Goal: Task Accomplishment & Management: Manage account settings

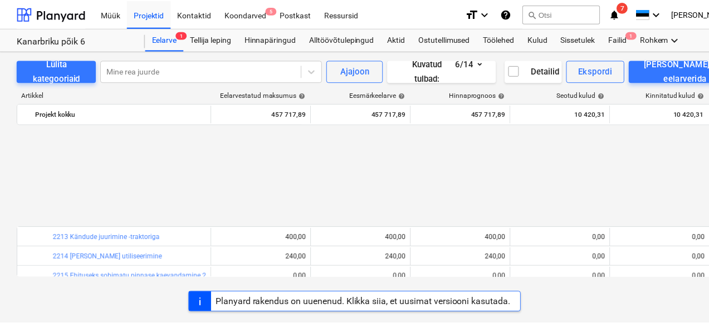
scroll to position [494, 0]
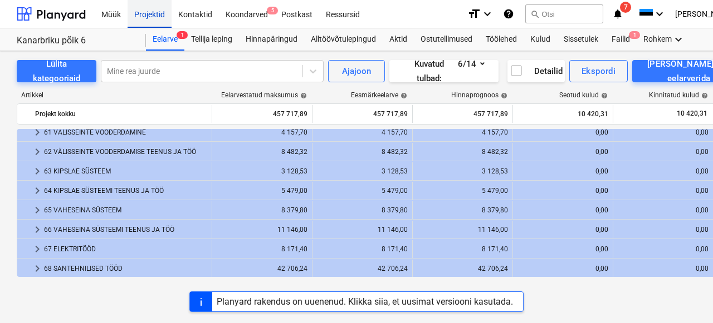
click at [139, 20] on div "Projektid" at bounding box center [149, 13] width 44 height 28
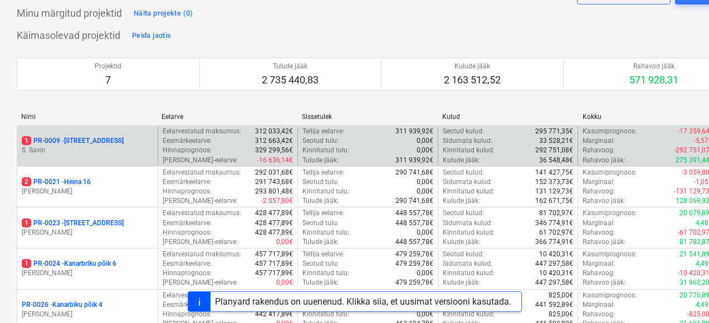
scroll to position [76, 0]
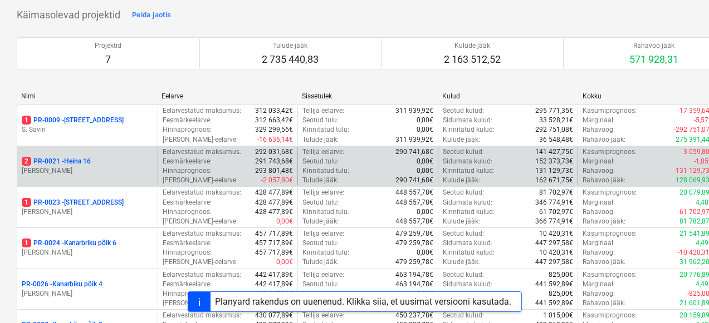
click at [78, 163] on p "2 PR-0021 - Heina 16" at bounding box center [56, 161] width 69 height 9
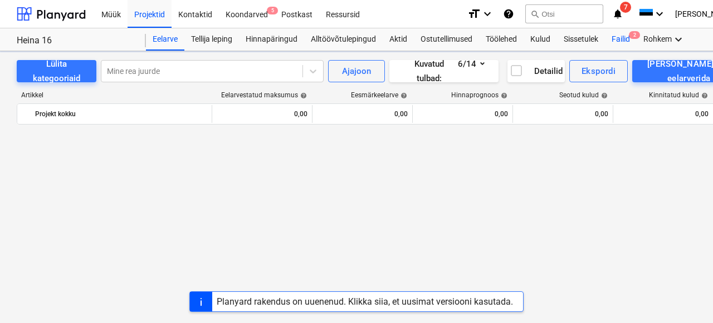
click at [621, 34] on div "Failid 2" at bounding box center [621, 39] width 32 height 22
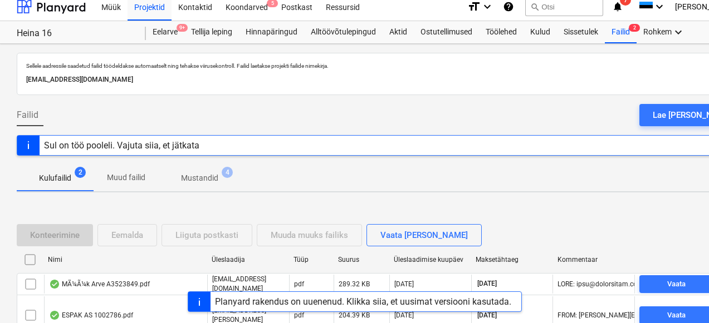
scroll to position [70, 0]
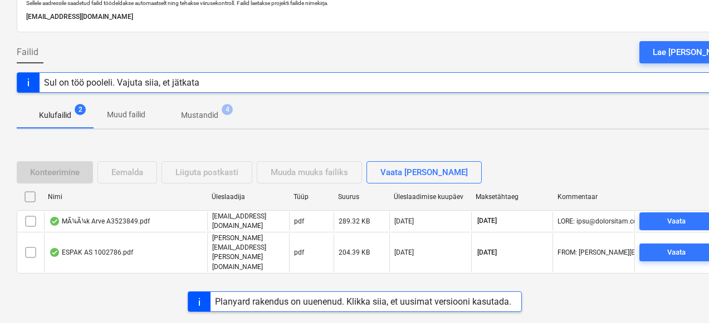
click at [101, 231] on div "MÃ¼Ã¼k Arve A3523849.pdf" at bounding box center [125, 221] width 163 height 19
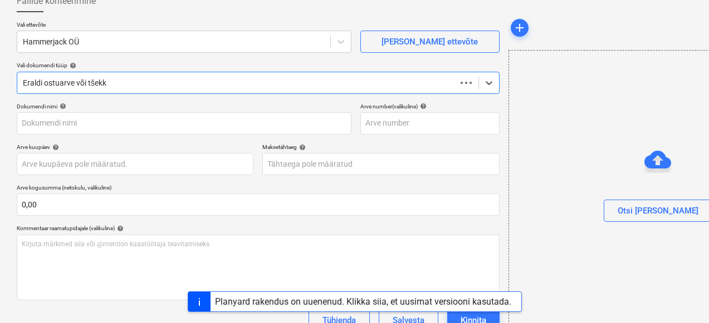
type input "A3523849"
type input "07 Oct 2025"
type input "06 Nov 2025"
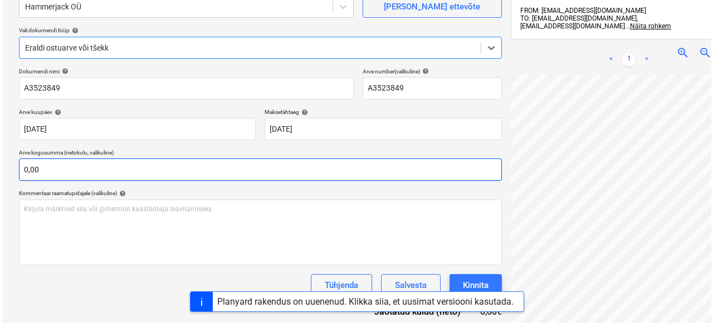
scroll to position [158, 0]
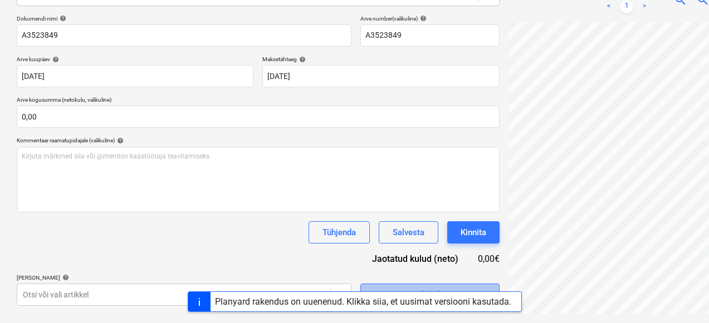
click at [360, 286] on button "Vali hulgi" at bounding box center [429, 295] width 139 height 22
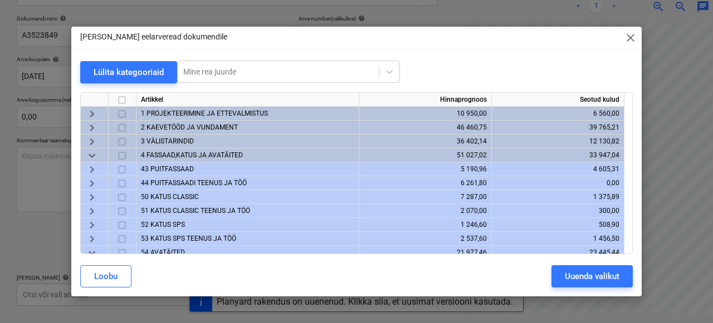
click at [169, 166] on span "43 PUITFASSAAD" at bounding box center [167, 169] width 53 height 8
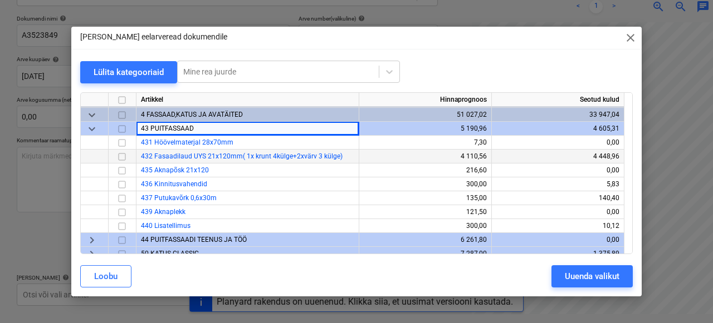
scroll to position [40, 0]
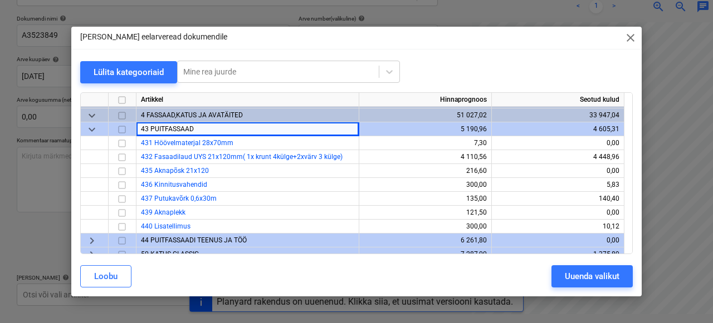
click at [87, 130] on span "keyboard_arrow_down" at bounding box center [91, 129] width 13 height 13
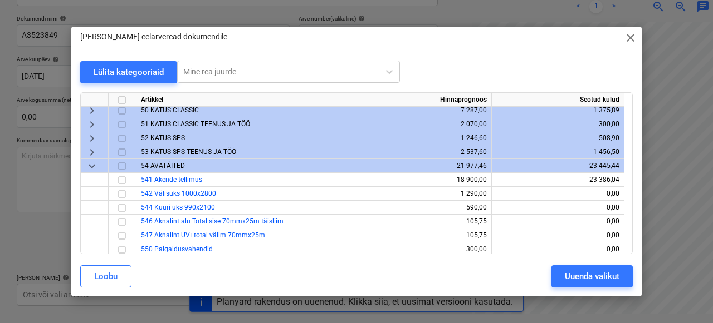
scroll to position [83, 0]
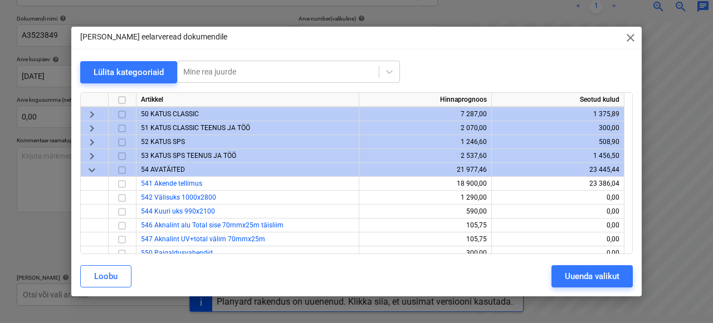
click at [91, 170] on span "keyboard_arrow_down" at bounding box center [91, 170] width 13 height 13
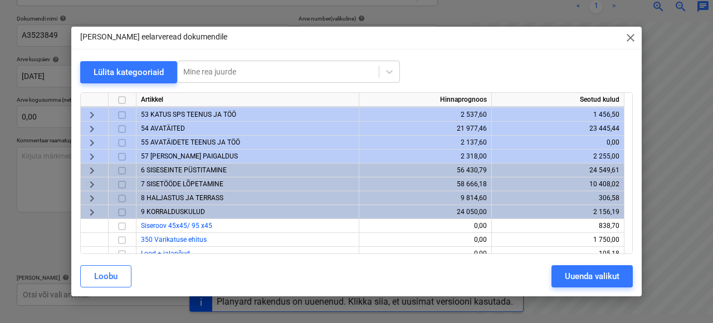
scroll to position [129, 0]
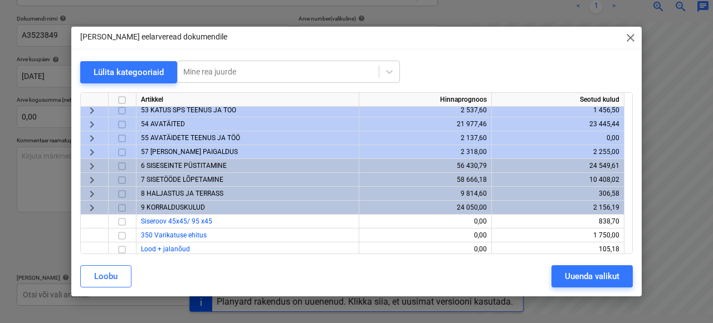
click at [159, 164] on span "6 SISESEINTE PÜSTITAMINE" at bounding box center [184, 166] width 86 height 8
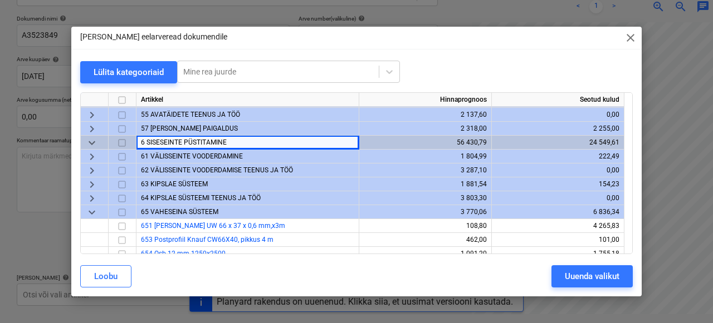
scroll to position [155, 0]
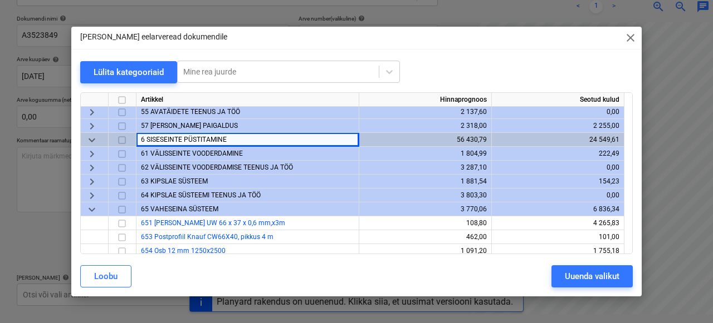
click at [165, 183] on span "63 KIPSLAE SÜSTEEM" at bounding box center [174, 182] width 67 height 8
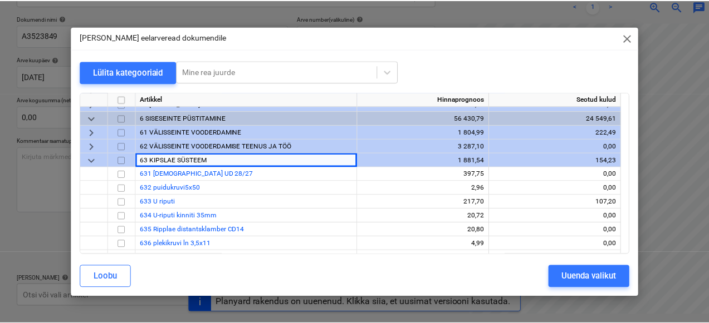
scroll to position [187, 0]
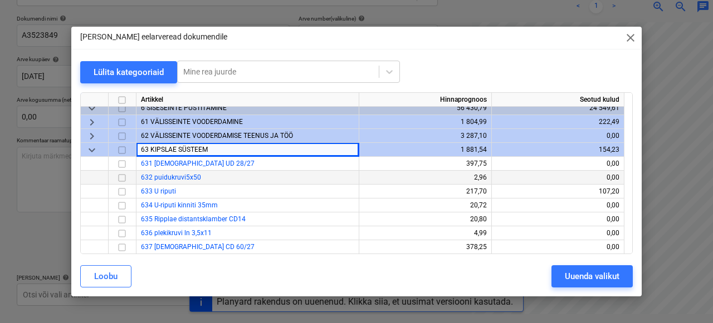
click at [121, 176] on input "checkbox" at bounding box center [121, 177] width 13 height 13
click at [575, 278] on div "Uuenda valikut" at bounding box center [592, 276] width 55 height 14
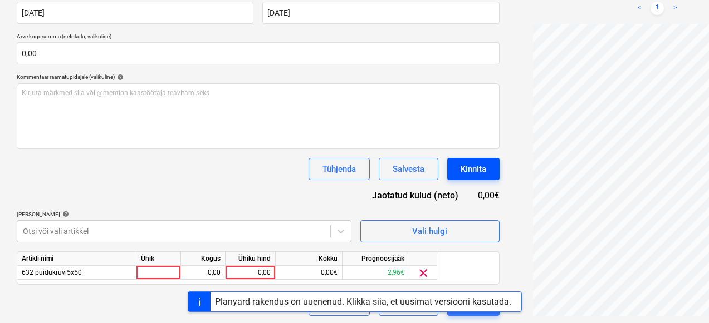
scroll to position [223, 0]
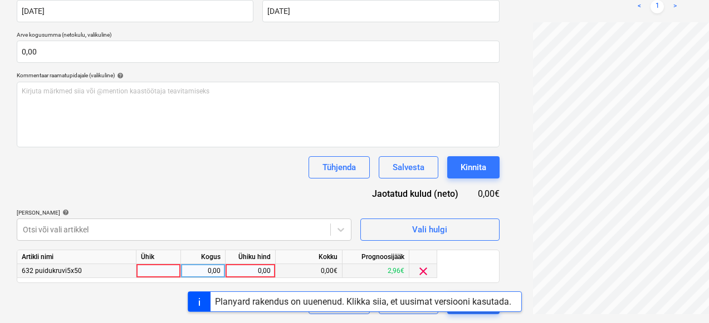
click at [159, 272] on div at bounding box center [158, 271] width 45 height 14
type input "1"
click at [199, 269] on div "0,00" at bounding box center [202, 271] width 35 height 14
click at [267, 271] on div "0,00" at bounding box center [250, 271] width 41 height 14
type input "26,15"
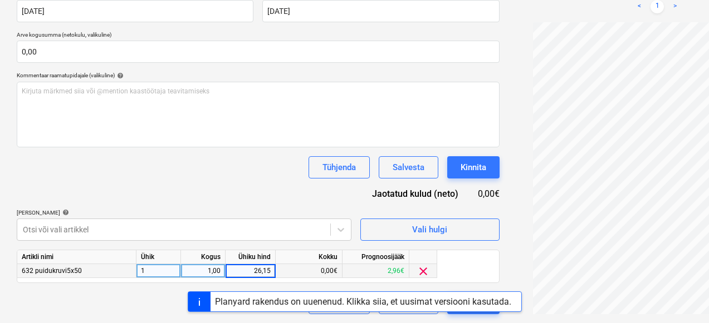
click at [155, 306] on div "Planyard rakendus on uuenenud. Klikka siia, et uusimat versiooni kasutada." at bounding box center [354, 302] width 709 height 21
click at [508, 264] on div at bounding box center [657, 168] width 298 height 292
click at [447, 314] on button "Kinnita" at bounding box center [473, 303] width 52 height 22
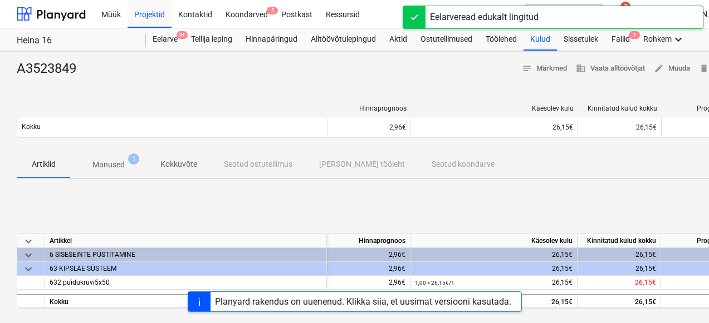
click at [393, 298] on div "Planyard rakendus on uuenenud. Klikka siia, et uusimat versiooni kasutada." at bounding box center [363, 302] width 296 height 11
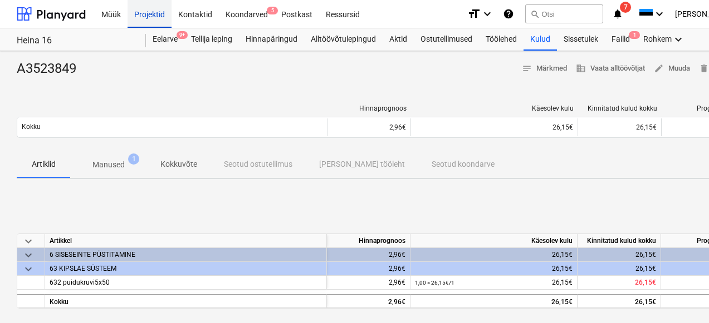
click at [156, 13] on div "Projektid" at bounding box center [149, 13] width 44 height 28
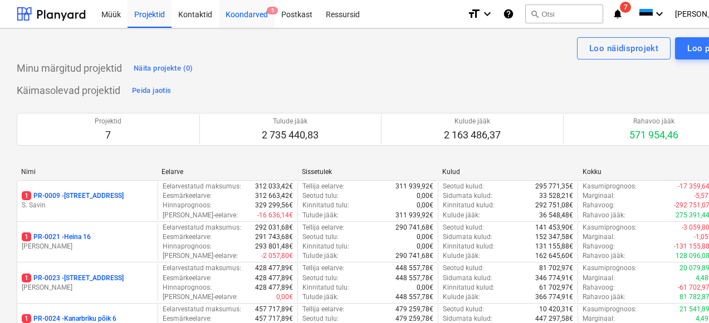
click at [258, 10] on div "Koondarved 5" at bounding box center [247, 13] width 56 height 28
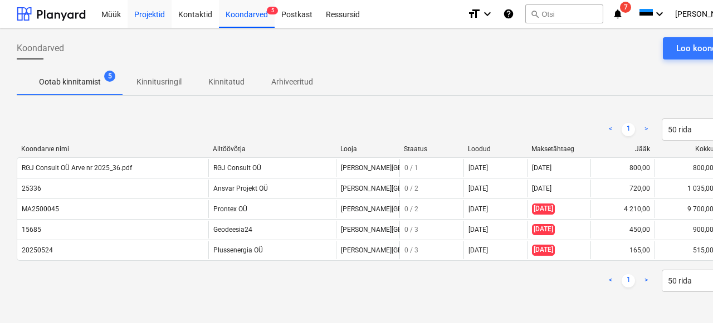
click at [145, 11] on div "Projektid" at bounding box center [149, 13] width 44 height 28
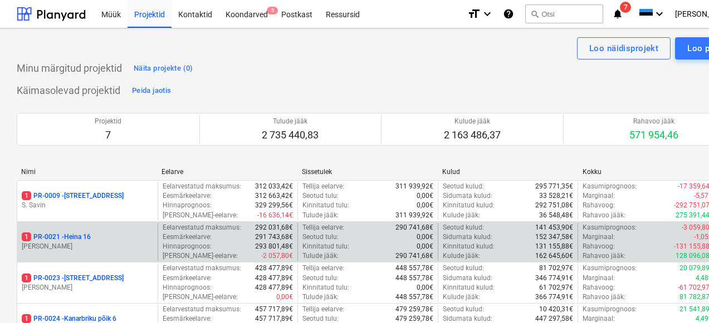
click at [63, 246] on p "[PERSON_NAME]" at bounding box center [87, 246] width 131 height 9
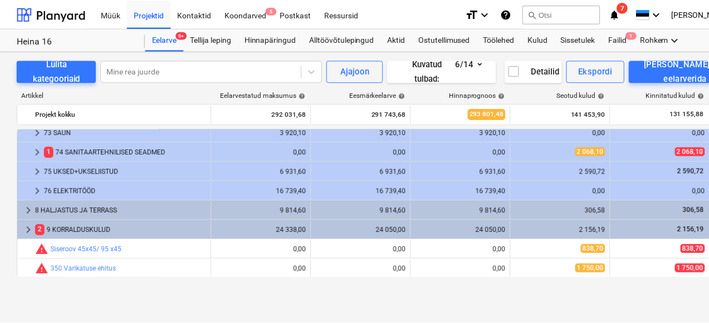
scroll to position [710, 0]
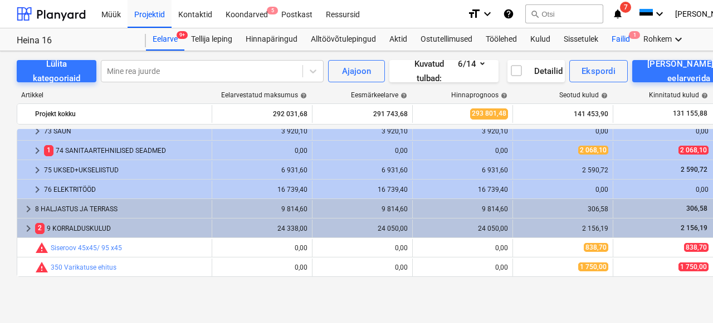
click at [619, 36] on div "Failid 1" at bounding box center [621, 39] width 32 height 22
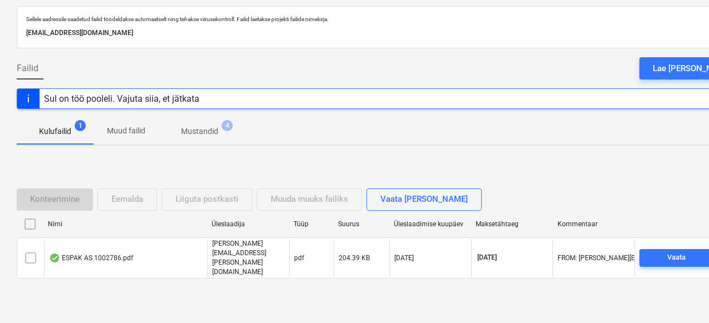
scroll to position [70, 0]
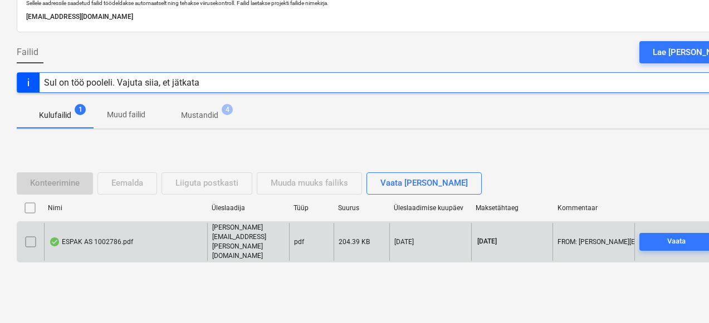
click at [92, 246] on div "ESPAK AS 1002786.pdf" at bounding box center [125, 242] width 163 height 38
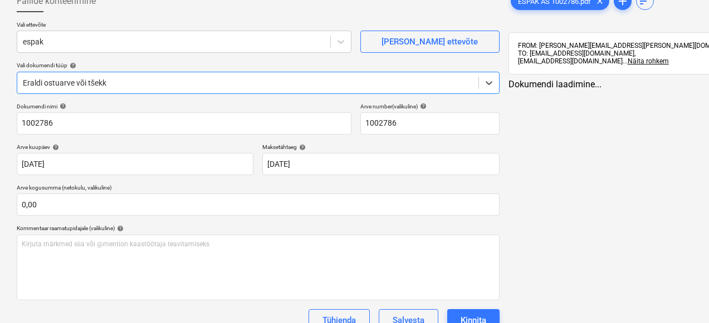
type input "1002786"
type input "06 Oct 2025"
type input "05 Nov 2025"
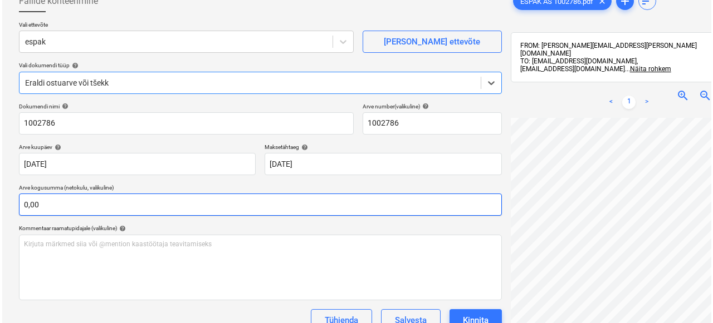
scroll to position [151, 0]
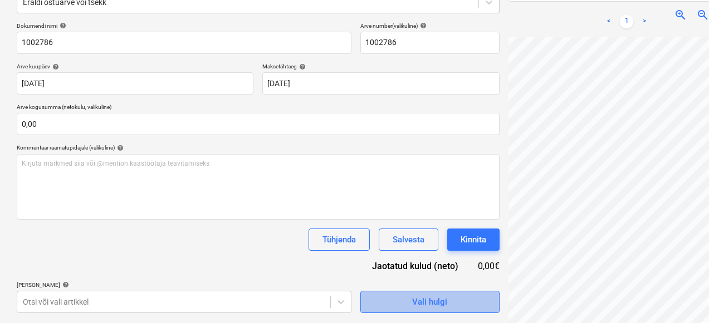
click at [374, 300] on span "Vali hulgi" at bounding box center [429, 302] width 111 height 14
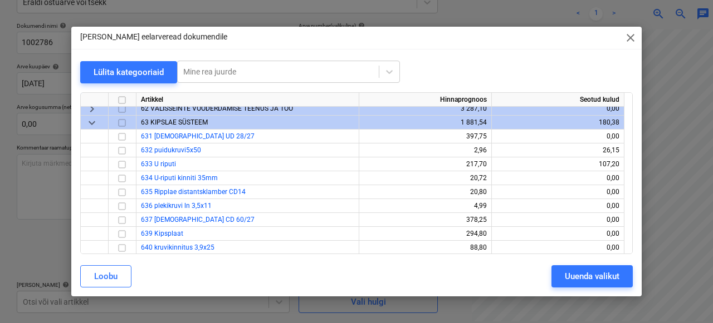
scroll to position [193, 0]
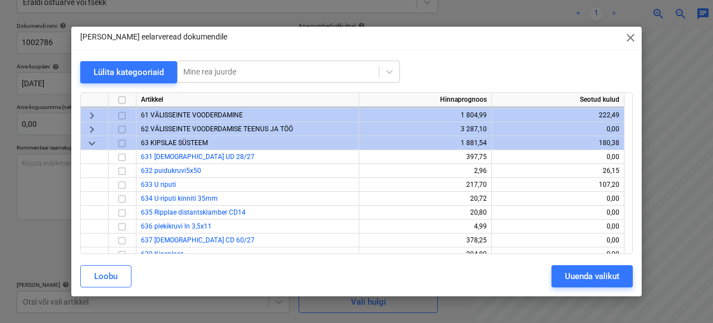
click at [95, 143] on span "keyboard_arrow_down" at bounding box center [91, 143] width 13 height 13
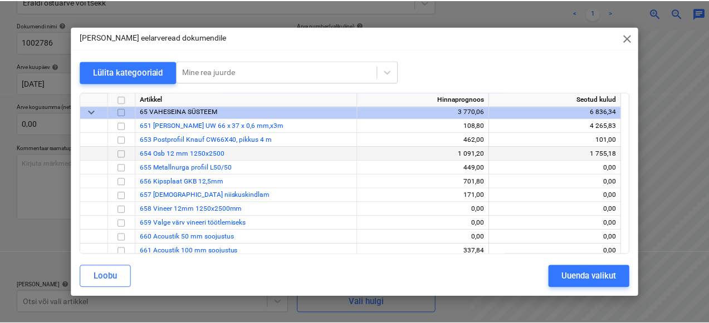
scroll to position [246, 0]
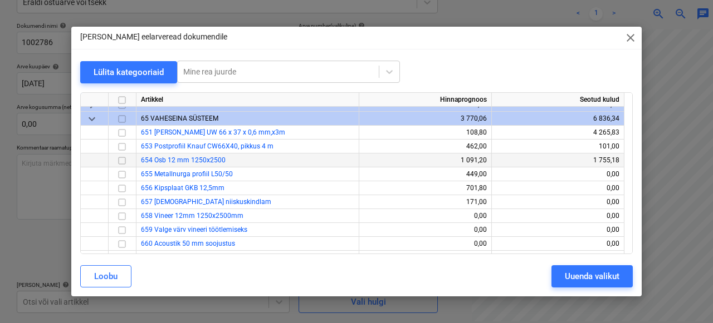
click at [124, 164] on input "checkbox" at bounding box center [121, 160] width 13 height 13
click at [587, 279] on div "Uuenda valikut" at bounding box center [592, 276] width 55 height 14
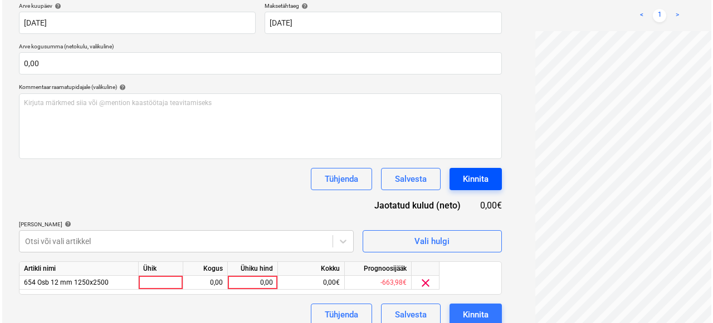
scroll to position [223, 0]
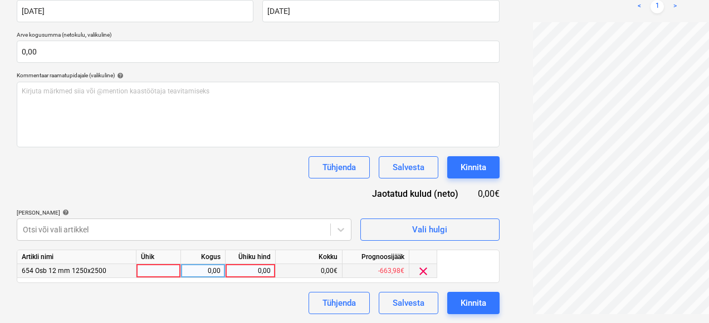
click at [161, 273] on div at bounding box center [158, 271] width 45 height 14
type input "1"
click at [205, 269] on div "0,00" at bounding box center [202, 271] width 35 height 14
type input "1"
click at [256, 271] on div "0,00" at bounding box center [250, 271] width 41 height 14
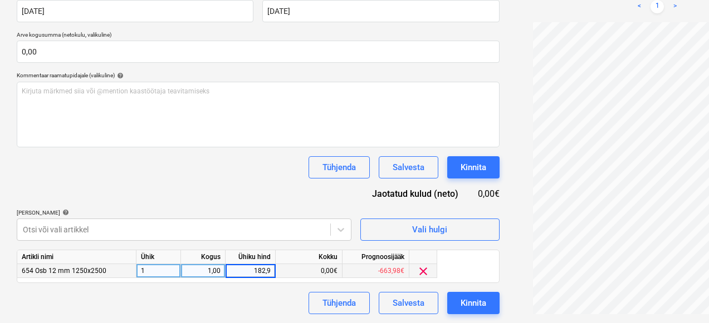
type input "182,98"
click at [223, 306] on div "Tühjenda Salvesta Kinnita" at bounding box center [258, 303] width 483 height 22
click at [460, 304] on div "Kinnita" at bounding box center [473, 303] width 26 height 14
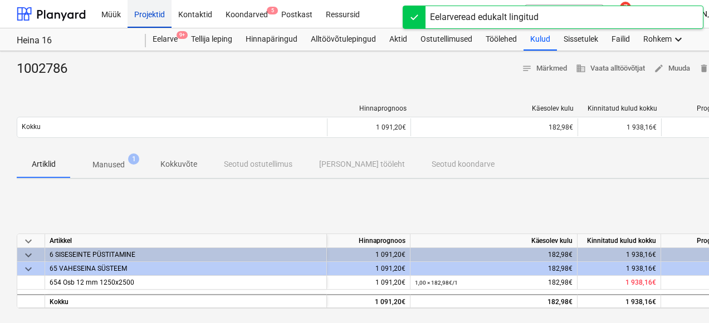
click at [149, 6] on div "Projektid" at bounding box center [149, 13] width 44 height 28
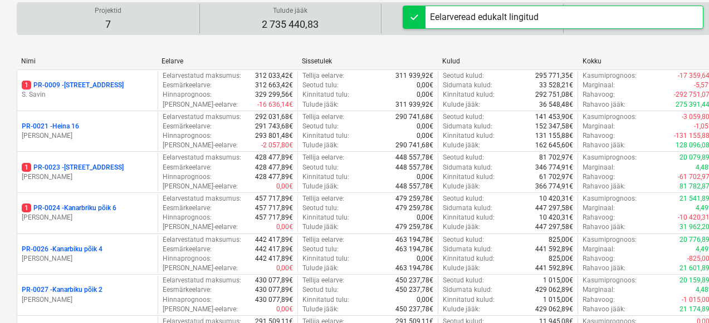
scroll to position [114, 0]
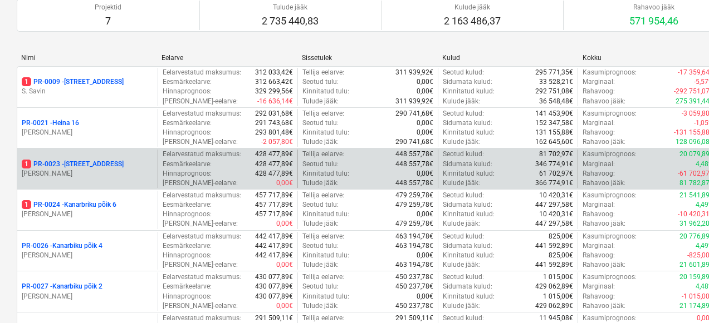
click at [88, 163] on p "1 PR-0023 - Kanarbriku tee 7" at bounding box center [73, 164] width 102 height 9
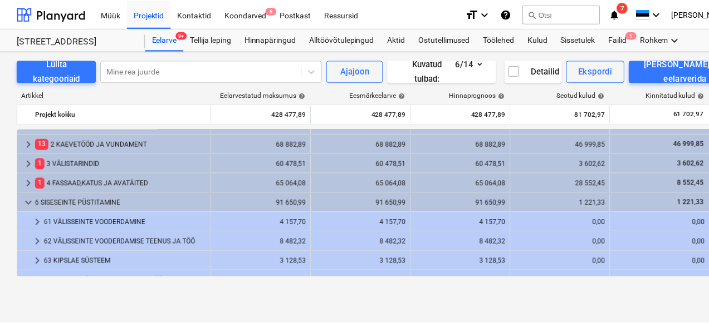
scroll to position [23, 0]
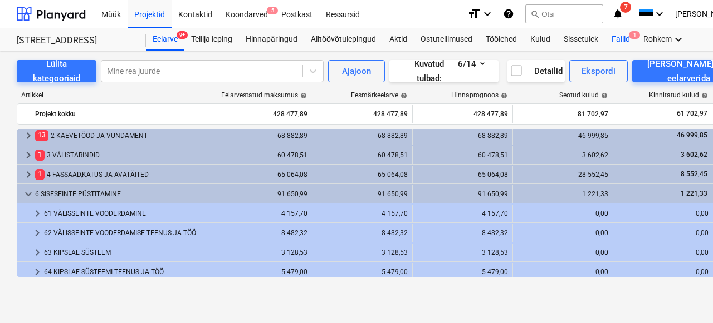
click at [627, 35] on div "Failid 1" at bounding box center [621, 39] width 32 height 22
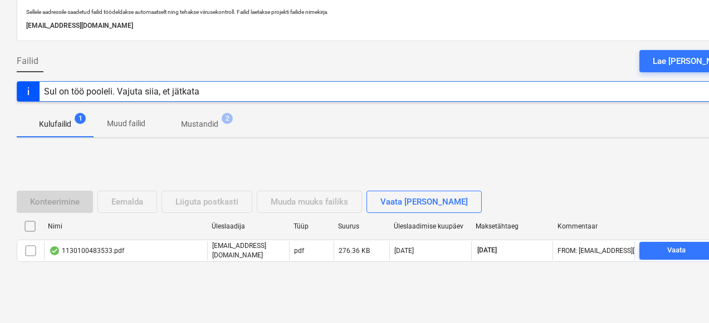
scroll to position [70, 0]
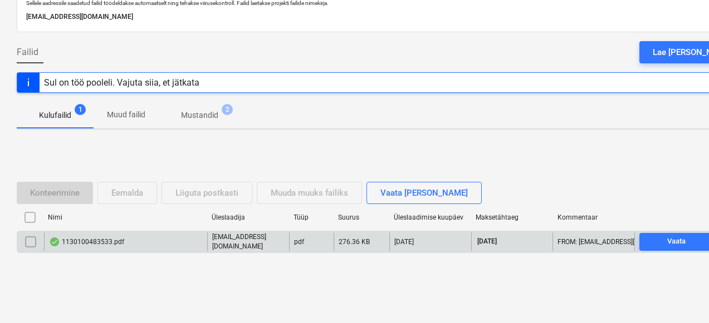
click at [142, 239] on div "1130100483533.pdf" at bounding box center [125, 242] width 163 height 19
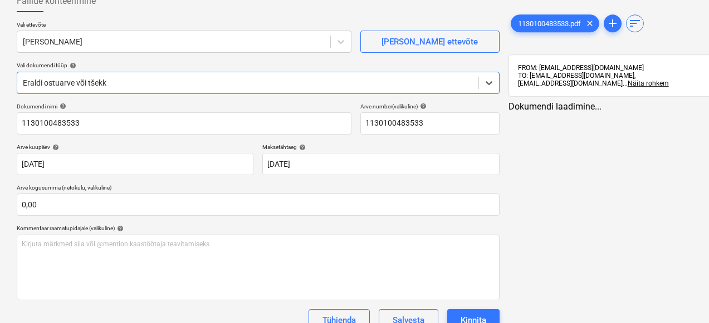
type input "1130100483533"
type input "01 Oct 2025"
type input "31 Oct 2025"
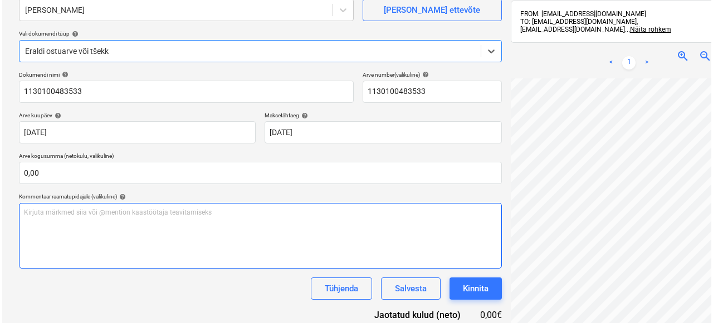
scroll to position [158, 0]
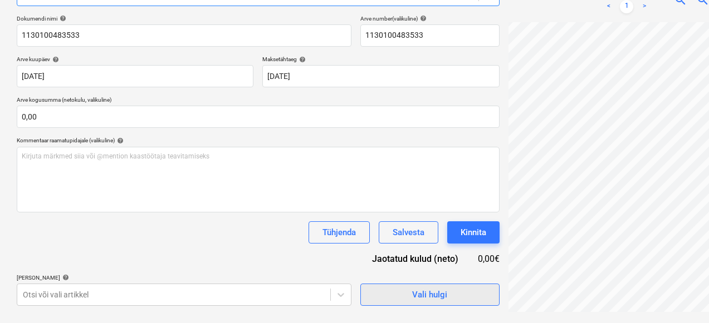
click at [374, 301] on span "Vali hulgi" at bounding box center [429, 295] width 111 height 14
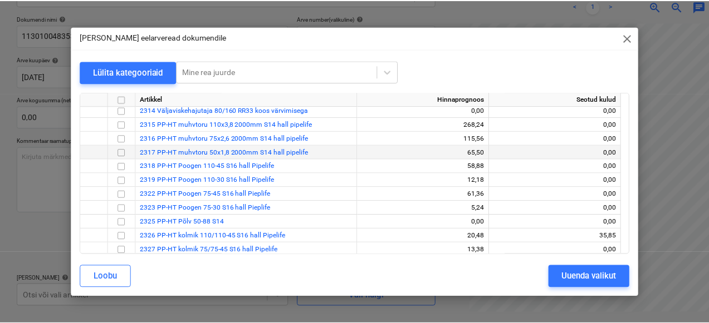
scroll to position [171, 0]
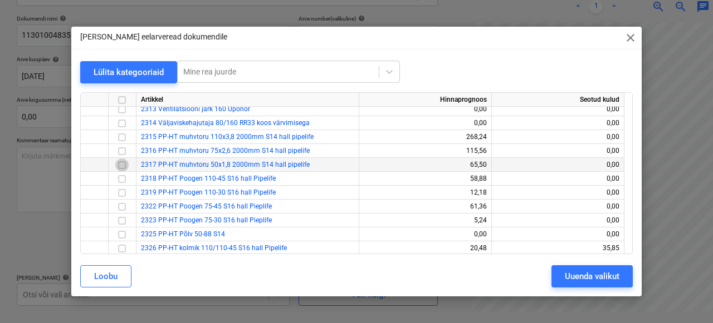
click at [126, 166] on input "checkbox" at bounding box center [121, 165] width 13 height 13
click at [565, 280] on div "Uuenda valikut" at bounding box center [592, 276] width 55 height 14
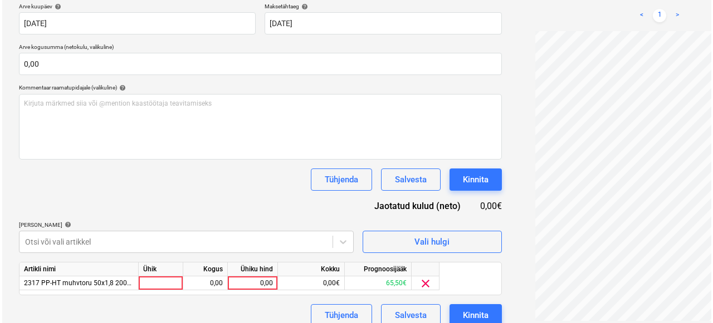
scroll to position [223, 0]
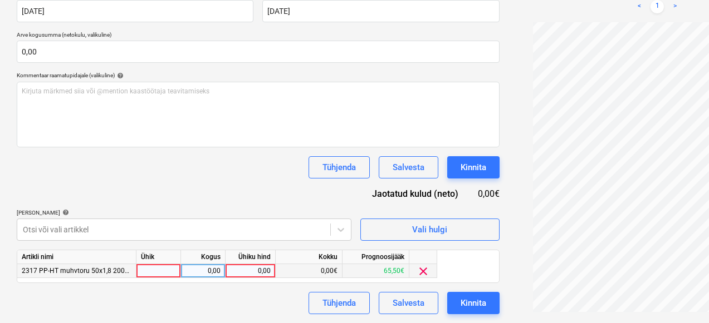
click at [155, 271] on div at bounding box center [158, 271] width 45 height 14
type input "1"
click at [213, 272] on div "0,00" at bounding box center [202, 271] width 35 height 14
type input "4"
type input "1"
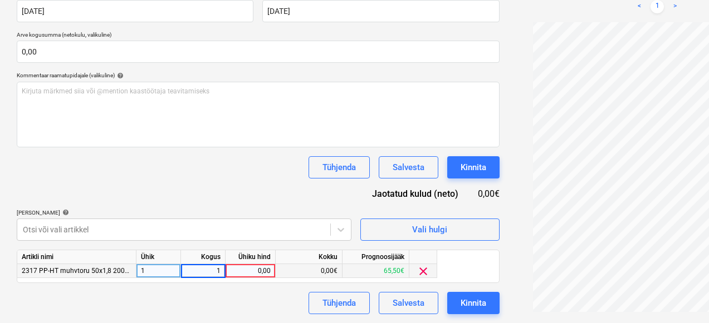
click at [251, 270] on div "0,00" at bounding box center [250, 271] width 41 height 14
type input "11,43"
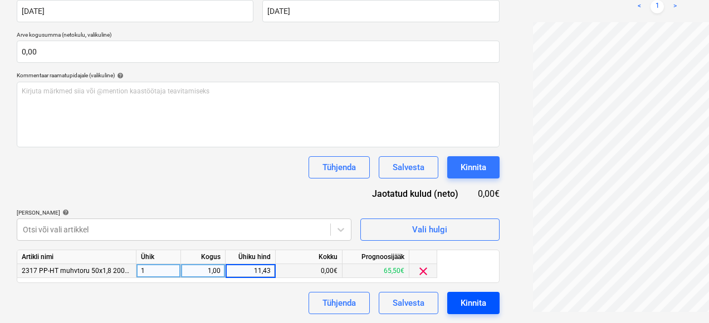
click at [447, 310] on button "Kinnita" at bounding box center [473, 303] width 52 height 22
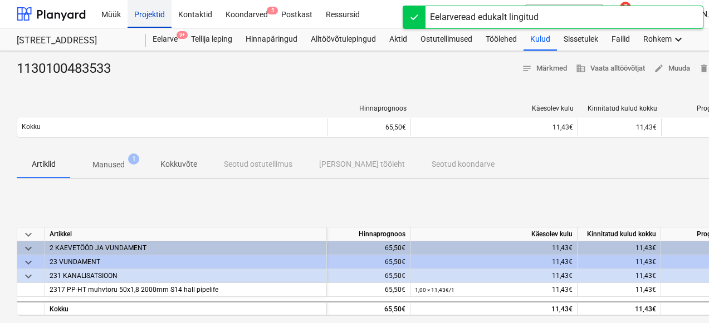
click at [156, 13] on div "Projektid" at bounding box center [149, 13] width 44 height 28
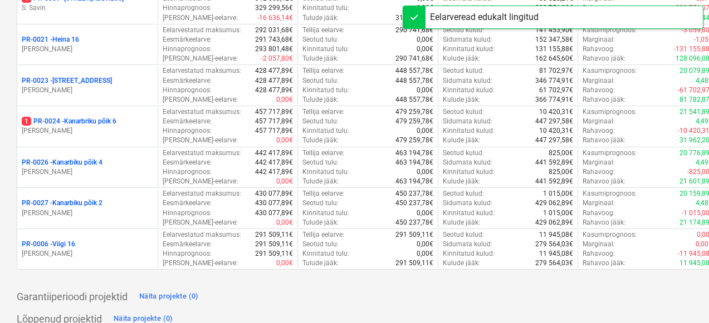
scroll to position [207, 0]
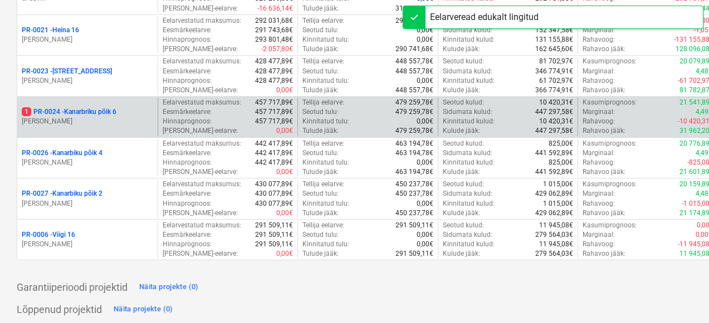
click at [70, 118] on p "[PERSON_NAME]" at bounding box center [87, 121] width 131 height 9
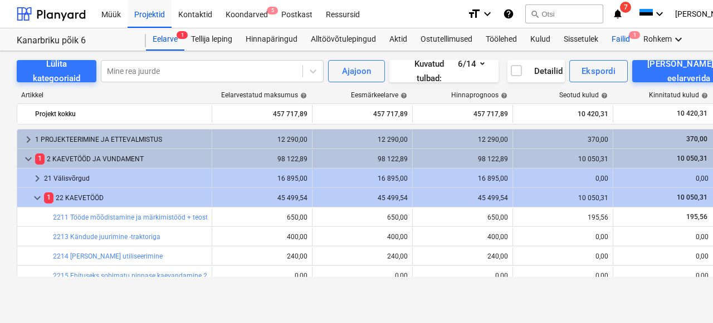
click at [622, 36] on div "Failid 1" at bounding box center [621, 39] width 32 height 22
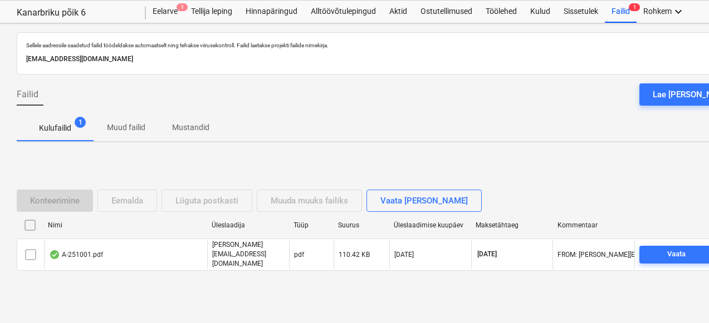
scroll to position [41, 0]
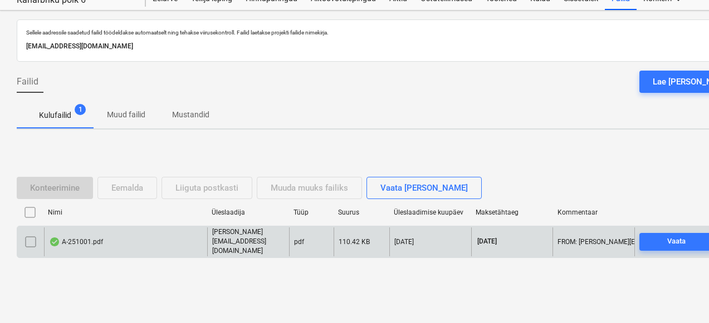
click at [95, 233] on div "A-251001.pdf" at bounding box center [125, 242] width 163 height 28
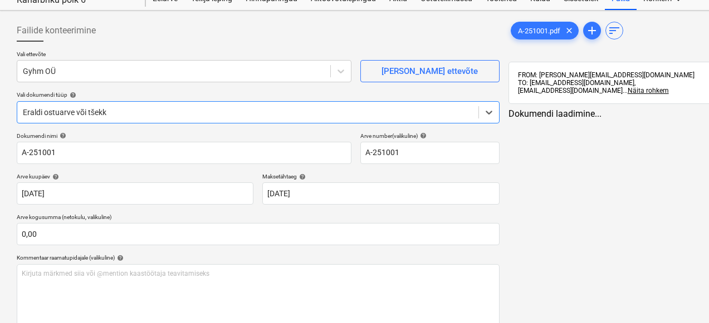
type input "A-251001"
type input "06 Oct 2025"
type input "13 Oct 2025"
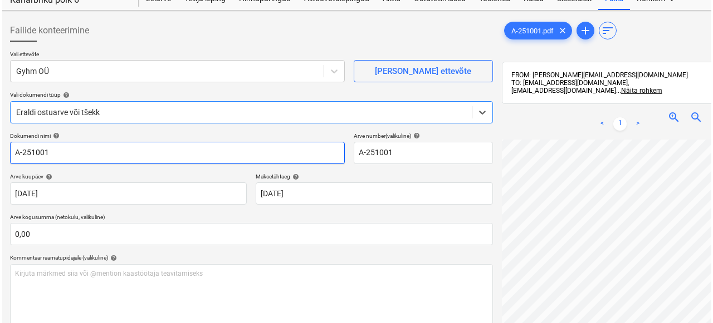
scroll to position [158, 9]
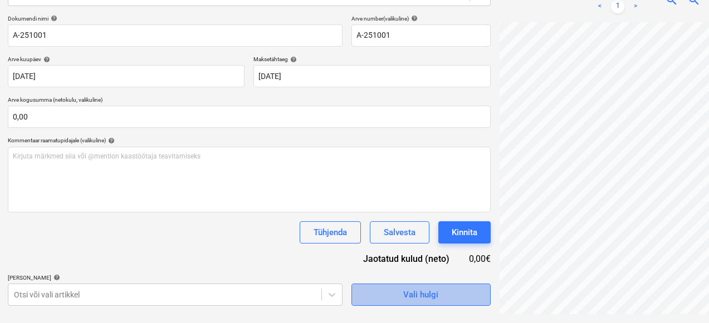
click at [365, 290] on span "Vali hulgi" at bounding box center [420, 295] width 111 height 14
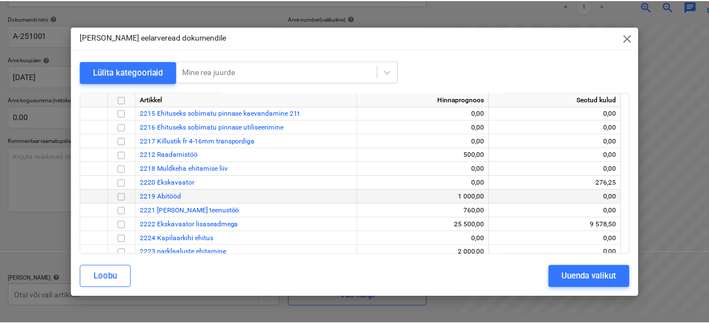
scroll to position [112, 0]
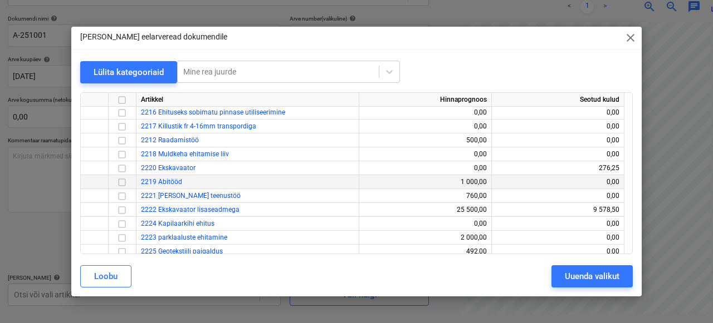
click at [118, 185] on input "checkbox" at bounding box center [121, 182] width 13 height 13
click at [576, 282] on div "Uuenda valikut" at bounding box center [592, 276] width 55 height 14
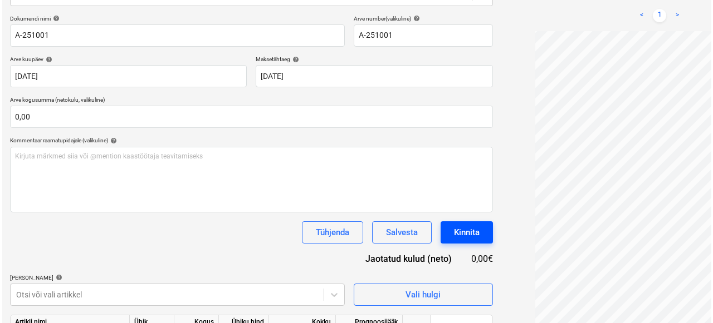
scroll to position [223, 9]
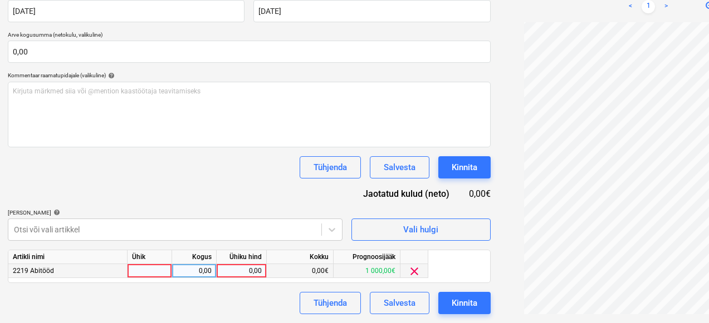
click at [176, 267] on div "0,00" at bounding box center [193, 271] width 35 height 14
type input "1"
click at [150, 267] on div at bounding box center [149, 271] width 45 height 14
type input "1"
click at [252, 274] on div "0,00" at bounding box center [241, 271] width 41 height 14
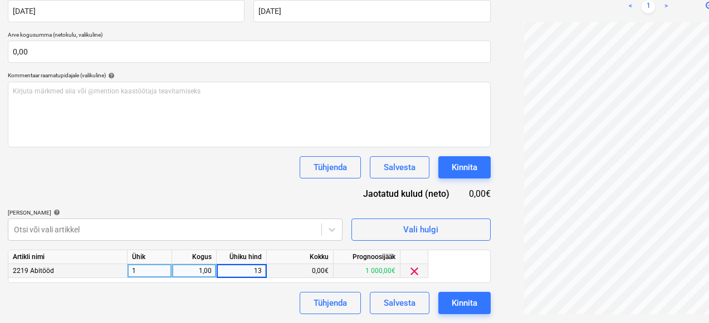
type input "130"
click at [205, 296] on div "Tühjenda Salvesta Kinnita" at bounding box center [249, 303] width 483 height 22
click at [438, 303] on button "Kinnita" at bounding box center [464, 303] width 52 height 22
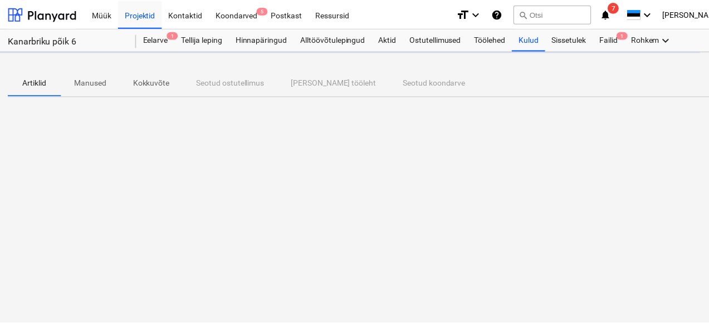
scroll to position [0, 9]
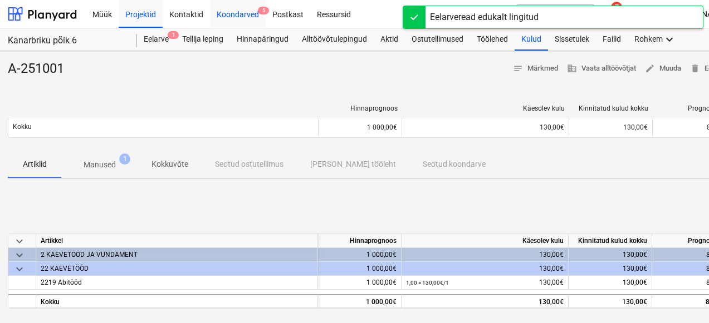
click at [252, 18] on div "Koondarved 5" at bounding box center [238, 13] width 56 height 28
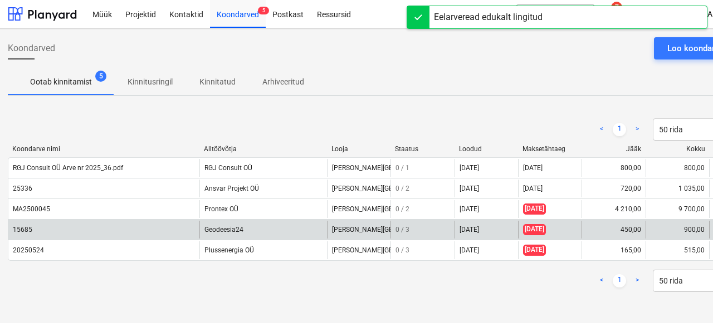
click at [22, 228] on div "15685" at bounding box center [22, 230] width 19 height 8
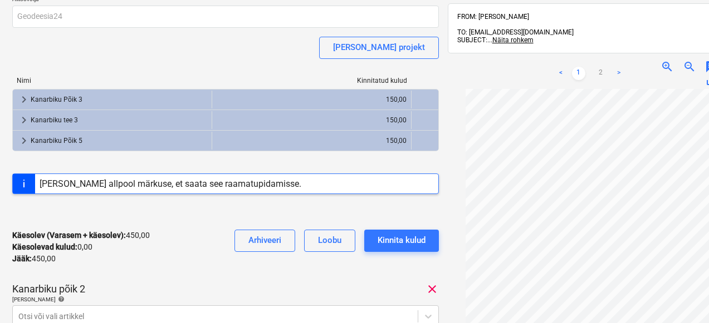
scroll to position [0, 9]
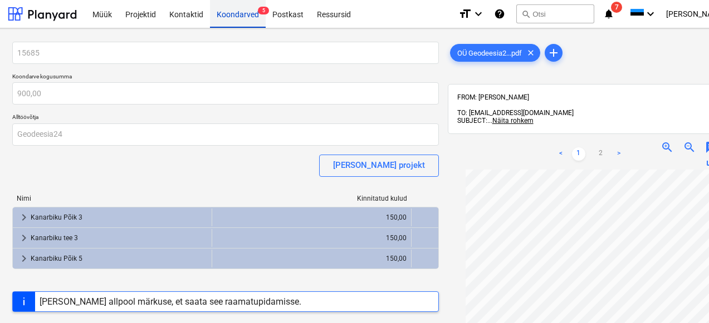
click at [232, 13] on div "Koondarved 5" at bounding box center [238, 13] width 56 height 28
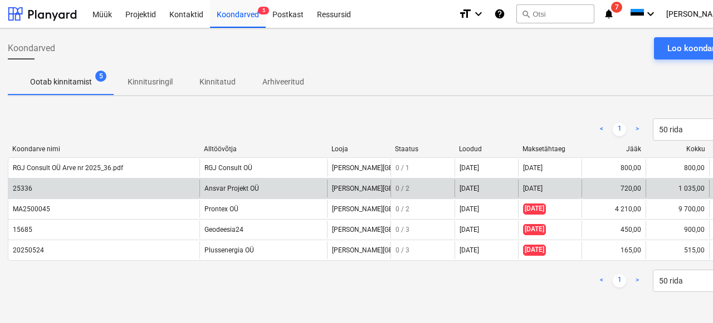
click at [25, 190] on div "25336" at bounding box center [22, 189] width 19 height 8
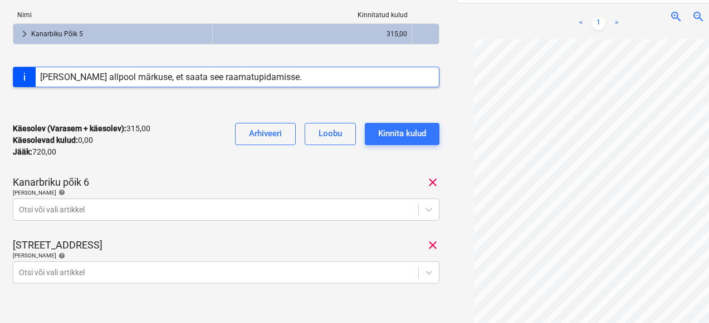
scroll to position [202, 8]
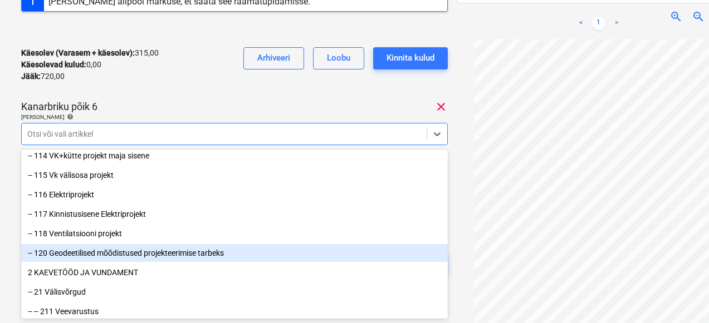
scroll to position [0, 0]
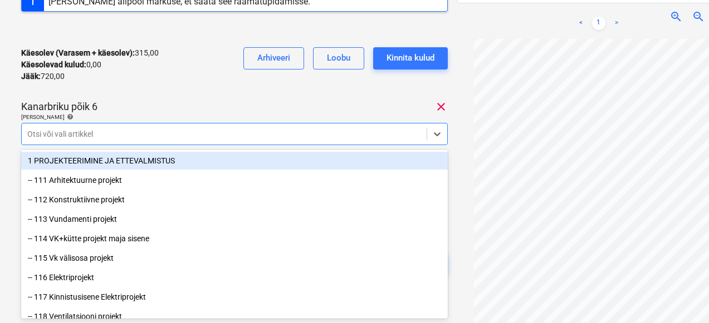
click at [132, 166] on div "1 PROJEKTEERIMINE JA ETTEVALMISTUS" at bounding box center [234, 161] width 426 height 18
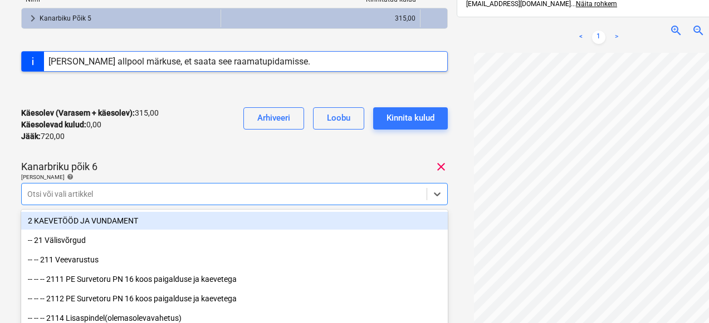
click at [73, 220] on div "2 KAEVETÖÖD JA VUNDAMENT" at bounding box center [234, 221] width 426 height 18
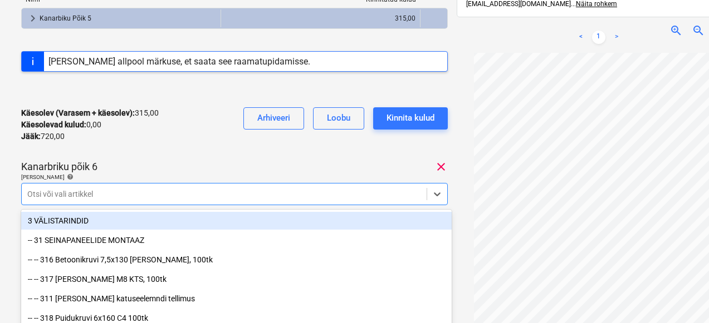
click at [188, 119] on div "Käesolev (Varasem + käesolev) : 315,00 Käesolevad kulud : 0,00 Jääk : 720,00 Ar…" at bounding box center [234, 125] width 426 height 53
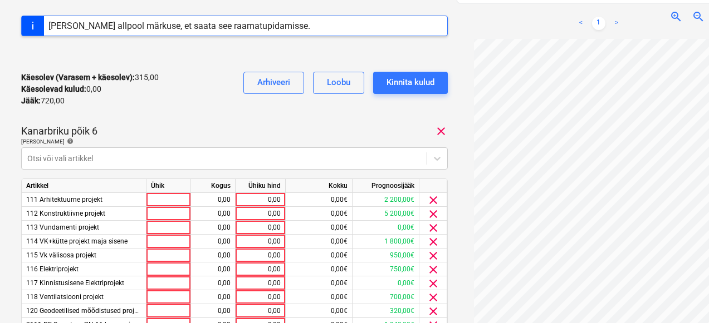
scroll to position [281, 0]
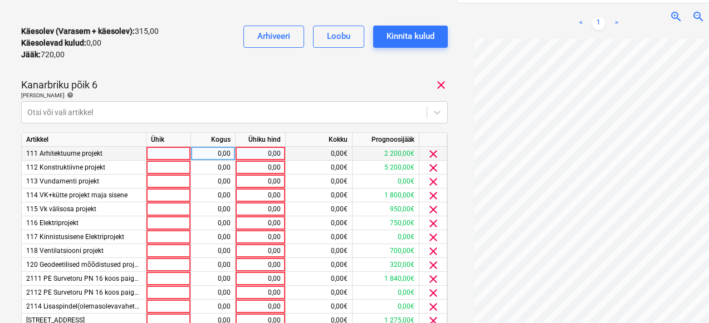
click at [430, 155] on span "clear" at bounding box center [432, 154] width 13 height 13
click at [447, 84] on span "clear" at bounding box center [440, 85] width 13 height 13
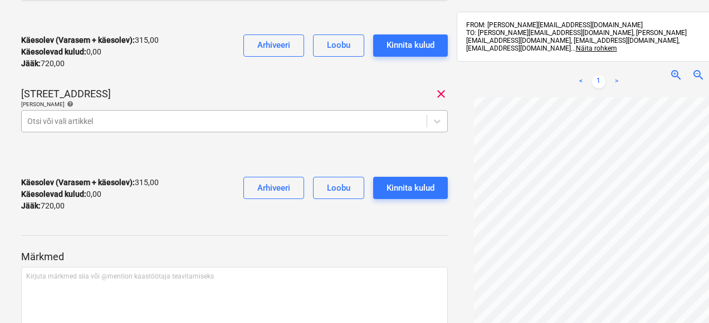
scroll to position [331, 0]
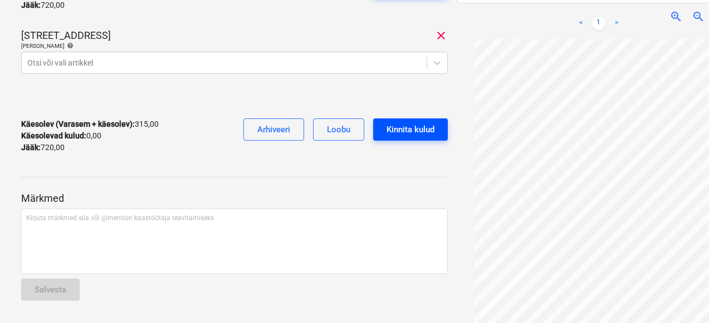
click at [398, 127] on div "Kinnita kulud" at bounding box center [410, 129] width 48 height 14
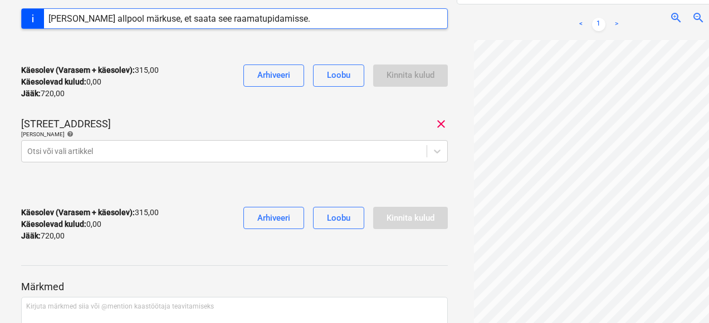
scroll to position [243, 0]
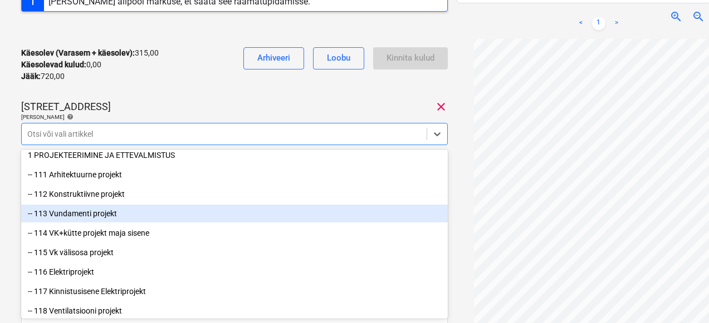
scroll to position [0, 0]
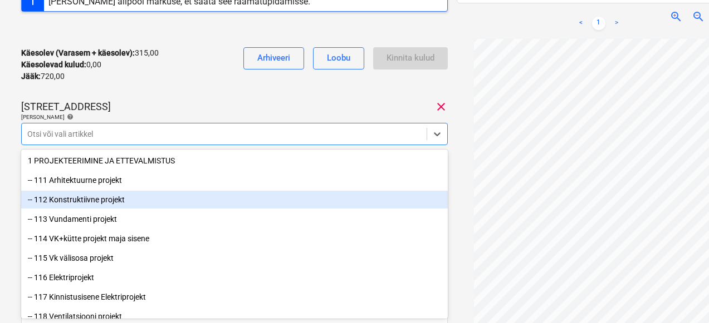
click at [124, 202] on div "-- 112 Konstruktiivne projekt" at bounding box center [234, 200] width 426 height 18
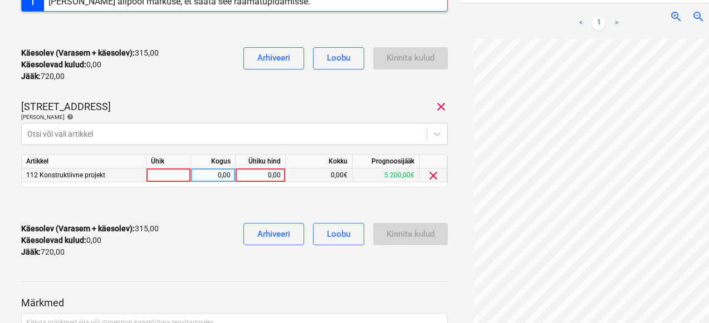
click at [165, 178] on div at bounding box center [168, 176] width 45 height 14
type input "1"
click at [204, 175] on div "0,00" at bounding box center [212, 176] width 35 height 14
type input "10"
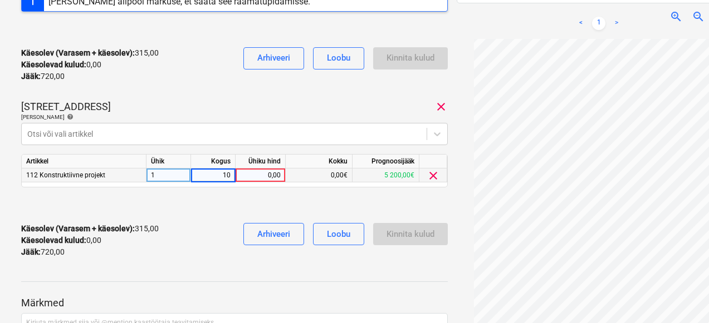
click at [267, 177] on div "0,00" at bounding box center [260, 176] width 41 height 14
type input "3"
type input "45"
click at [204, 219] on div "Käesolev (Varasem + käesolev) : 315,00 Käesolevad kulud : 0,00 Jääk : 720,00 Ar…" at bounding box center [234, 240] width 426 height 53
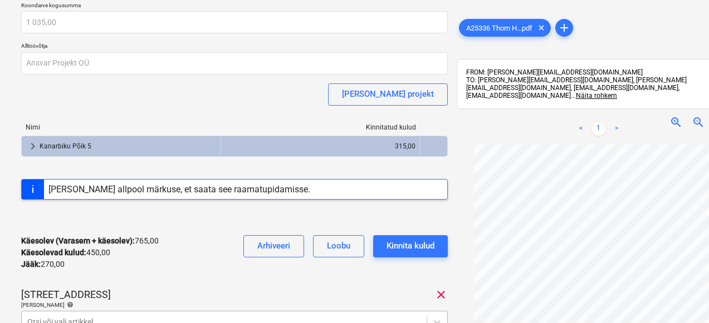
scroll to position [71, 0]
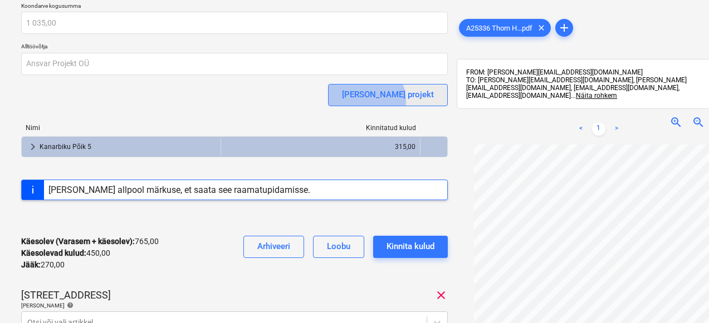
click at [414, 100] on div "Lisa projekt" at bounding box center [388, 94] width 92 height 14
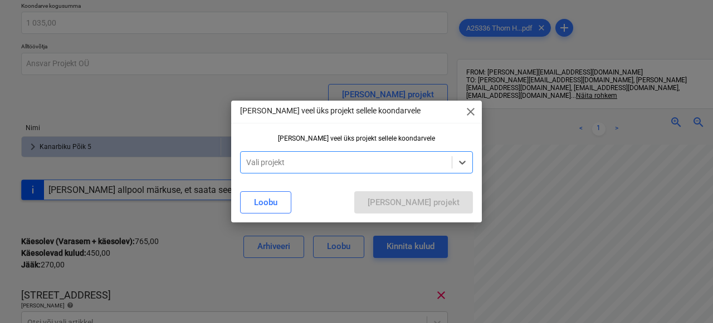
click at [416, 164] on div at bounding box center [346, 162] width 200 height 11
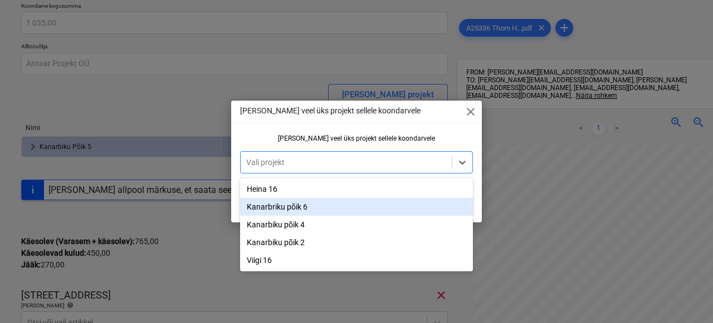
click at [317, 204] on div "Kanarbriku põik 6" at bounding box center [356, 207] width 233 height 18
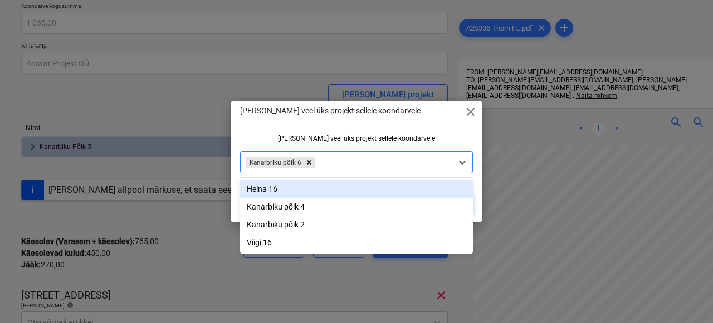
click at [266, 124] on div "Lisa veel üks projekt sellele koondarvele close Lisa veel üks projekt sellele k…" at bounding box center [356, 162] width 251 height 122
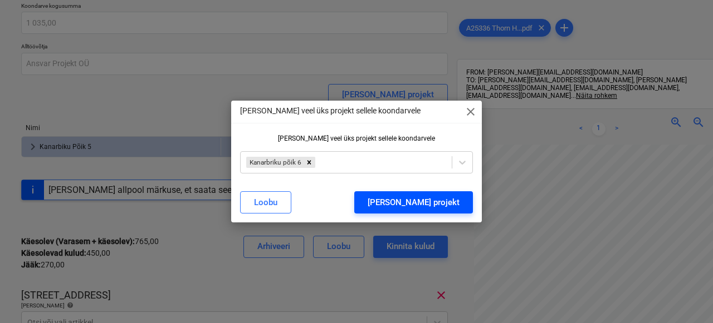
click at [454, 205] on div "Lisa projekt" at bounding box center [413, 202] width 92 height 14
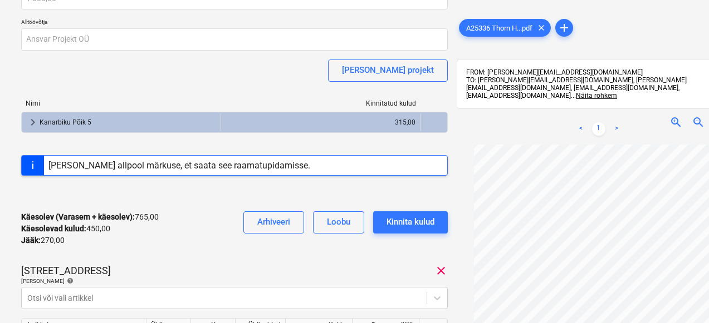
scroll to position [97, 0]
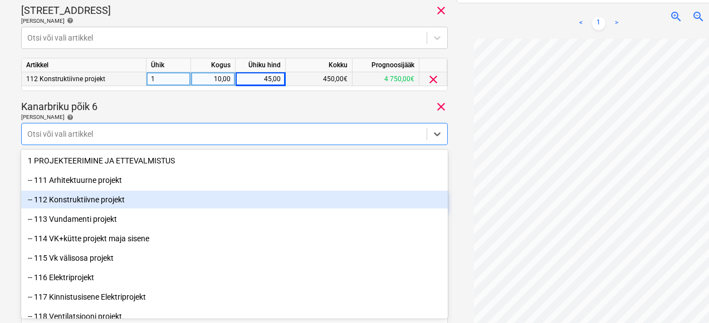
click at [132, 203] on div "-- 112 Konstruktiivne projekt" at bounding box center [234, 200] width 426 height 18
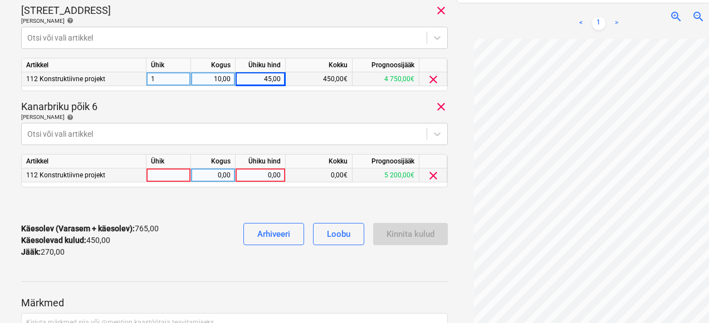
click at [171, 174] on div at bounding box center [168, 176] width 45 height 14
type input "1"
click at [228, 168] on div "Kogus" at bounding box center [213, 162] width 45 height 14
click at [222, 176] on div "0,00" at bounding box center [212, 176] width 35 height 14
type input "6"
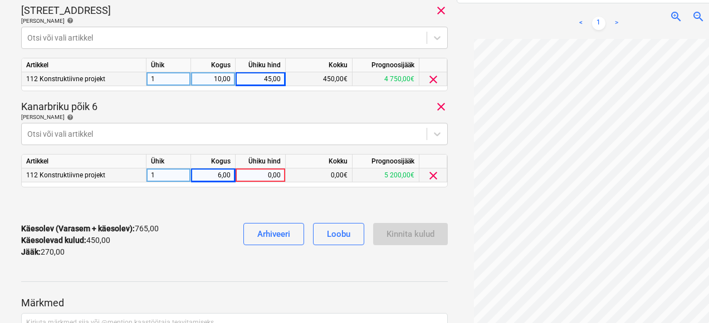
click at [269, 172] on div "0,00" at bounding box center [260, 176] width 41 height 14
type input "45"
click at [244, 210] on div at bounding box center [234, 206] width 426 height 18
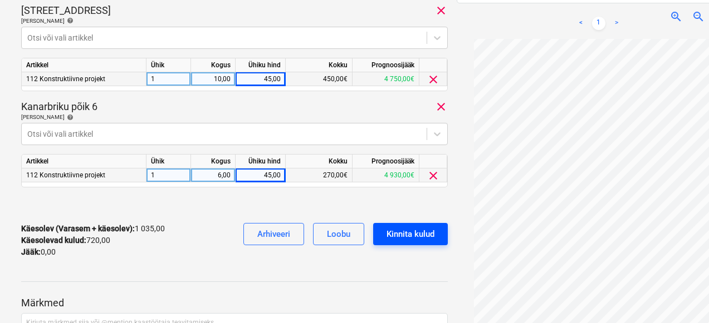
click at [406, 237] on div "Kinnita kulud" at bounding box center [410, 234] width 48 height 14
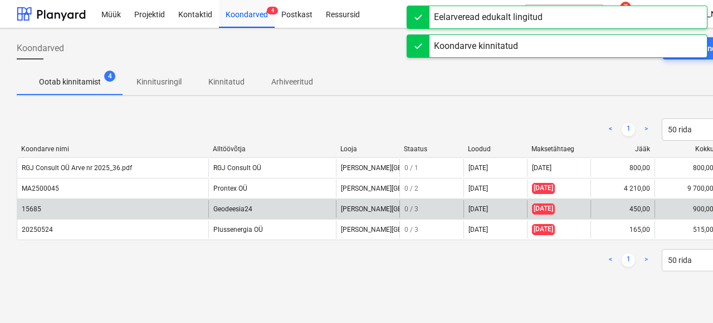
click at [242, 207] on div "Geodeesia24" at bounding box center [271, 209] width 127 height 18
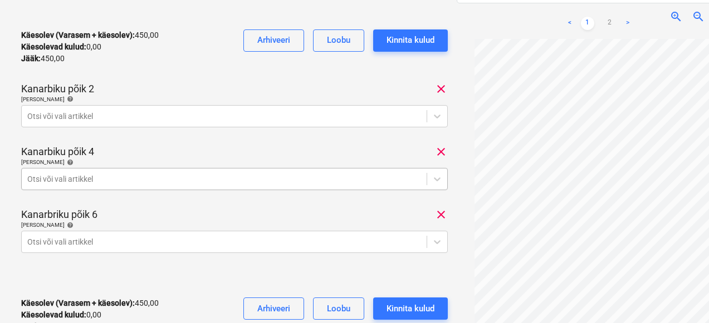
scroll to position [364, 0]
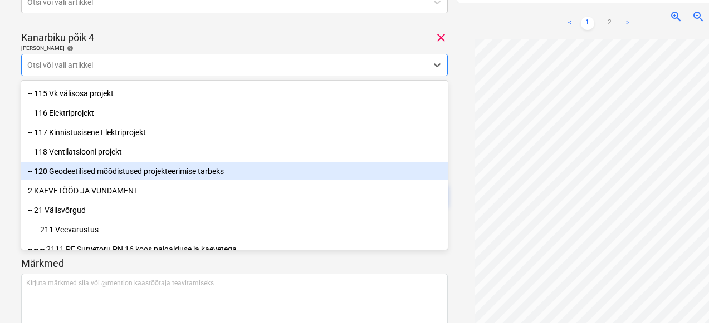
scroll to position [97, 0]
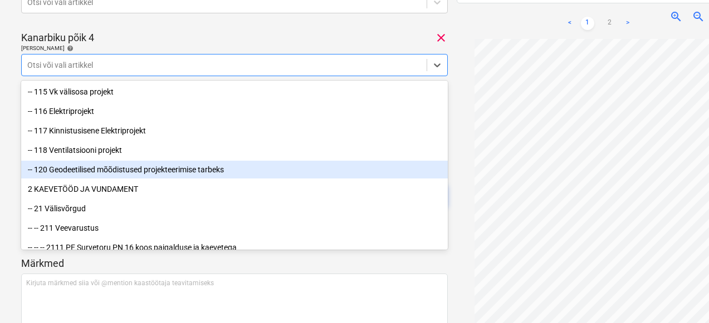
click at [155, 170] on div "-- 120 Geodeetilised mõõdistused projekteerimise tarbeks" at bounding box center [234, 170] width 426 height 18
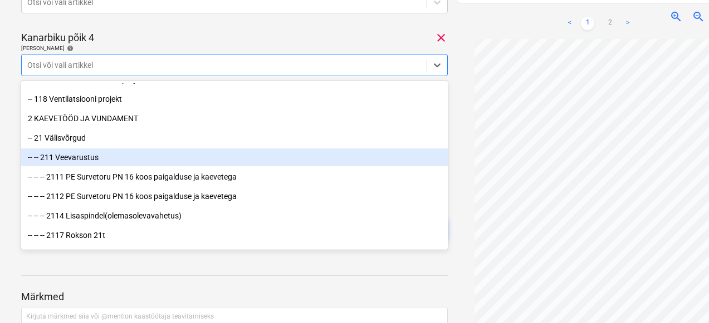
scroll to position [158, 0]
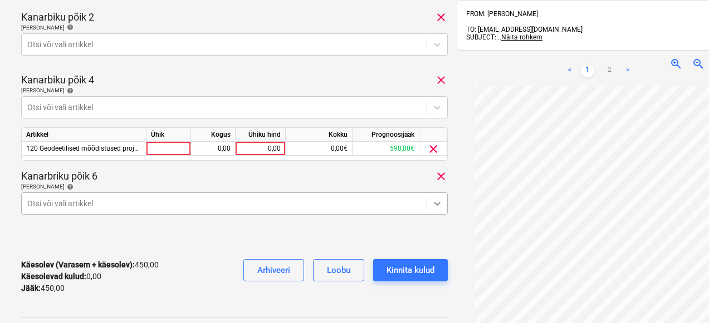
scroll to position [460, 0]
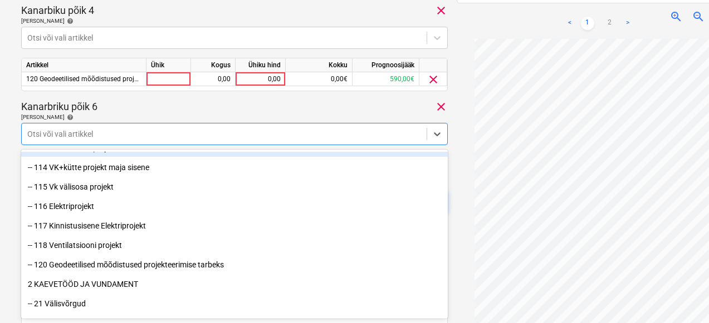
scroll to position [77, 0]
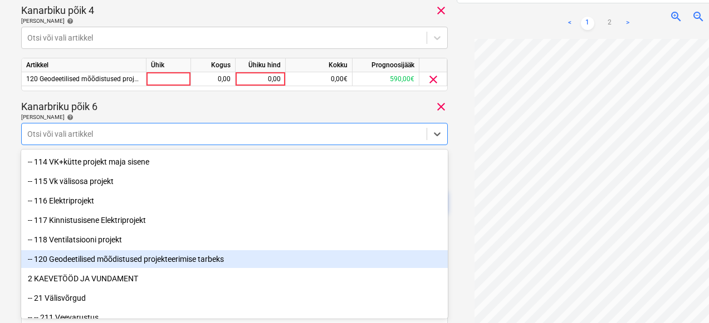
click at [164, 260] on div "-- 120 Geodeetilised mõõdistused projekteerimise tarbeks" at bounding box center [234, 260] width 426 height 18
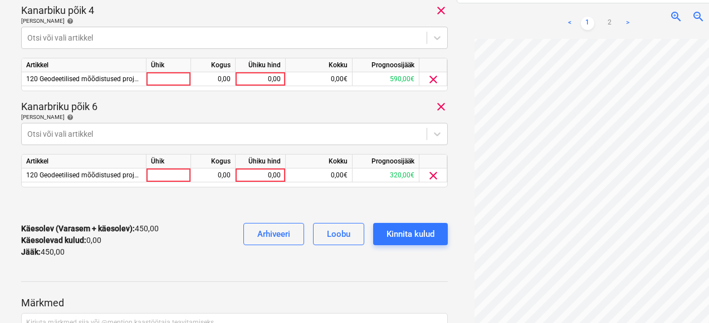
click at [189, 114] on div "Lisa artiklid help" at bounding box center [234, 117] width 426 height 7
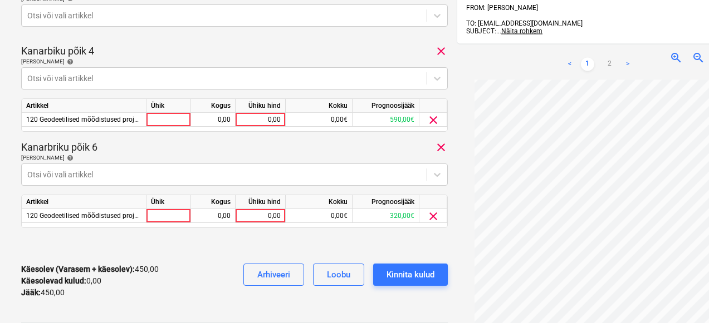
scroll to position [419, 0]
click at [183, 120] on div at bounding box center [168, 121] width 45 height 14
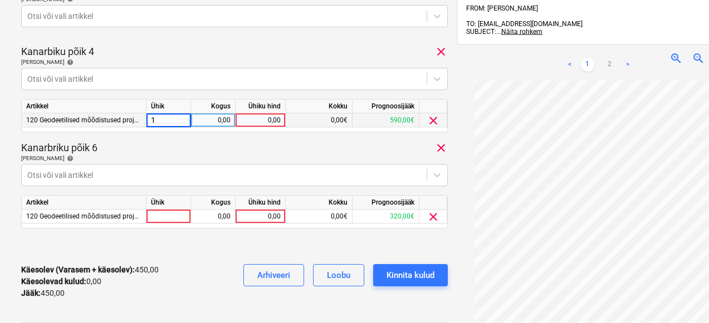
click at [212, 122] on div "0,00" at bounding box center [212, 121] width 35 height 14
type input "1"
click at [261, 127] on div "Artikkel Ühik Kogus Ühiku hind Kokku Prognoosijääk 120 Geodeetilised mõõdistuse…" at bounding box center [234, 115] width 426 height 33
click at [263, 115] on div "0,00" at bounding box center [260, 121] width 41 height 14
type input "150"
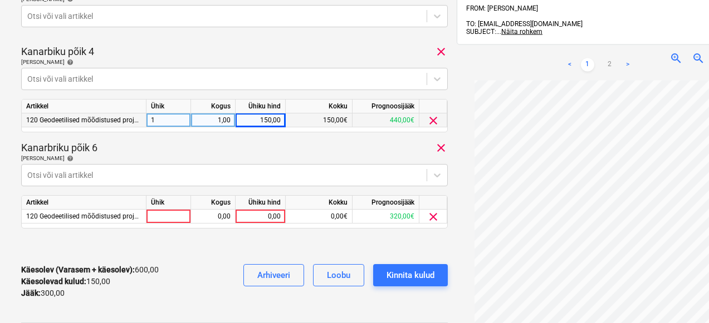
click at [281, 148] on div "Kanarbriku põik 6 clear" at bounding box center [234, 147] width 426 height 13
click at [173, 213] on div at bounding box center [168, 217] width 45 height 14
click at [217, 218] on div "0,00" at bounding box center [212, 217] width 35 height 14
type input "1"
click at [261, 217] on div "0,00" at bounding box center [260, 217] width 41 height 14
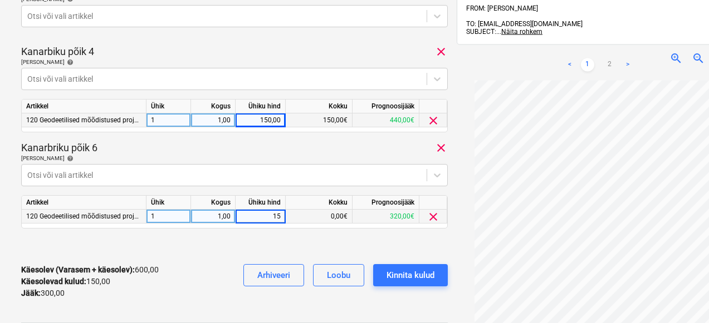
type input "150"
click at [296, 150] on div "Kanarbriku põik 6 clear" at bounding box center [234, 147] width 426 height 13
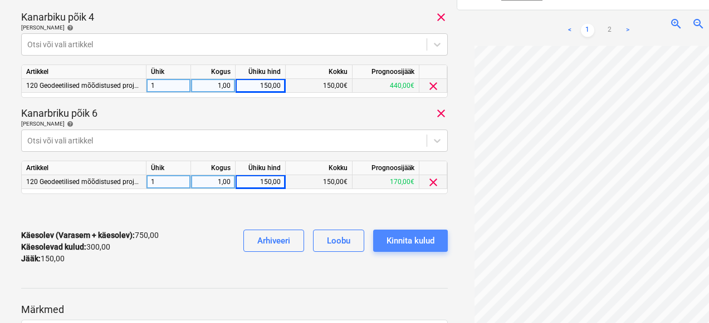
click at [403, 238] on div "Kinnita kulud" at bounding box center [410, 241] width 48 height 14
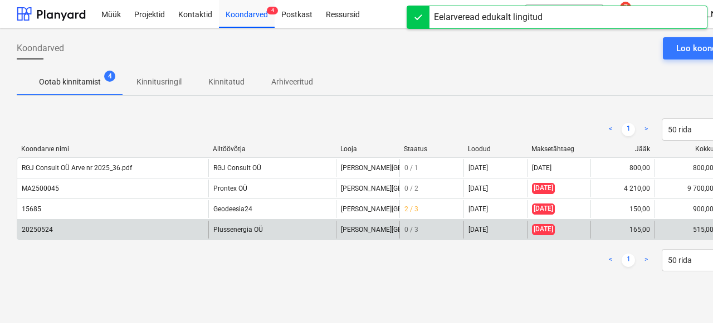
click at [225, 232] on div "Plussenergia OÜ" at bounding box center [271, 230] width 127 height 18
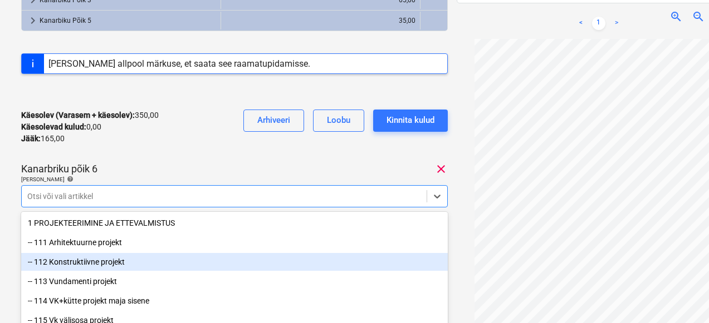
scroll to position [301, 0]
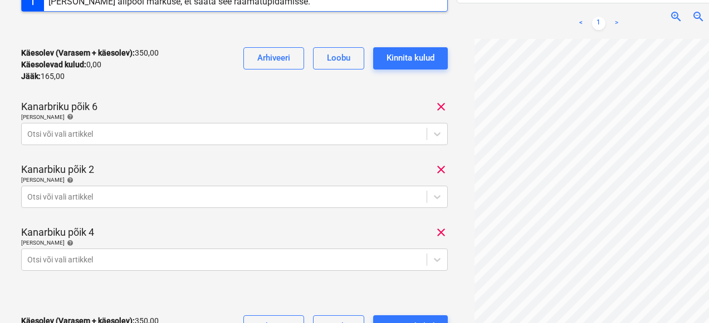
click at [341, 91] on div "20250524 Koondarve kogusumma 515,00 Alltöövõtja Plussenergia OÜ Lisa projekt Ni…" at bounding box center [234, 50] width 426 height 619
click at [346, 139] on div at bounding box center [224, 134] width 394 height 11
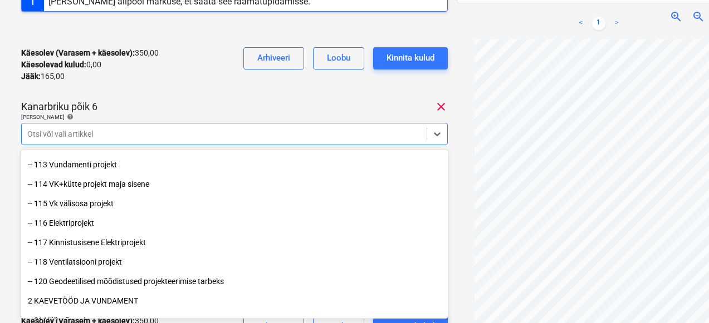
scroll to position [59, 0]
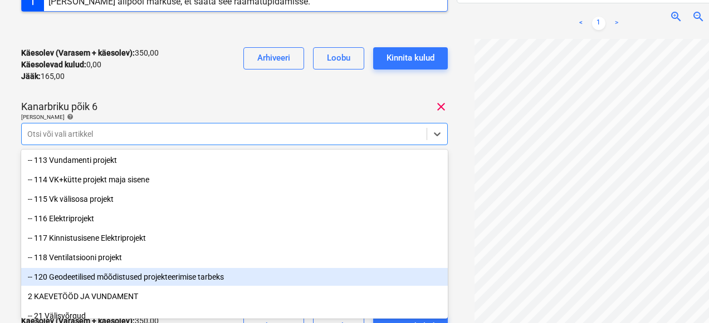
click at [96, 272] on div "-- 120 Geodeetilised mõõdistused projekteerimise tarbeks" at bounding box center [234, 277] width 426 height 18
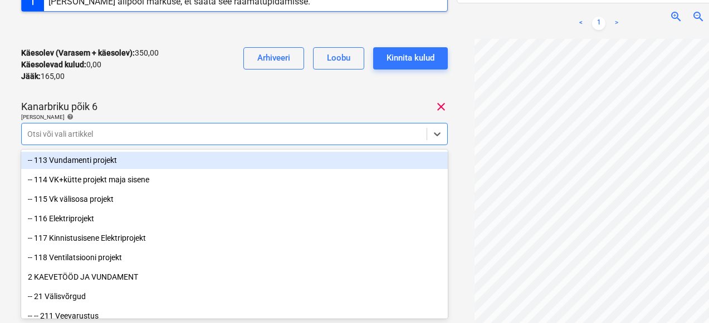
click at [187, 86] on div "Käesolev (Varasem + käesolev) : 350,00 Käesolevad kulud : 0,00 Jääk : 165,00 Ar…" at bounding box center [234, 64] width 426 height 53
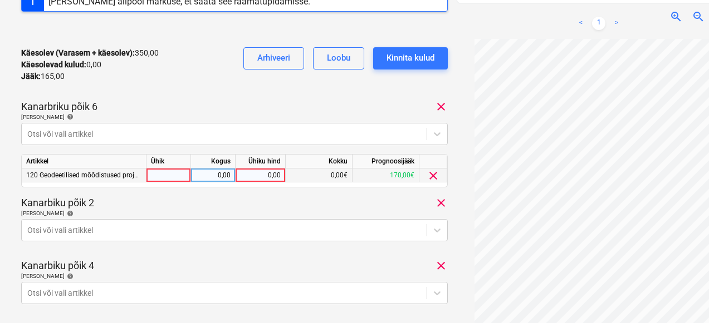
click at [169, 174] on div at bounding box center [168, 176] width 45 height 14
click at [220, 180] on div "0,00" at bounding box center [212, 176] width 35 height 14
type input "1"
click at [274, 177] on div "0,00" at bounding box center [260, 176] width 41 height 14
type input "35"
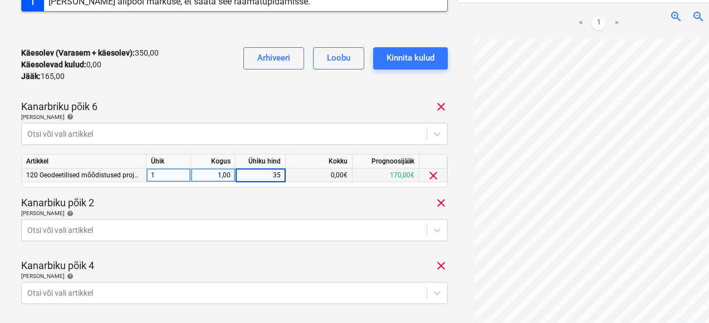
click at [258, 102] on div "Kanarbriku põik 6 clear" at bounding box center [234, 106] width 426 height 13
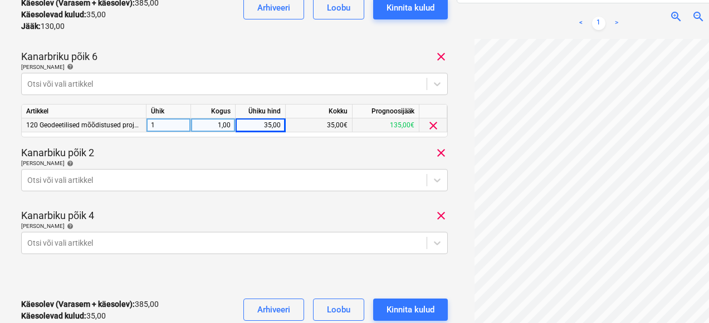
scroll to position [371, 0]
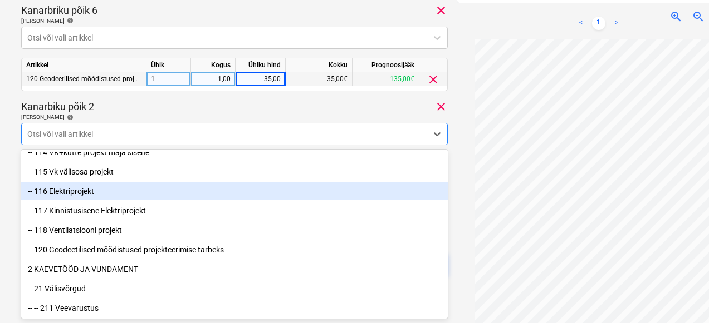
scroll to position [86, 0]
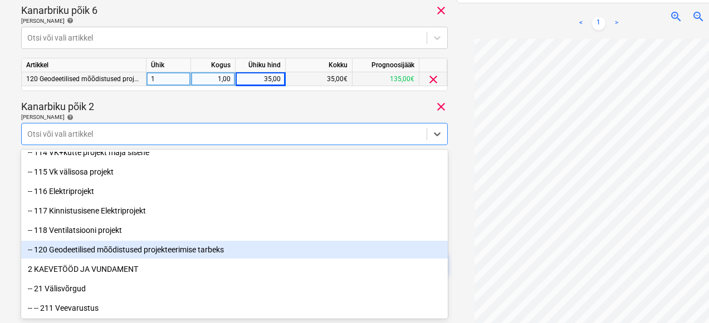
click at [115, 243] on div "-- 120 Geodeetilised mõõdistused projekteerimise tarbeks" at bounding box center [234, 250] width 426 height 18
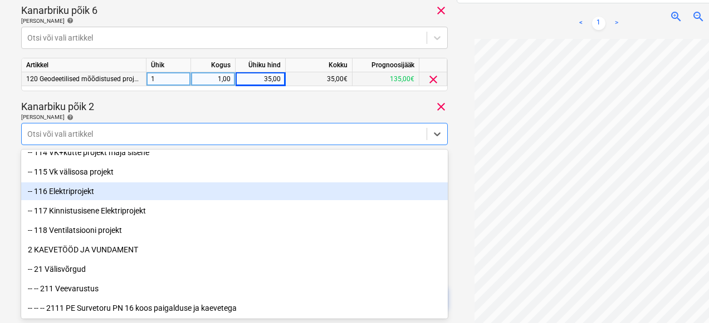
click at [180, 111] on div "Kanarbiku põik 2 clear" at bounding box center [234, 106] width 426 height 13
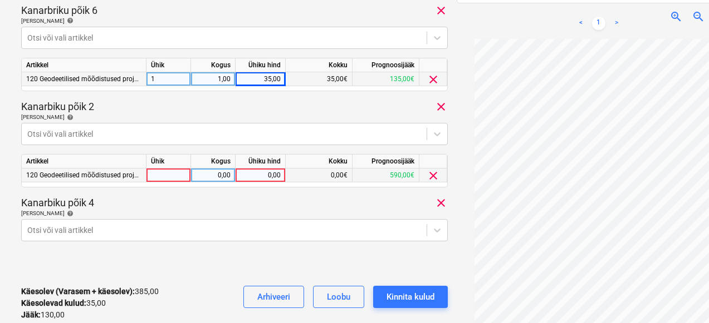
click at [154, 179] on div at bounding box center [168, 176] width 45 height 14
type input "1"
click at [213, 180] on div "0,00" at bounding box center [212, 176] width 35 height 14
click at [255, 175] on div "0,00" at bounding box center [260, 176] width 41 height 14
type input "35,00"
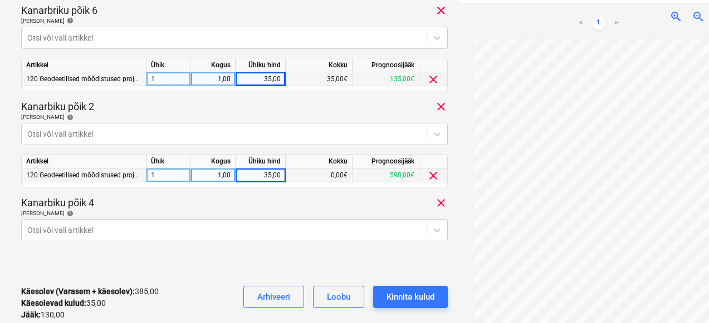
click at [249, 199] on div "Kanarbiku põik 4 clear" at bounding box center [234, 203] width 426 height 13
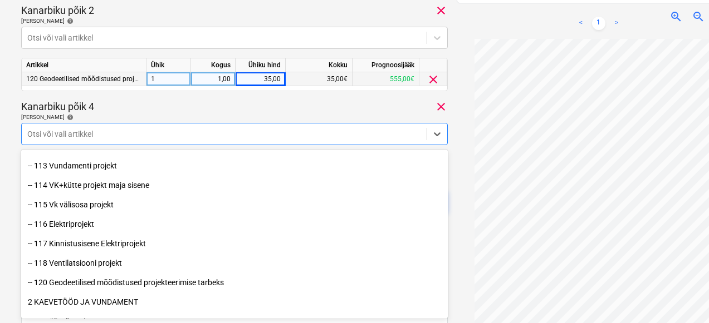
scroll to position [56, 0]
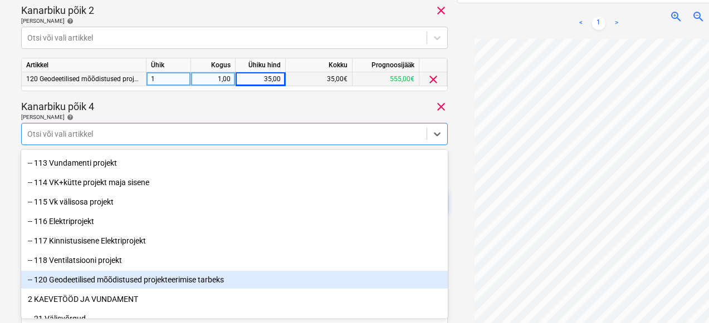
click at [135, 276] on div "-- 120 Geodeetilised mõõdistused projekteerimise tarbeks" at bounding box center [234, 280] width 426 height 18
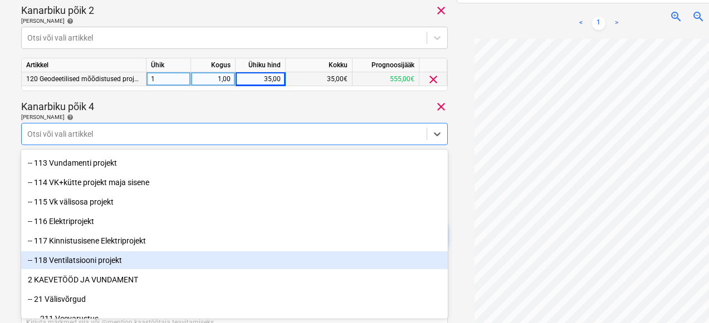
scroll to position [87, 0]
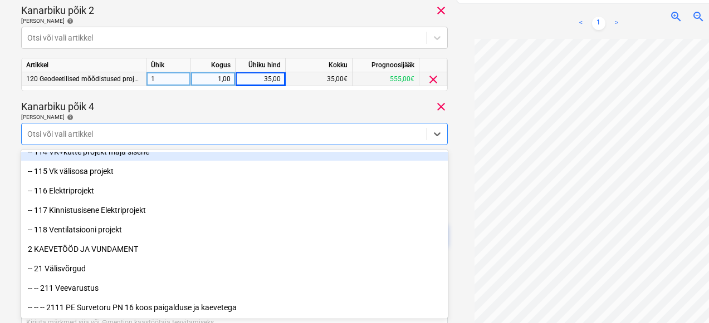
click at [194, 111] on div "Kanarbiku põik 4 clear" at bounding box center [234, 106] width 426 height 13
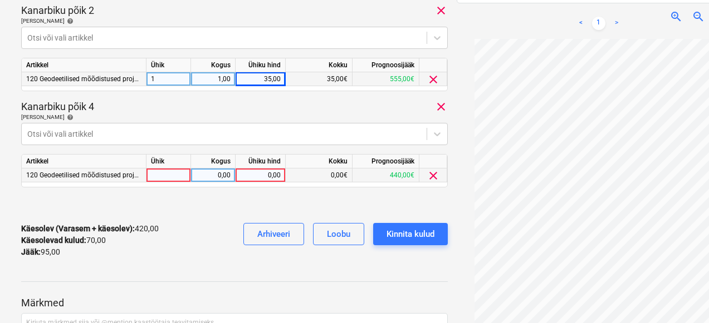
click at [169, 171] on div at bounding box center [168, 176] width 45 height 14
type input "1"
click at [210, 176] on div "0,00" at bounding box center [212, 176] width 35 height 14
click at [259, 182] on div "0,00" at bounding box center [260, 176] width 41 height 14
type input "3"
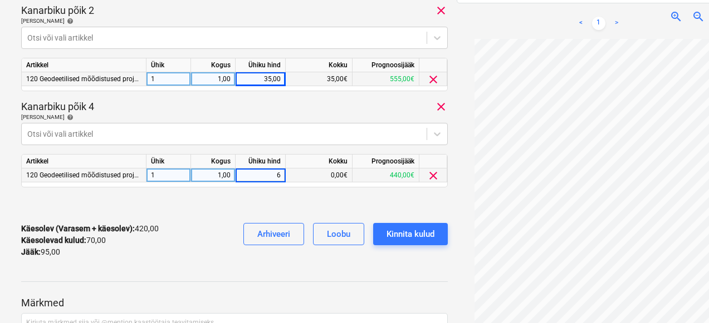
type input "65"
click at [269, 79] on div "35,00" at bounding box center [260, 79] width 41 height 14
type input "65"
click at [270, 112] on div "Kanarbiku põik 4 clear" at bounding box center [234, 106] width 426 height 13
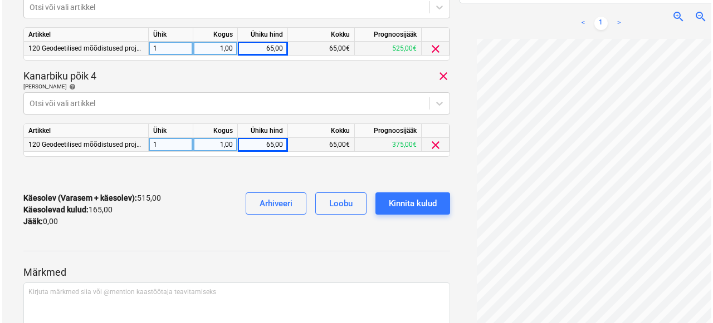
scroll to position [528, 0]
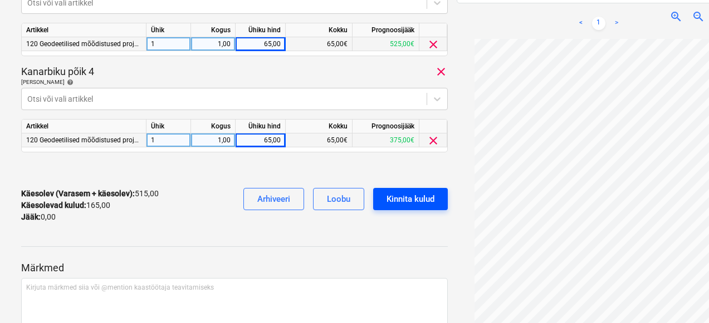
click at [399, 202] on div "Kinnita kulud" at bounding box center [410, 199] width 48 height 14
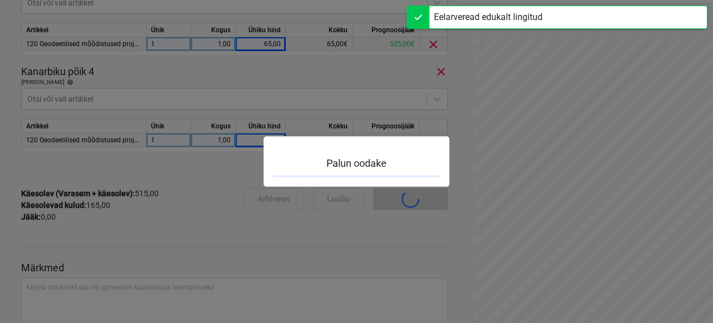
scroll to position [229, 0]
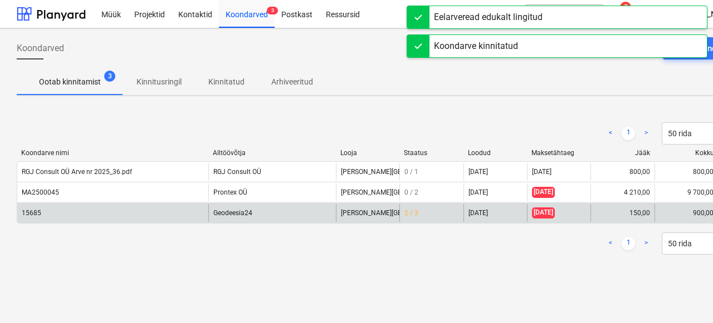
click at [45, 207] on div "15685" at bounding box center [112, 213] width 191 height 18
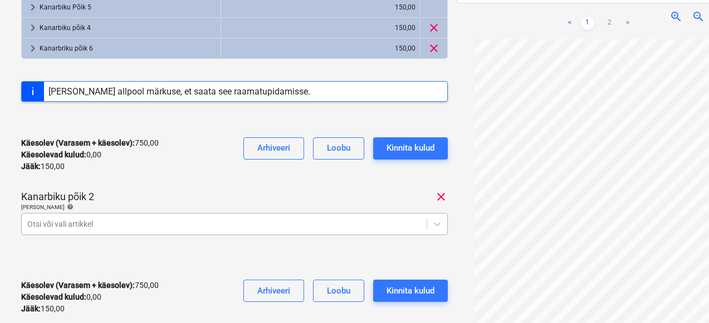
scroll to position [342, 0]
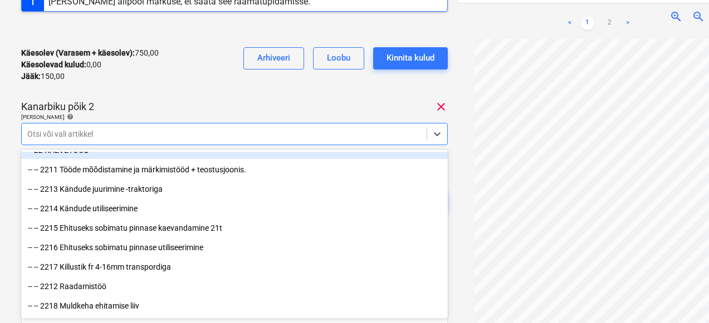
scroll to position [713, 0]
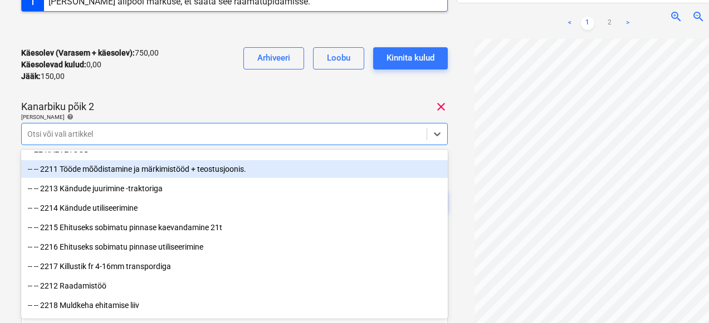
click at [119, 171] on div "-- -- 2211 Tööde mõõdistamine ja märkimistööd + teostusjoonis." at bounding box center [234, 169] width 426 height 18
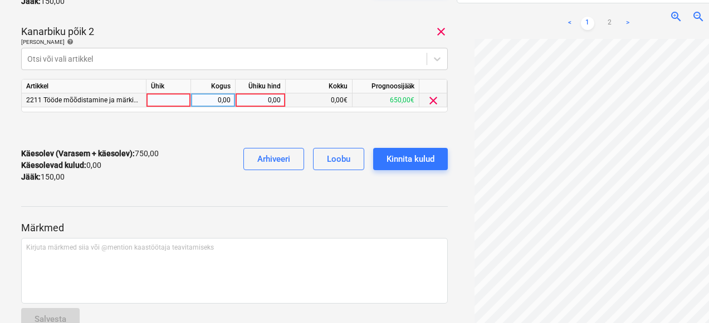
scroll to position [405, 0]
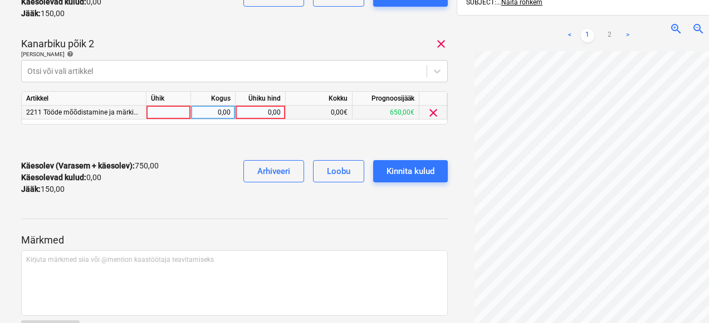
click at [173, 112] on div at bounding box center [168, 113] width 45 height 14
type input "1"
click at [222, 116] on div "0,00" at bounding box center [212, 113] width 35 height 14
type input "1"
click at [254, 113] on div "0,00" at bounding box center [260, 113] width 41 height 14
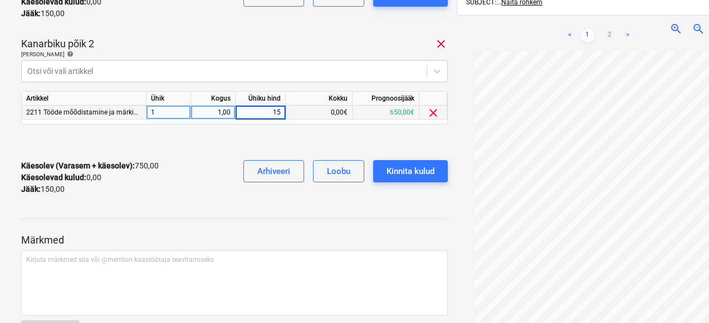
type input "150"
click at [268, 26] on div "Käesolev (Varasem + käesolev) : 750,00 Käesolevad kulud : 0,00 Jääk : 150,00 Ar…" at bounding box center [234, 2] width 426 height 53
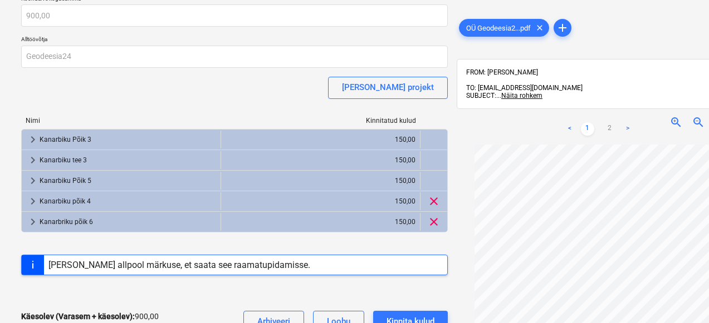
scroll to position [73, 0]
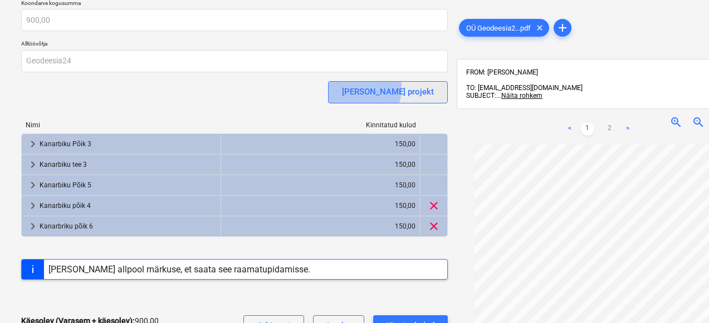
click at [403, 88] on div "Lisa projekt" at bounding box center [388, 92] width 92 height 14
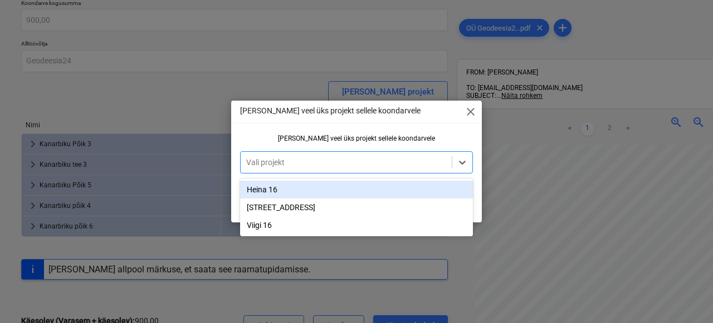
click at [308, 156] on div "Vali projekt" at bounding box center [346, 163] width 211 height 16
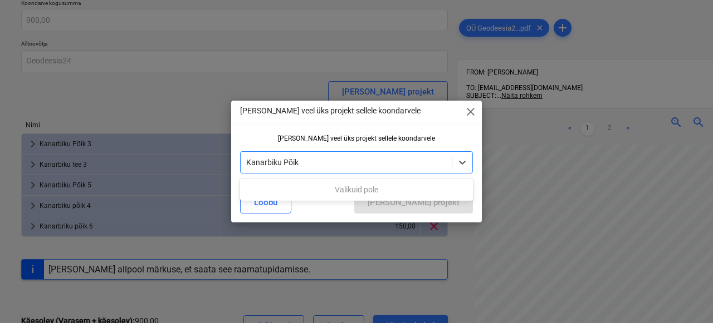
type input "Kanarbiku Põik"
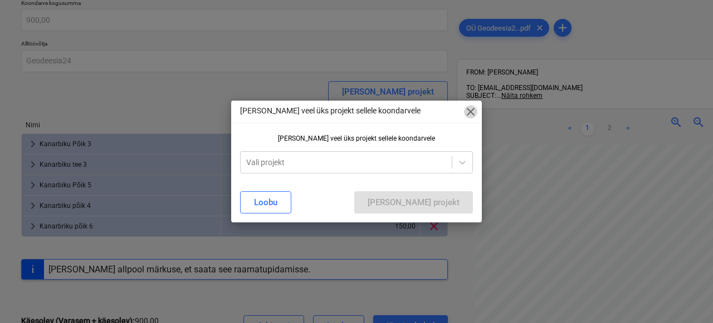
click at [469, 112] on span "close" at bounding box center [470, 111] width 13 height 13
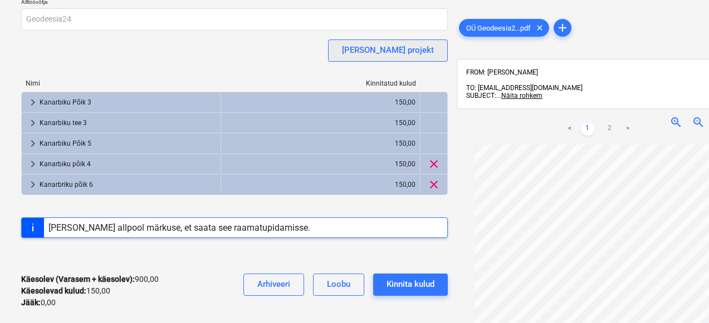
scroll to position [100, 0]
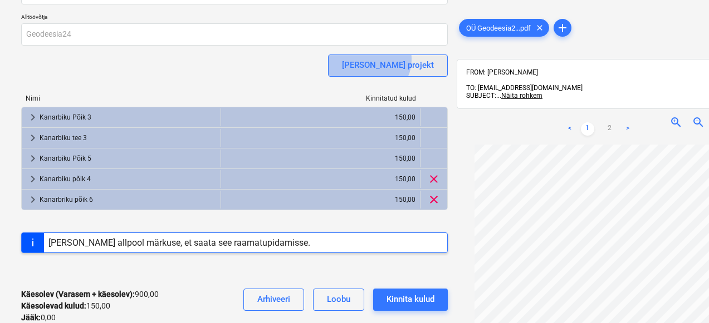
click at [416, 59] on div "Lisa projekt" at bounding box center [388, 65] width 92 height 14
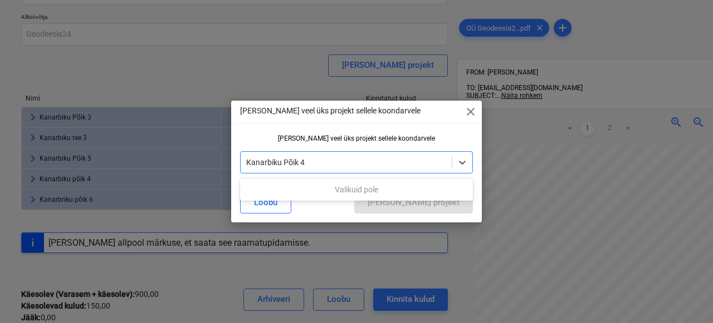
click at [328, 180] on div "Valikuid pole" at bounding box center [356, 190] width 233 height 22
click at [328, 189] on div "Valikuid pole" at bounding box center [356, 190] width 233 height 18
type input "Kanarbiku Põik 4"
click at [304, 62] on div "Lisa veel üks projekt sellele koondarvele close Lisa veel üks projekt sellele k…" at bounding box center [356, 161] width 713 height 323
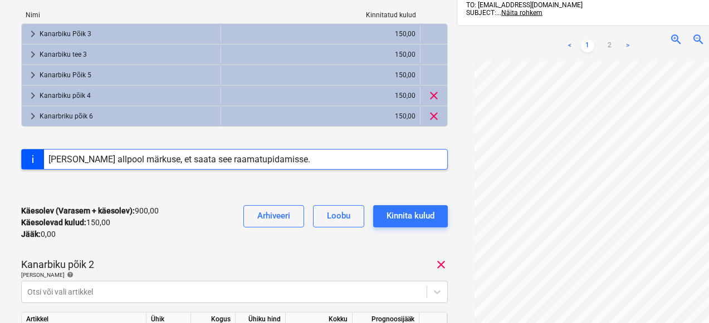
scroll to position [184, 0]
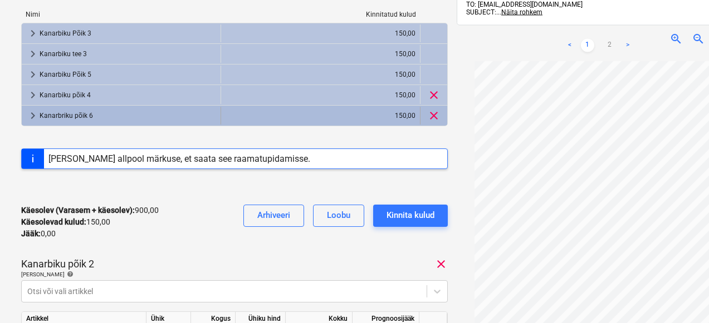
click at [301, 112] on div "150,00" at bounding box center [320, 116] width 190 height 18
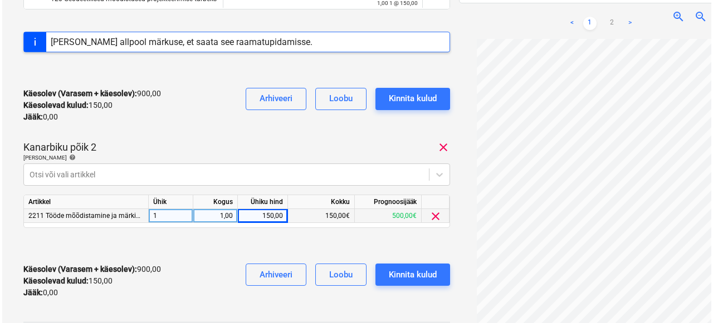
scroll to position [328, 0]
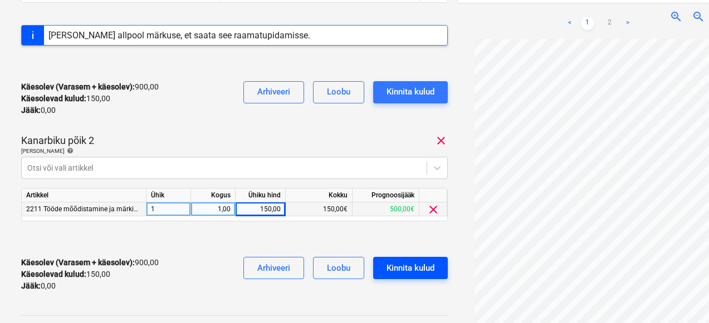
click at [399, 272] on div "Kinnita kulud" at bounding box center [410, 268] width 48 height 14
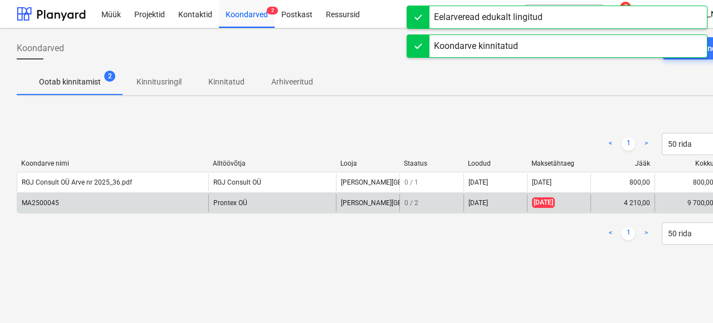
click at [45, 198] on div "MA2500045" at bounding box center [112, 203] width 191 height 18
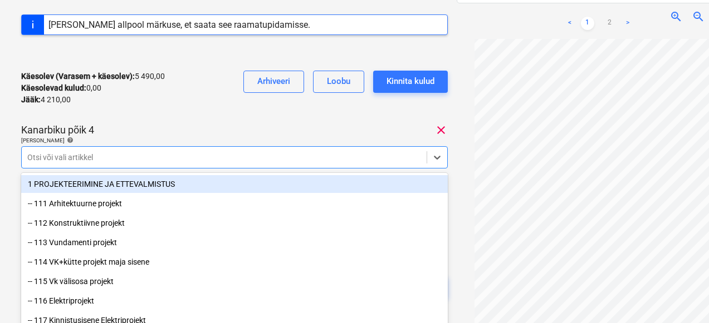
scroll to position [321, 0]
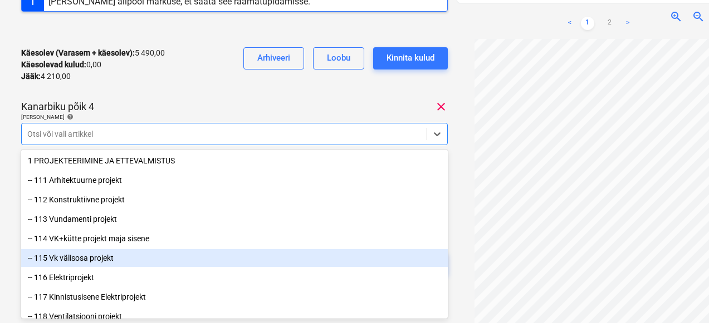
click at [94, 256] on div "-- 115 Vk välisosa projekt" at bounding box center [234, 258] width 426 height 18
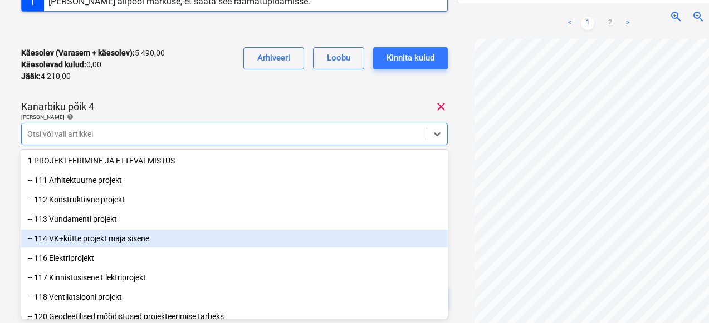
click at [122, 242] on div "-- 114 VK+kütte projekt maja sisene" at bounding box center [234, 239] width 426 height 18
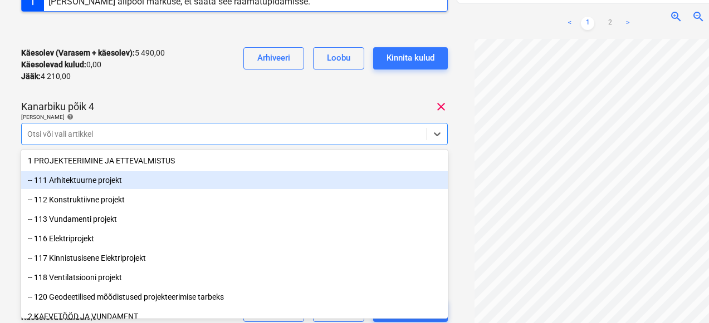
click at [209, 90] on div "Käesolev (Varasem + käesolev) : 5 490,00 Käesolevad kulud : 0,00 Jääk : 4 210,0…" at bounding box center [234, 64] width 426 height 53
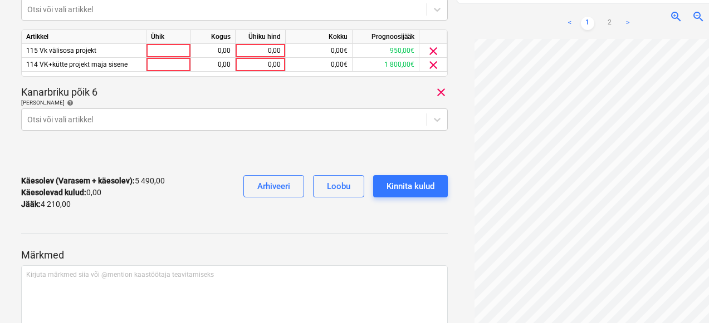
scroll to position [448, 0]
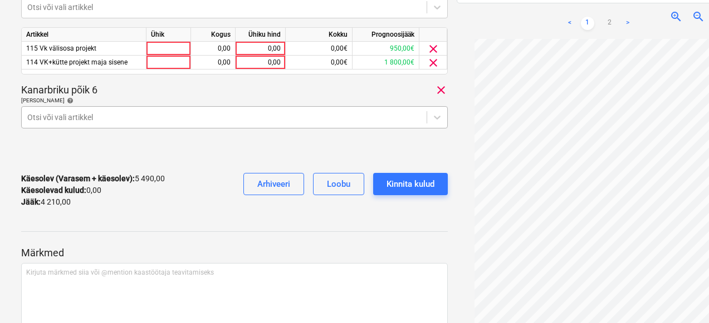
click at [202, 114] on div at bounding box center [224, 117] width 394 height 11
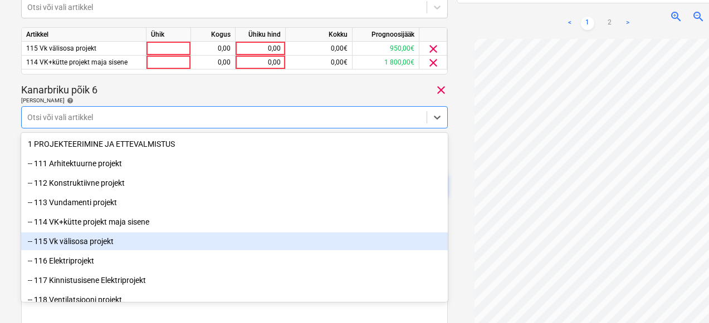
click at [105, 241] on div "-- 115 Vk välisosa projekt" at bounding box center [234, 242] width 426 height 18
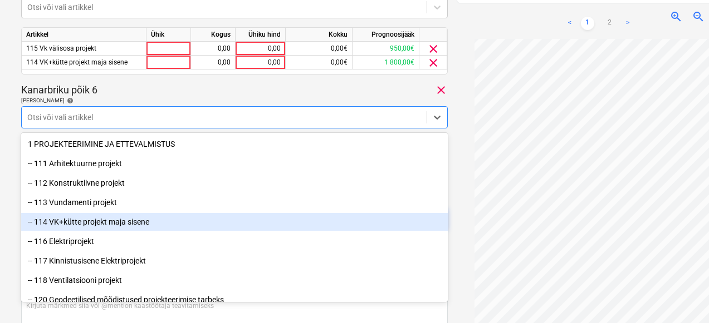
click at [100, 220] on div "-- 114 VK+kütte projekt maja sisene" at bounding box center [234, 222] width 426 height 18
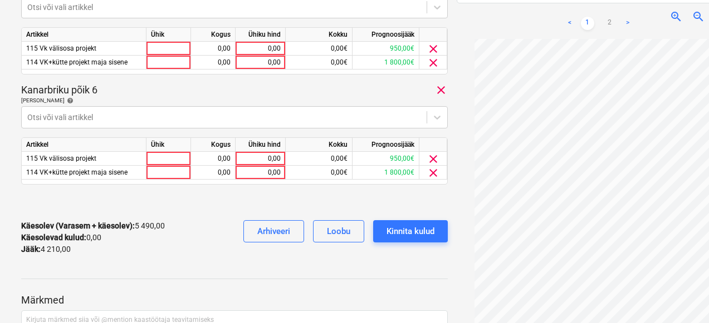
click at [150, 95] on div "Kanarbriku põik 6 clear" at bounding box center [234, 90] width 426 height 13
click at [174, 45] on div at bounding box center [168, 49] width 45 height 14
type input "1"
click at [209, 52] on div "0,00" at bounding box center [212, 49] width 35 height 14
type input "1"
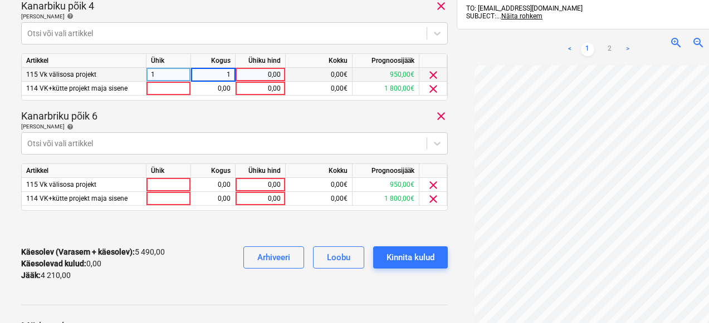
scroll to position [412, 0]
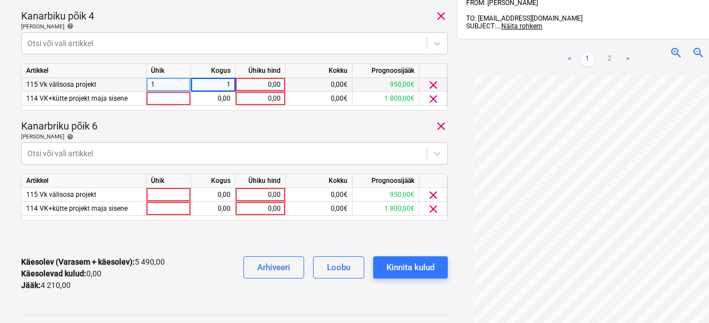
click at [254, 83] on div "0,00" at bounding box center [260, 85] width 41 height 14
type input "900"
click at [255, 44] on div at bounding box center [224, 43] width 394 height 11
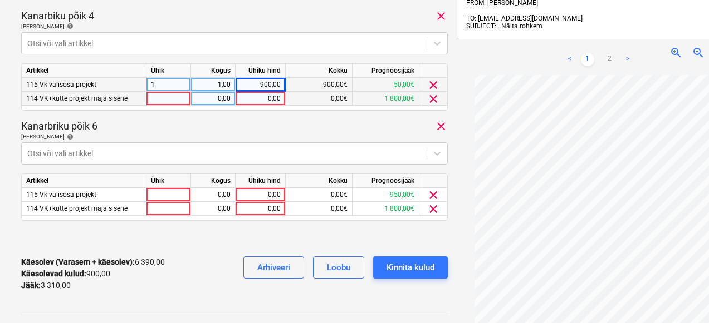
click at [168, 99] on div at bounding box center [168, 99] width 45 height 14
click at [210, 106] on div "Artikkel Ühik Kogus Ühiku hind Kokku Prognoosijääk 115 Vk välisosa projekt 1 1,…" at bounding box center [234, 86] width 426 height 47
click at [212, 99] on div "0,00" at bounding box center [212, 99] width 35 height 14
type input "1"
click at [268, 100] on div "0,00" at bounding box center [260, 99] width 41 height 14
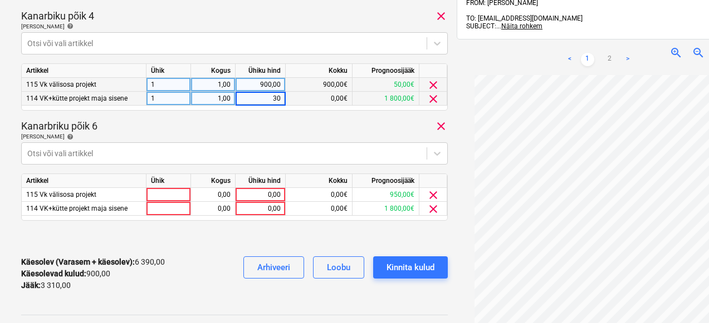
type input "300"
click at [267, 124] on div "Kanarbriku põik 6 clear" at bounding box center [234, 126] width 426 height 13
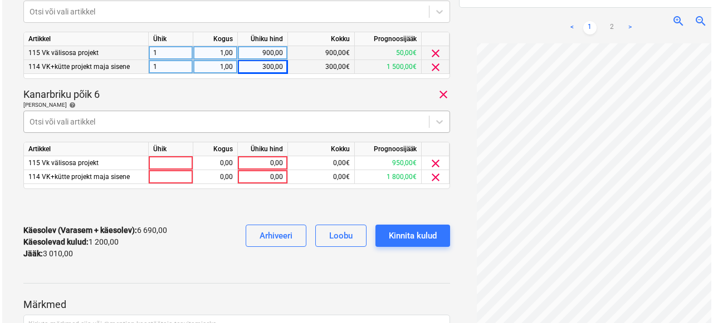
scroll to position [449, 0]
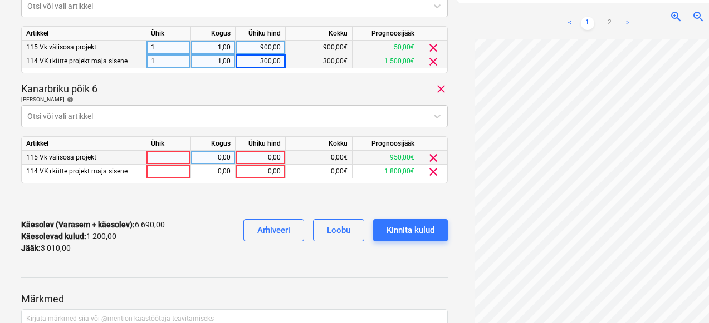
click at [183, 157] on div at bounding box center [168, 158] width 45 height 14
click at [213, 161] on div "0,00" at bounding box center [212, 158] width 35 height 14
type input "1"
click at [316, 159] on div "0,00€" at bounding box center [319, 158] width 67 height 14
click at [275, 156] on div "0,00" at bounding box center [260, 158] width 41 height 14
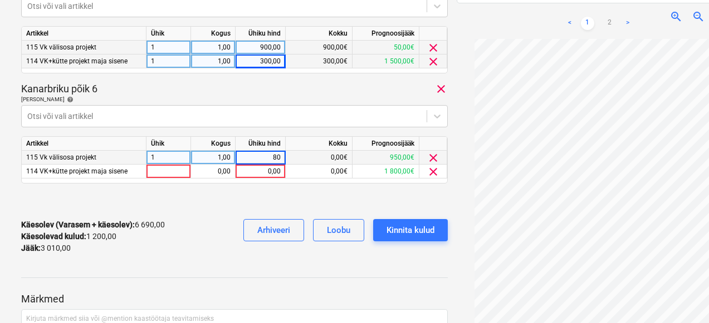
type input "800"
click at [237, 195] on div at bounding box center [234, 202] width 426 height 18
click at [178, 171] on div at bounding box center [168, 172] width 45 height 14
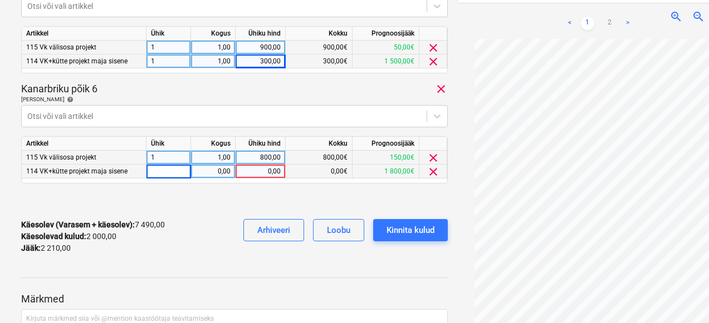
type input "1"
click at [224, 169] on div "0,00" at bounding box center [212, 172] width 35 height 14
type input "1"
click at [245, 199] on div at bounding box center [234, 202] width 426 height 18
click at [268, 171] on div "0,00" at bounding box center [260, 172] width 41 height 14
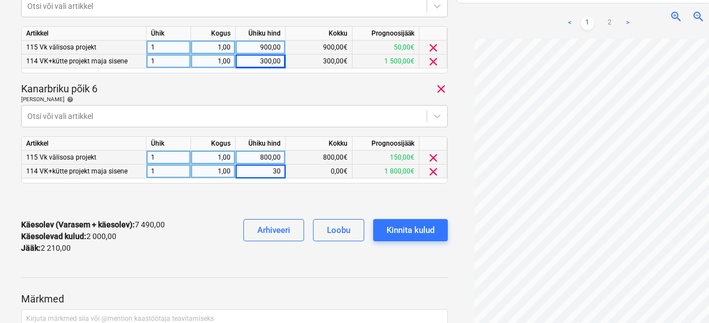
type input "300"
click at [257, 193] on div at bounding box center [234, 202] width 426 height 18
click at [408, 233] on div "Kinnita kulud" at bounding box center [410, 230] width 48 height 14
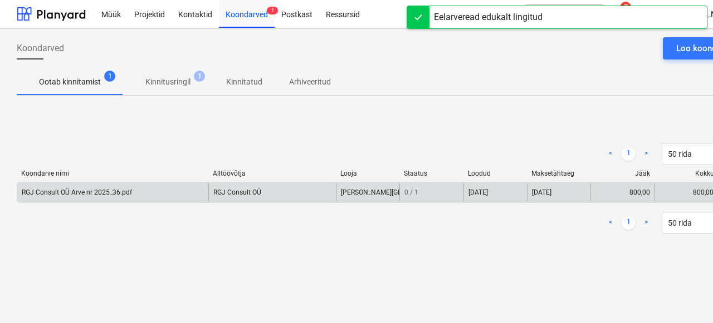
click at [117, 189] on div "RGJ Consult OÜ Arve nr 2025_36.pdf" at bounding box center [77, 193] width 110 height 8
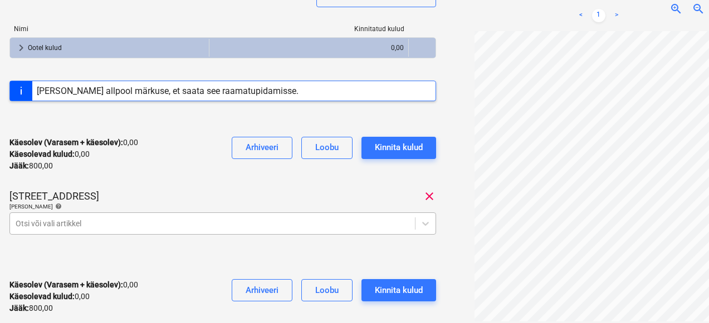
scroll to position [171, 12]
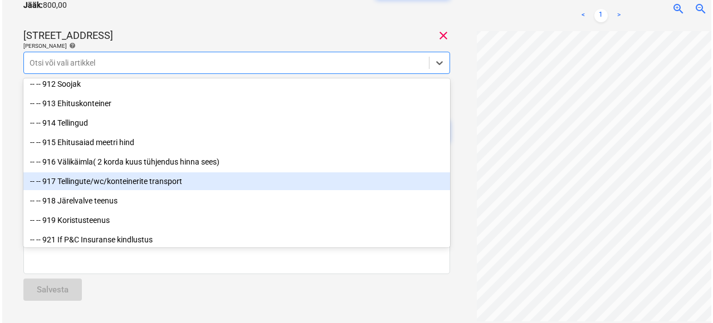
scroll to position [11659, 0]
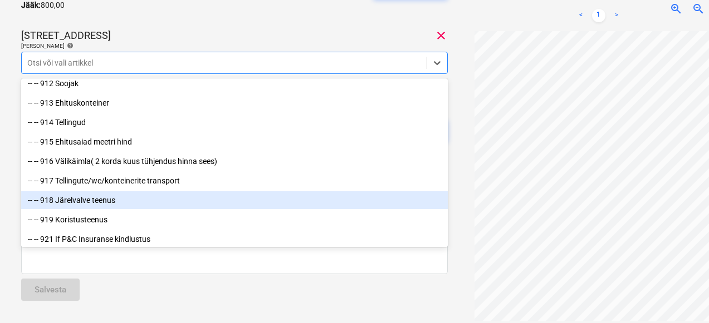
click at [96, 198] on div "-- -- 918 Järelvalve teenus" at bounding box center [234, 201] width 426 height 18
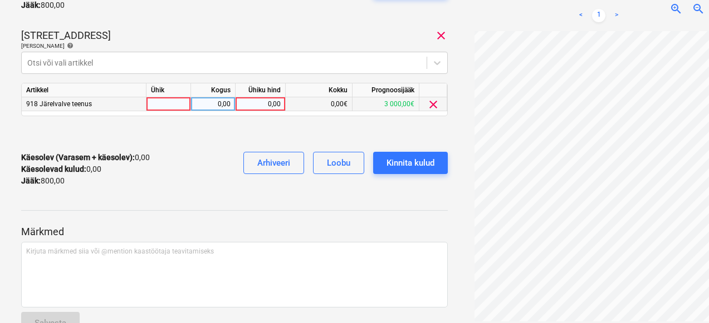
click at [179, 110] on div at bounding box center [168, 104] width 45 height 14
type input "1"
click at [223, 100] on div "0,00" at bounding box center [212, 104] width 35 height 14
type input "1"
click at [271, 105] on div "0,00" at bounding box center [260, 104] width 41 height 14
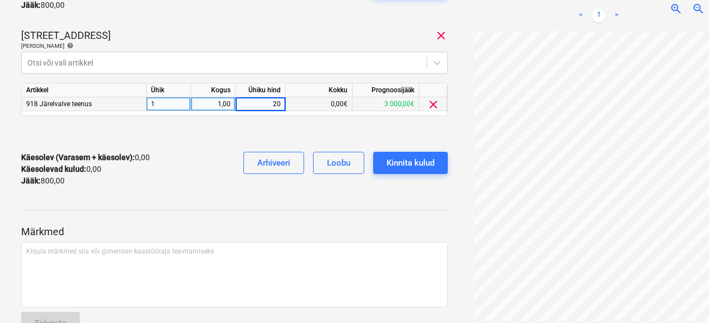
type input "200"
click at [258, 136] on div at bounding box center [234, 134] width 426 height 18
click at [396, 159] on div "Kinnita kulud" at bounding box center [410, 163] width 48 height 14
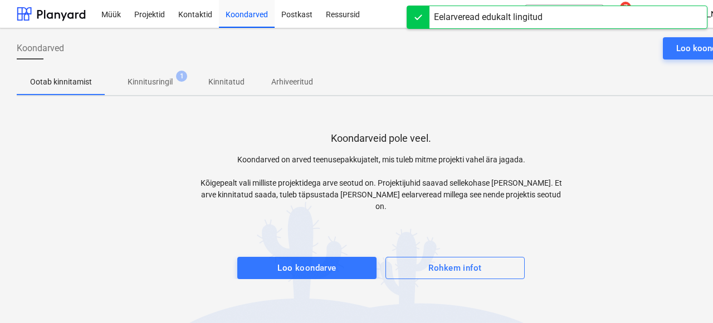
click at [396, 20] on div "Müük Projektid Kontaktid Koondarved Postkast Ressursid" at bounding box center [277, 14] width 364 height 28
click at [422, 20] on div at bounding box center [418, 17] width 22 height 22
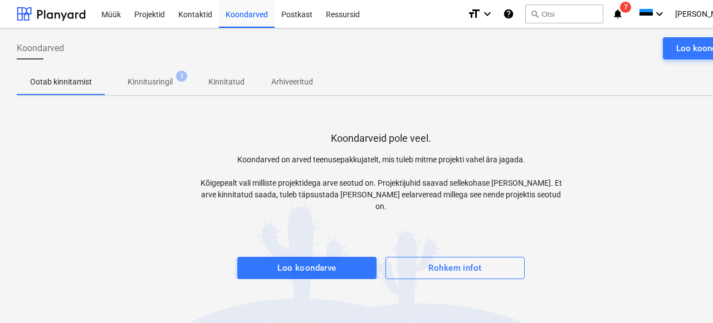
click at [625, 18] on span "notifications 7" at bounding box center [618, 13] width 13 height 13
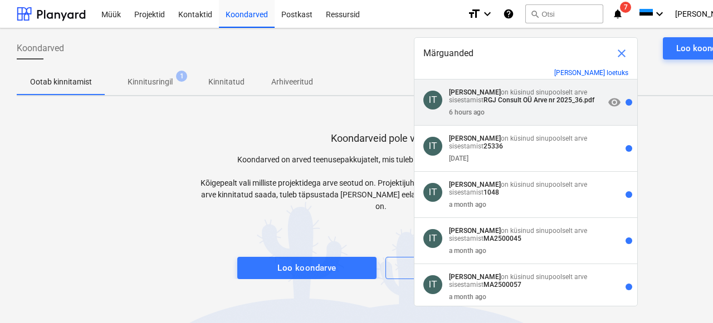
click at [540, 99] on strong "RGJ Consult OÜ Arve nr 2025_36.pdf" at bounding box center [538, 100] width 111 height 8
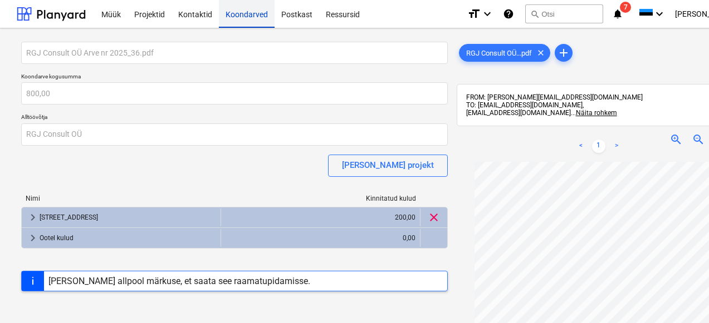
click at [241, 15] on div "Koondarved" at bounding box center [247, 13] width 56 height 28
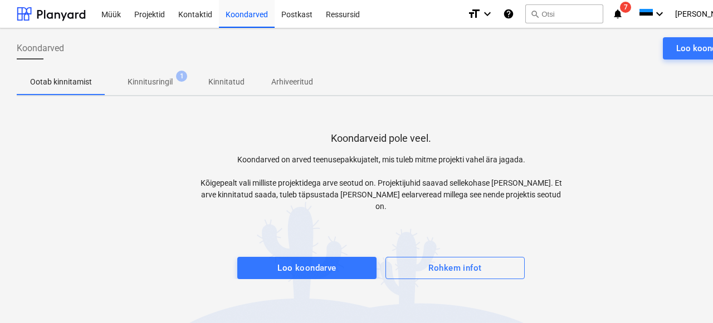
click at [631, 7] on span "7" at bounding box center [625, 7] width 11 height 11
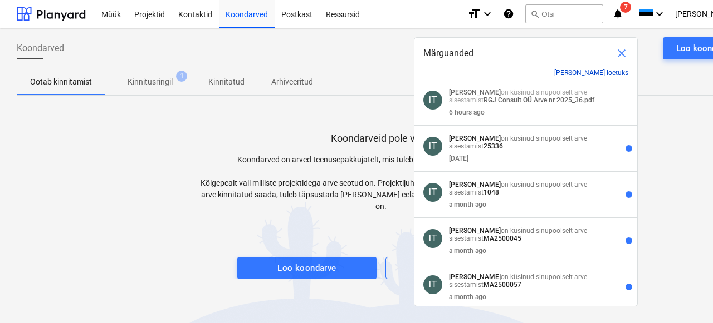
click at [604, 72] on button "Märgi kõik loetuks" at bounding box center [591, 73] width 74 height 8
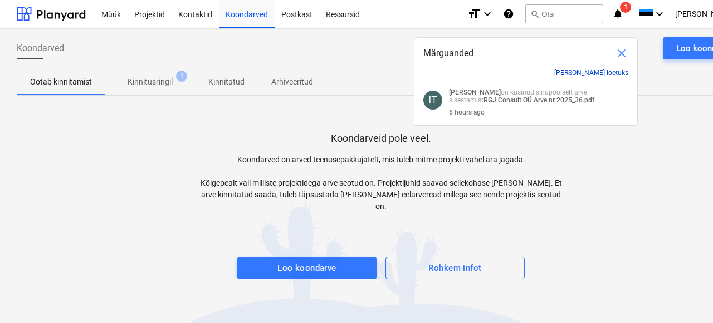
click at [604, 72] on button "Märgi kõik loetuks" at bounding box center [591, 73] width 74 height 8
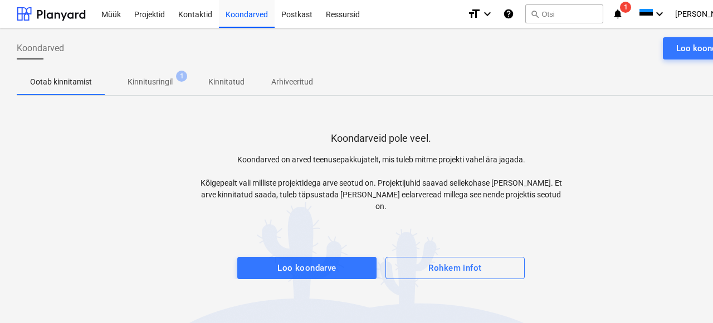
click at [640, 20] on div "format_size keyboard_arrow_down help search Otsi notifications 1 keyboard_arrow…" at bounding box center [606, 14] width 278 height 28
click at [623, 13] on icon "notifications" at bounding box center [617, 13] width 11 height 13
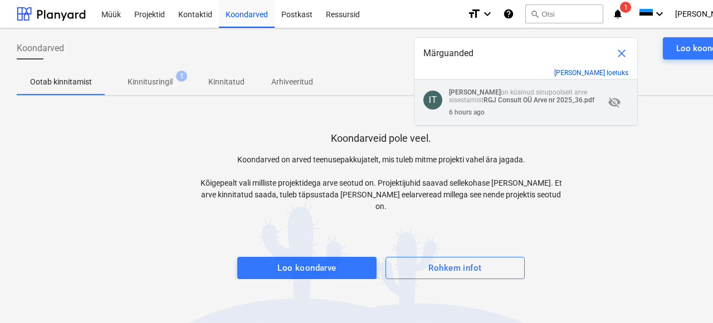
click at [548, 85] on div "IT Ivanna Tataryn on küsinud sinupoolselt arve sisestamist RGJ Consult OÜ Arve …" at bounding box center [525, 103] width 223 height 46
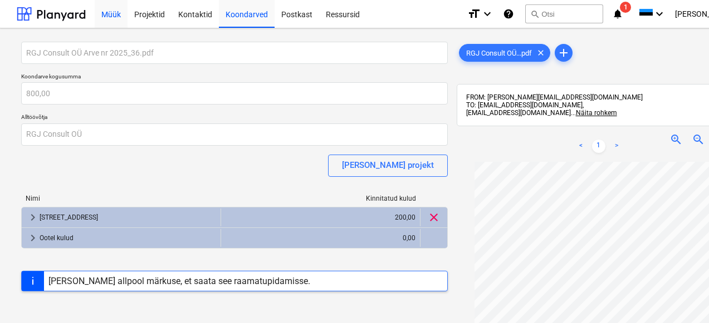
click at [105, 18] on div "Müük" at bounding box center [111, 13] width 33 height 28
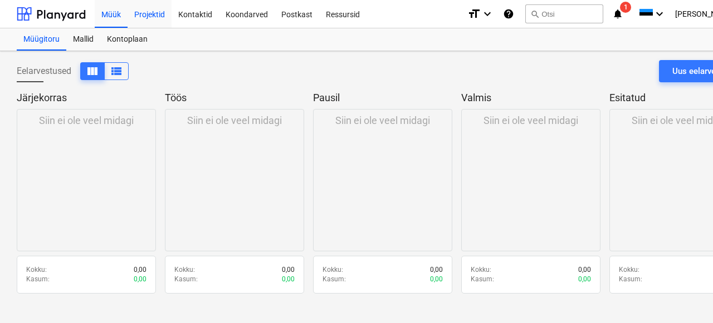
click at [148, 12] on div "Projektid" at bounding box center [149, 13] width 44 height 28
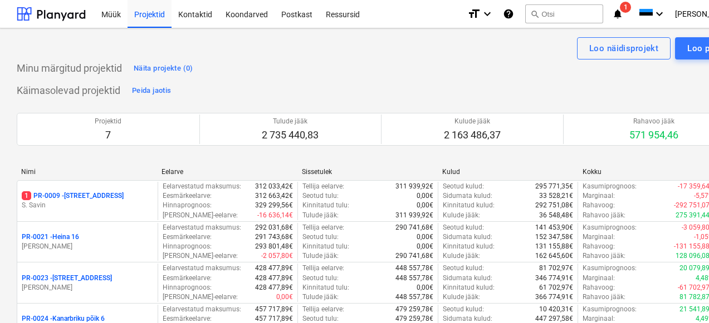
click at [631, 11] on span "1" at bounding box center [625, 7] width 11 height 11
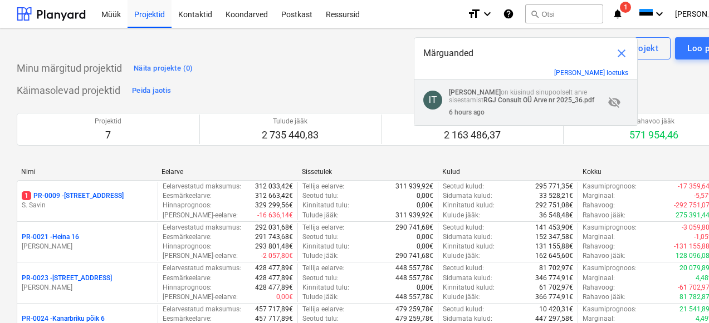
click at [502, 104] on strong "RGJ Consult OÜ Arve nr 2025_36.pdf" at bounding box center [538, 100] width 111 height 8
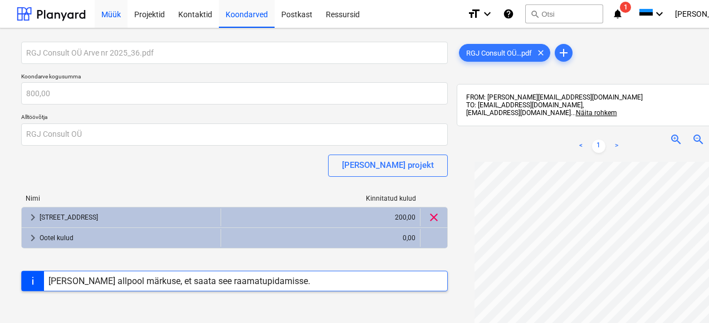
click at [107, 16] on div "Müük" at bounding box center [111, 13] width 33 height 28
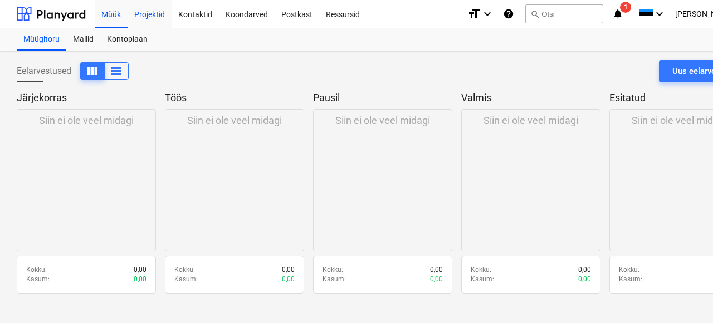
click at [158, 12] on div "Projektid" at bounding box center [149, 13] width 44 height 28
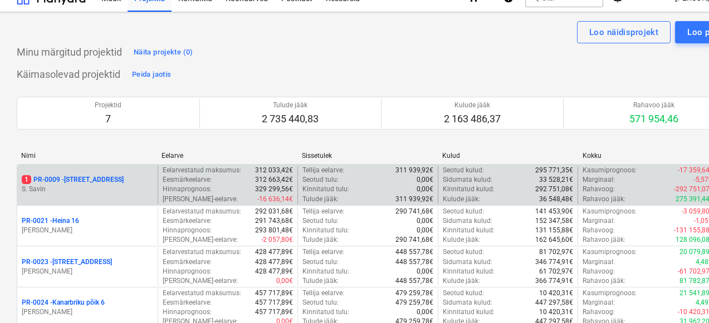
scroll to position [18, 0]
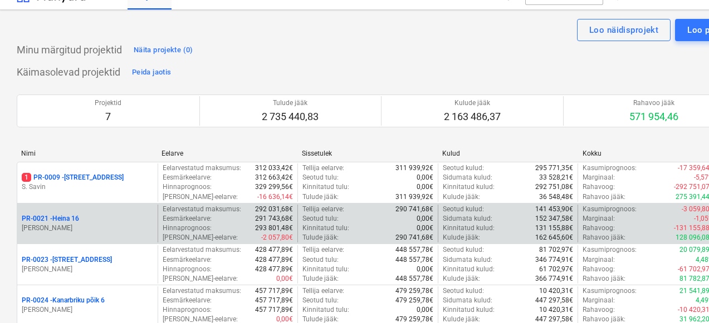
click at [104, 223] on div "PR-0021 - Heina 16" at bounding box center [87, 218] width 131 height 9
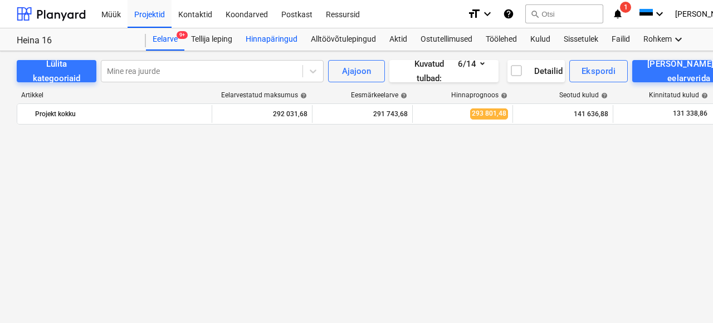
scroll to position [710, 0]
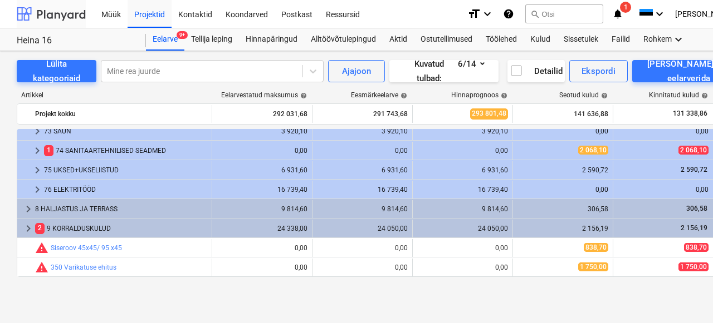
click at [55, 19] on div at bounding box center [51, 14] width 69 height 28
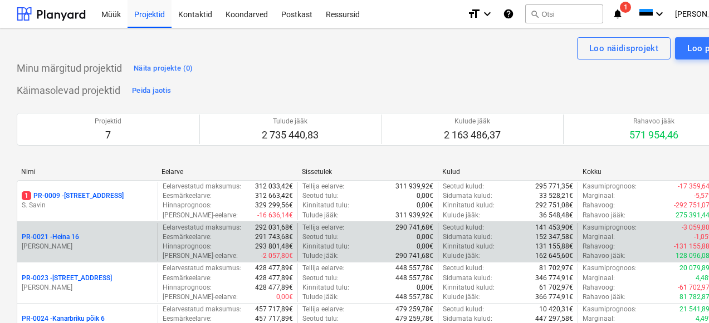
click at [102, 255] on div "PR-0021 - Heina 16 E. Remel" at bounding box center [87, 242] width 140 height 38
click at [98, 251] on p "[PERSON_NAME]" at bounding box center [87, 246] width 131 height 9
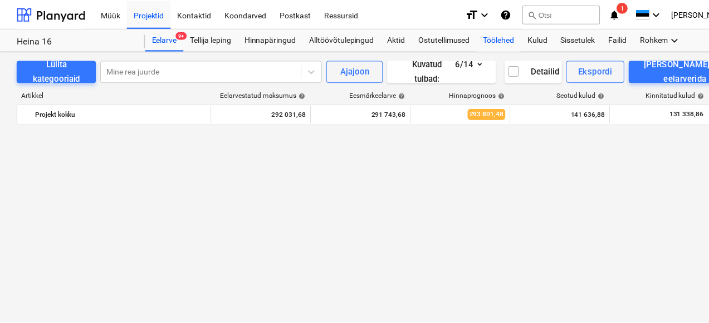
scroll to position [710, 0]
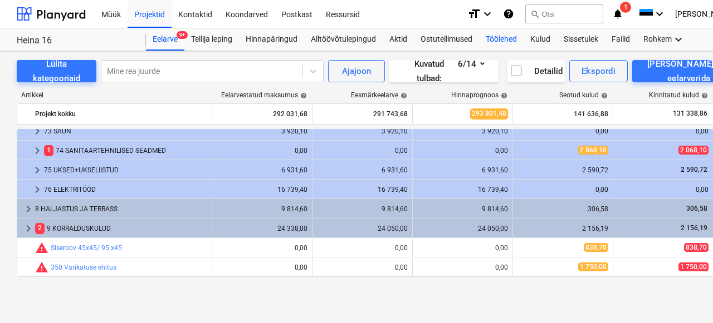
click at [501, 40] on div "Töölehed" at bounding box center [501, 39] width 45 height 22
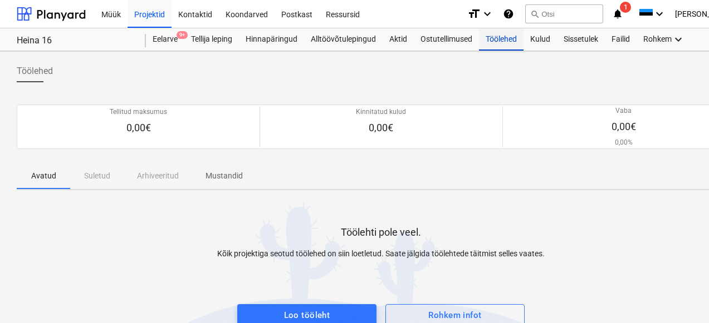
click at [487, 37] on div "Töölehed" at bounding box center [501, 39] width 45 height 22
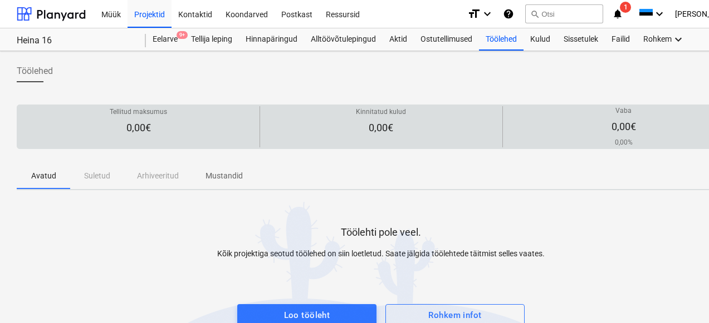
scroll to position [61, 0]
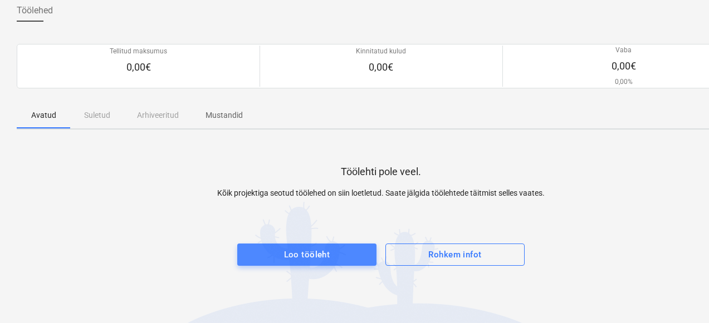
click at [297, 249] on div "Loo tööleht" at bounding box center [307, 255] width 46 height 14
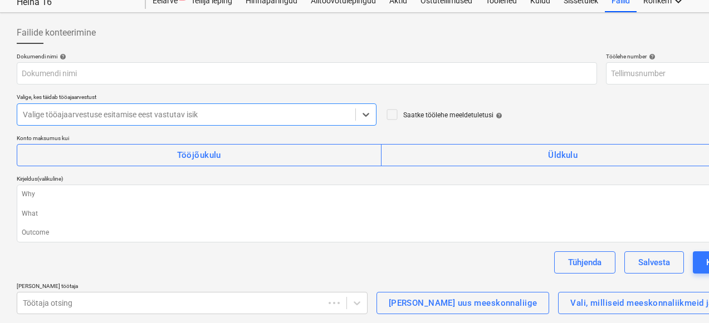
scroll to position [38, 0]
type textarea "x"
type input "PR-0021-WO-003"
click at [362, 112] on icon at bounding box center [365, 114] width 11 height 11
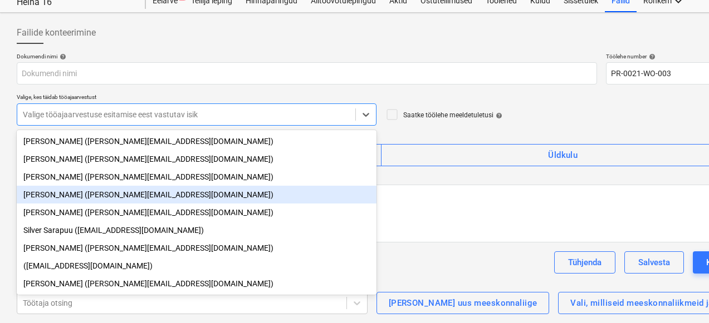
scroll to position [0, 0]
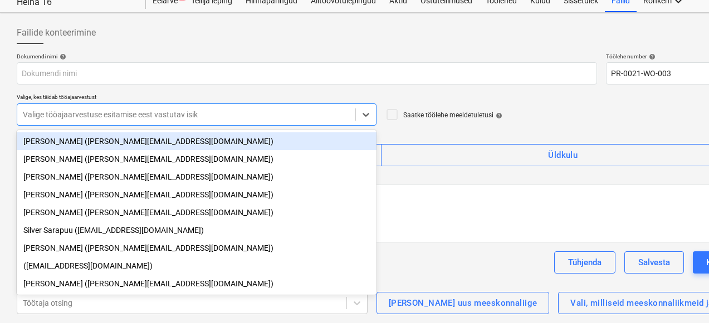
click at [277, 36] on div "Failide konteerimine" at bounding box center [381, 33] width 728 height 22
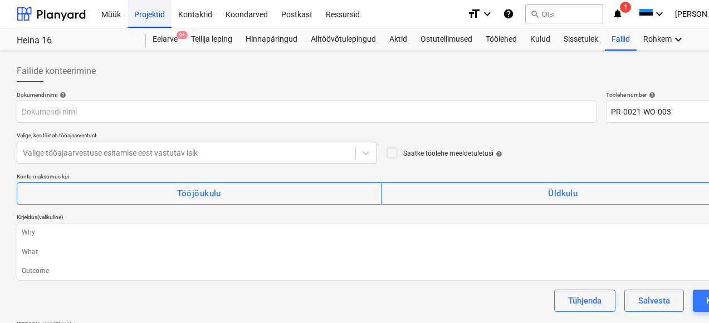
type textarea "x"
click at [151, 7] on div "Projektid" at bounding box center [149, 13] width 44 height 28
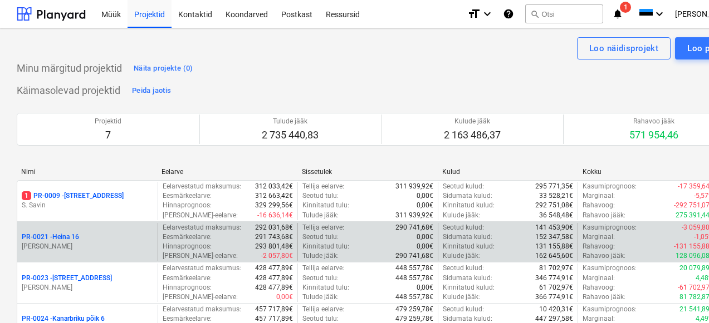
click at [52, 236] on p "PR-0021 - Heina 16" at bounding box center [50, 237] width 57 height 9
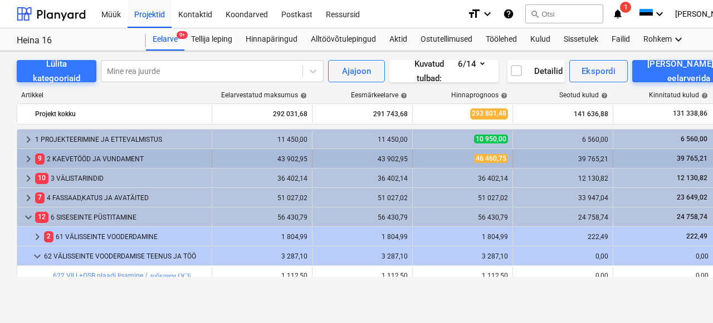
click at [78, 159] on div "9 2 KAEVETÖÖD JA VUNDAMENT" at bounding box center [121, 159] width 172 height 18
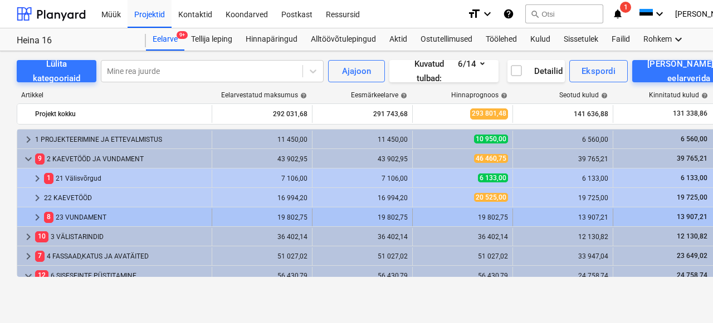
scroll to position [64, 0]
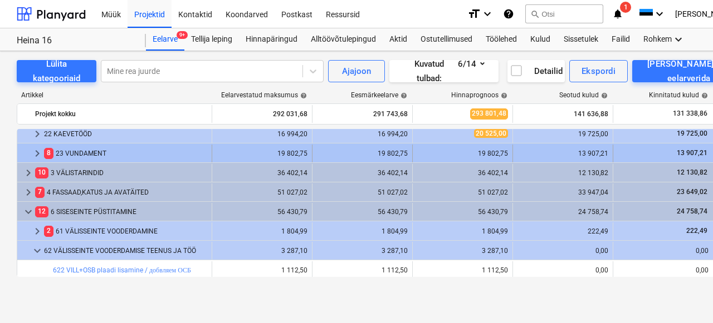
click at [78, 158] on div "8 23 VUNDAMENT" at bounding box center [125, 154] width 163 height 18
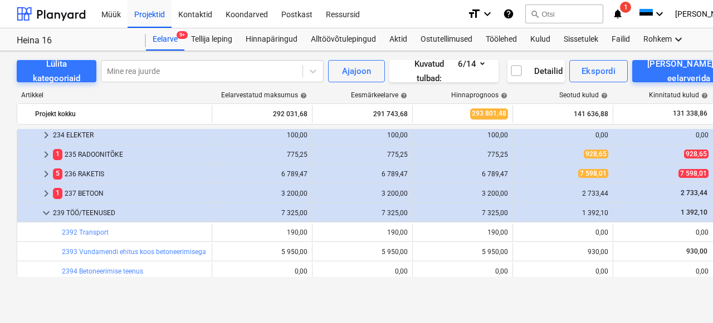
scroll to position [264, 0]
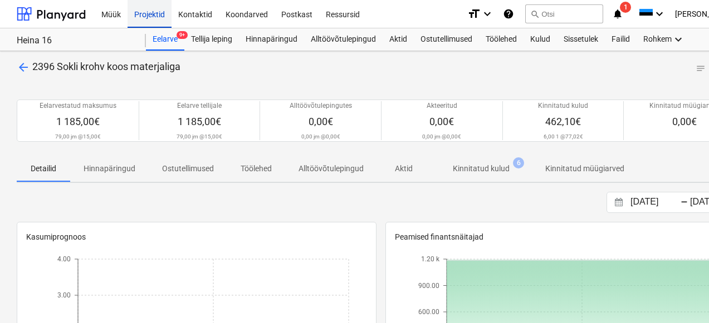
click at [155, 13] on div "Projektid" at bounding box center [149, 13] width 44 height 28
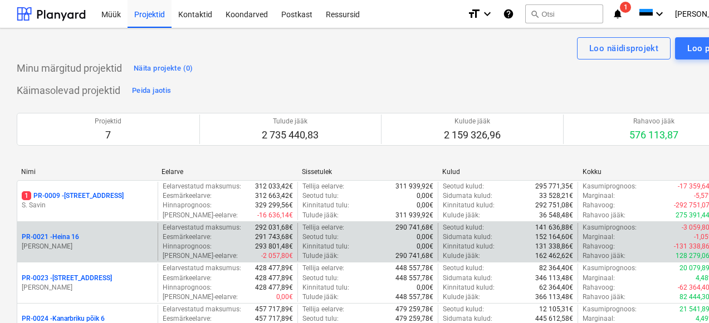
click at [57, 236] on p "PR-0021 - Heina 16" at bounding box center [50, 237] width 57 height 9
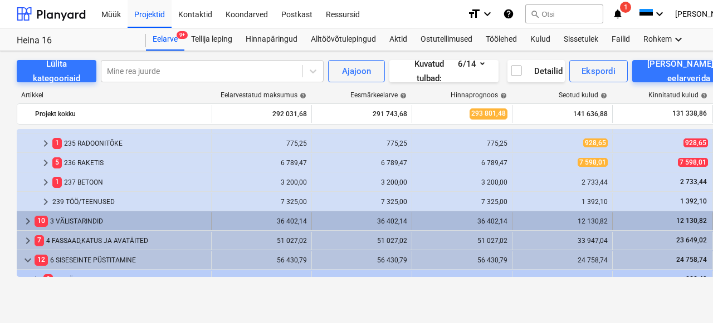
scroll to position [182, 1]
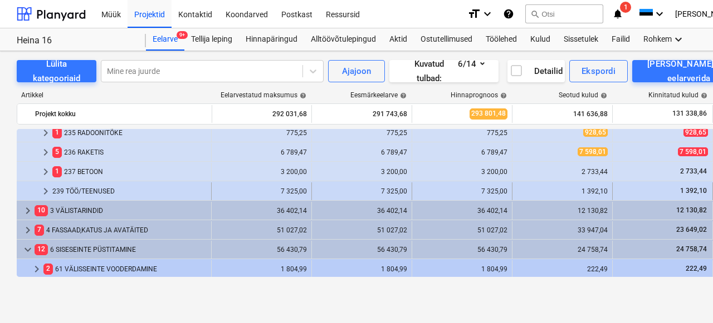
click at [81, 192] on div "239 TÖÖ/TEENUSED" at bounding box center [129, 192] width 154 height 18
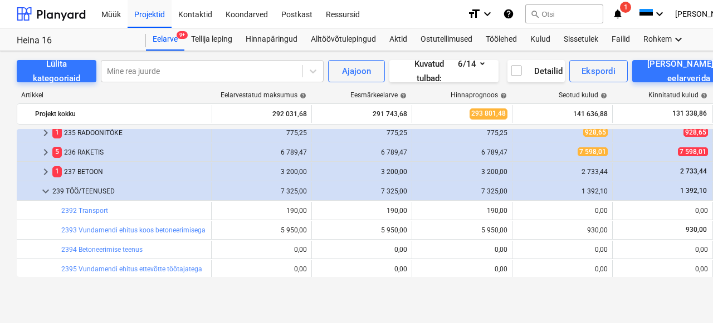
scroll to position [218, 1]
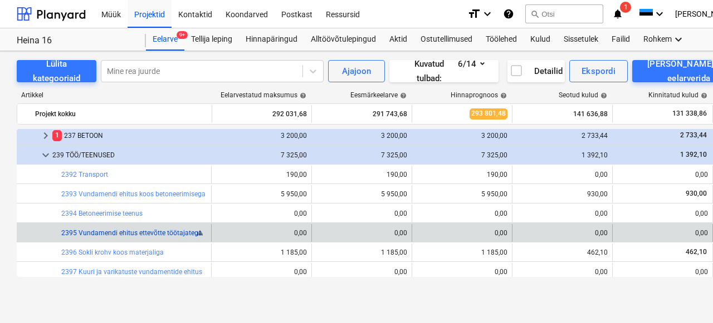
click at [114, 234] on link "2395 Vundamendi ehitus ettevõtte töötajatega" at bounding box center [131, 233] width 141 height 8
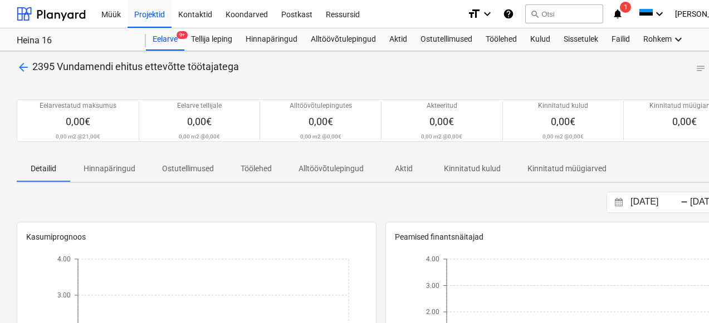
click at [27, 62] on span "arrow_back" at bounding box center [23, 67] width 13 height 13
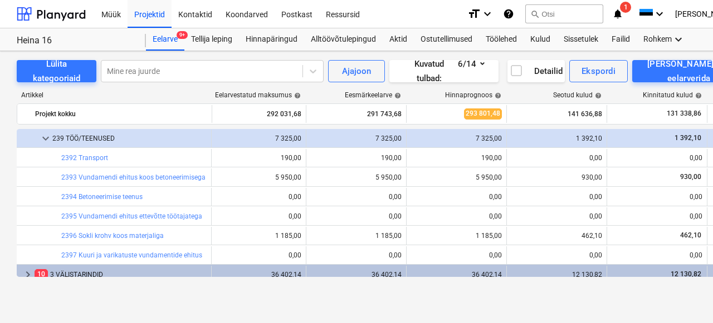
scroll to position [244, 6]
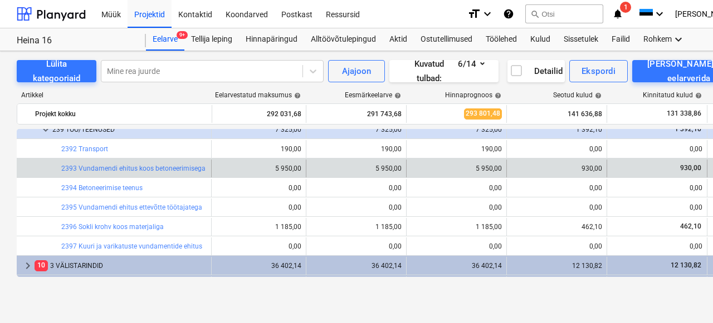
click at [123, 163] on div "bar_chart 2393 Vundamendi ehitus koos betoneerimisega teenus." at bounding box center [133, 169] width 145 height 18
click at [123, 173] on div "bar_chart 2393 Vundamendi ehitus koos betoneerimisega teenus." at bounding box center [133, 169] width 145 height 18
click at [122, 169] on link "2393 Vundamendi ehitus koos betoneerimisega teenus." at bounding box center [145, 169] width 168 height 8
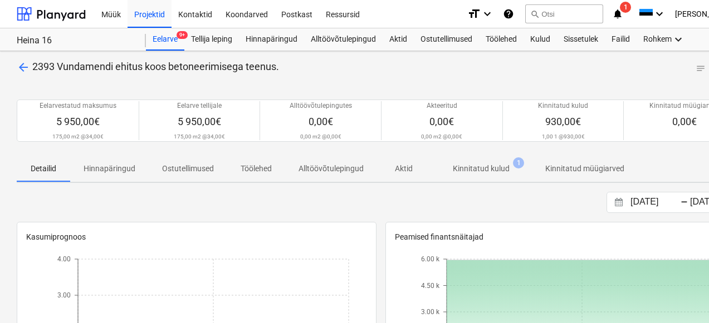
click at [18, 76] on div "arrow_back 2393 Vundamendi ehitus koos betoneerimisega teenus. notes Märkmed" at bounding box center [381, 68] width 728 height 17
click at [20, 67] on span "arrow_back" at bounding box center [23, 67] width 13 height 13
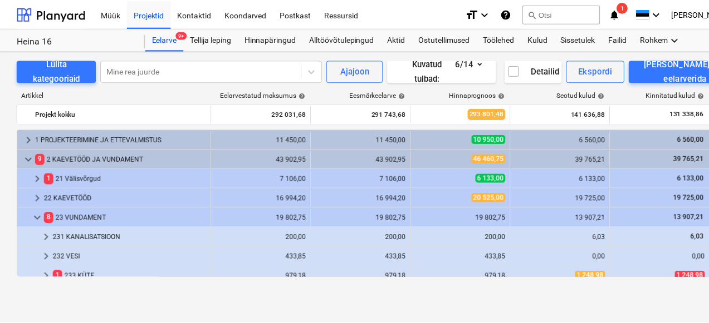
scroll to position [244, 0]
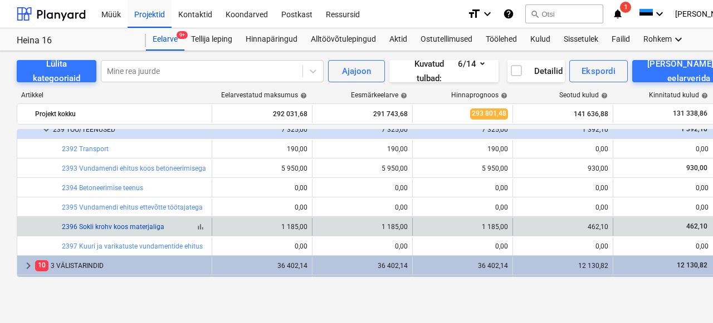
click at [98, 230] on link "2396 Sokli krohv koos materjaliga" at bounding box center [113, 227] width 102 height 8
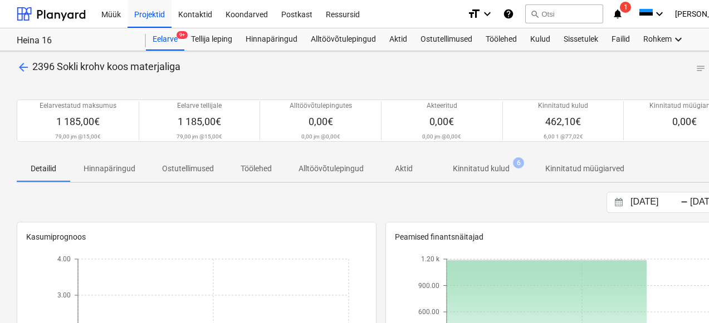
scroll to position [32, 0]
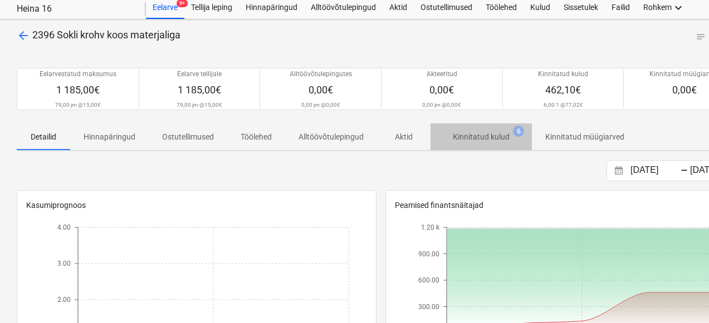
click at [472, 130] on span "Kinnitatud kulud 6" at bounding box center [480, 137] width 101 height 20
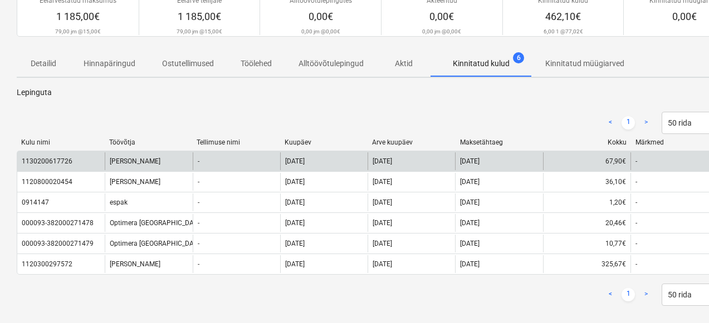
scroll to position [115, 0]
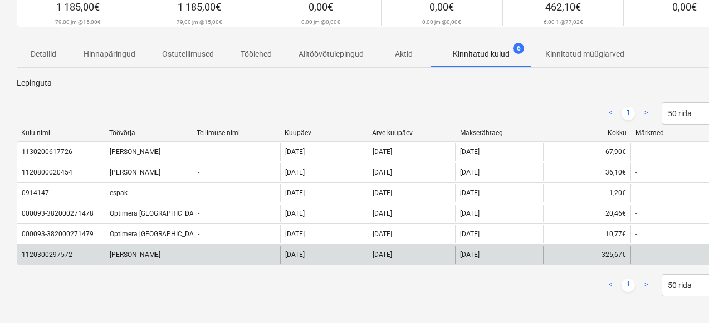
click at [43, 254] on div "1120300297572" at bounding box center [47, 255] width 51 height 8
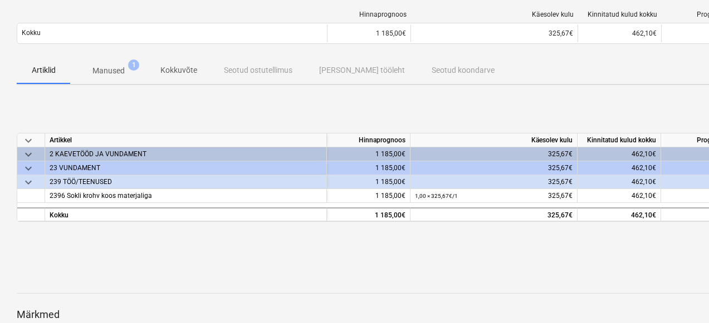
scroll to position [51, 0]
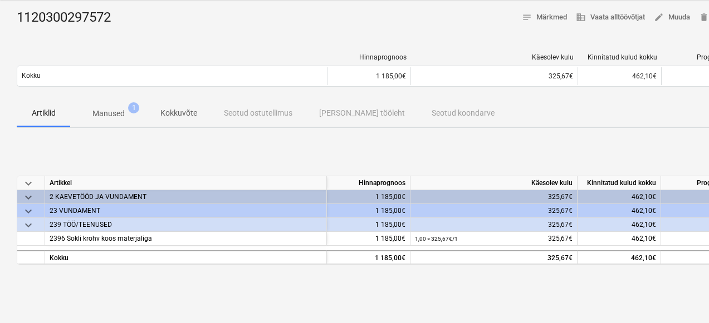
click at [111, 115] on p "Manused" at bounding box center [108, 114] width 32 height 12
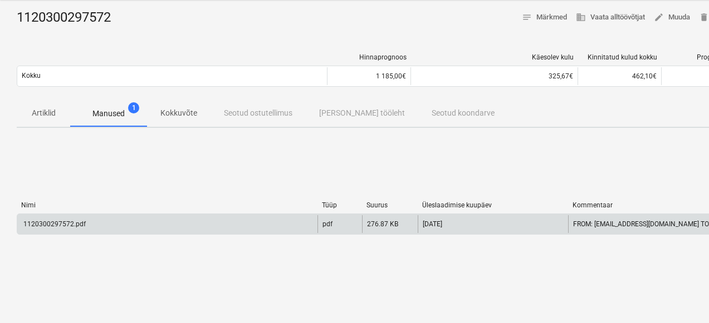
click at [63, 225] on div "1120300297572.pdf" at bounding box center [54, 224] width 64 height 8
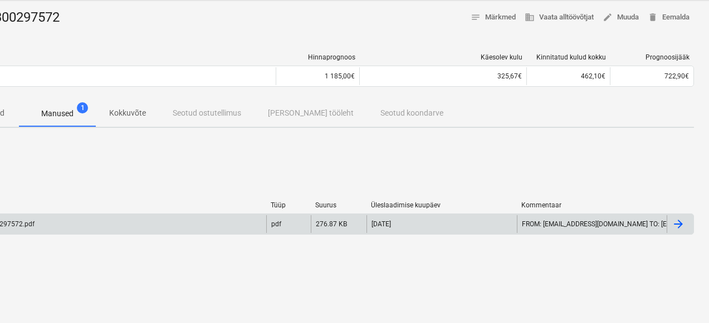
scroll to position [51, 53]
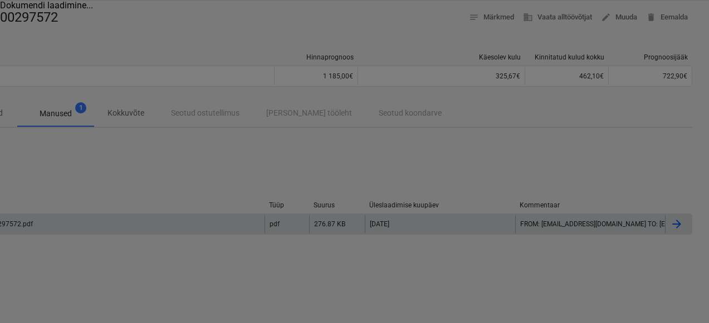
scroll to position [51, 49]
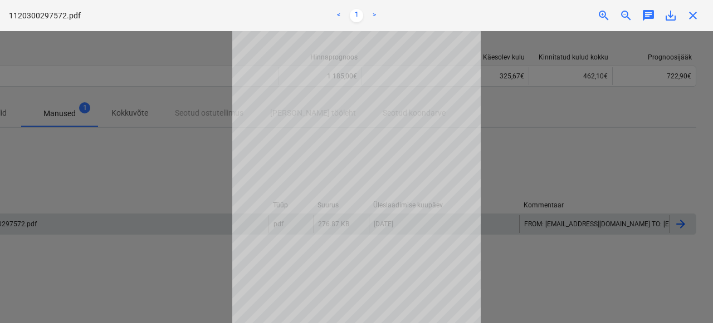
click at [535, 177] on div at bounding box center [356, 177] width 713 height 292
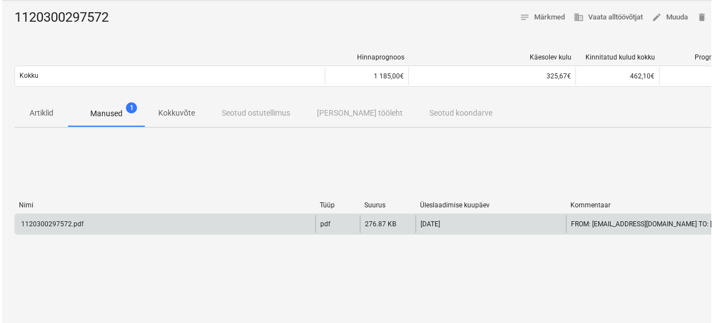
scroll to position [51, 0]
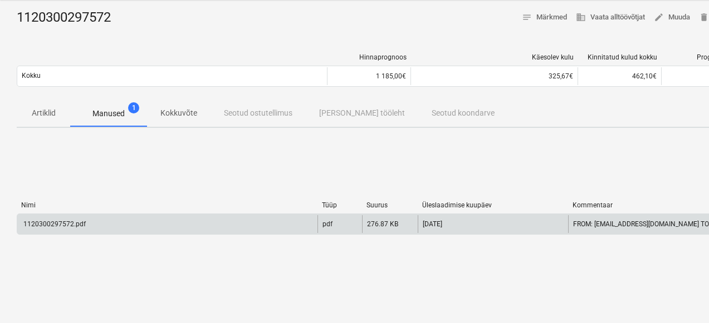
click at [53, 222] on div "1120300297572.pdf" at bounding box center [54, 224] width 64 height 8
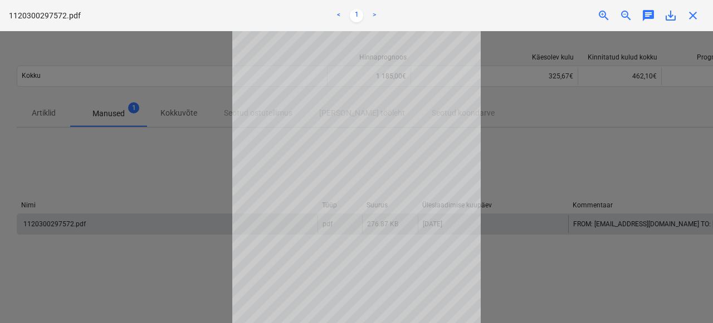
click at [171, 213] on div at bounding box center [356, 177] width 713 height 292
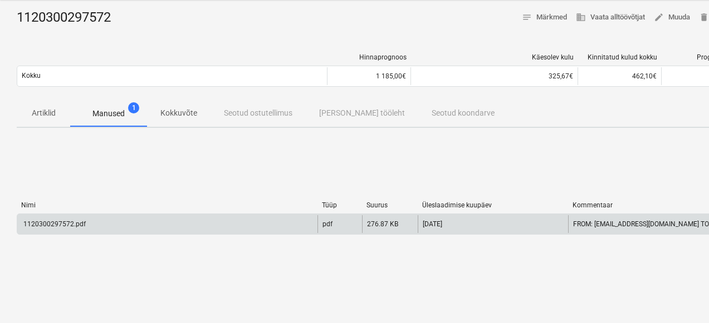
scroll to position [17, 0]
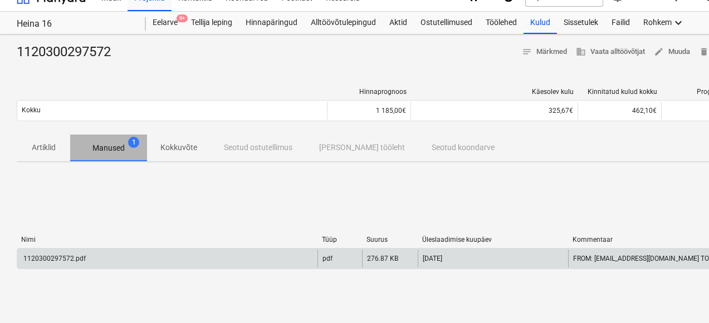
click at [102, 149] on p "Manused" at bounding box center [108, 149] width 32 height 12
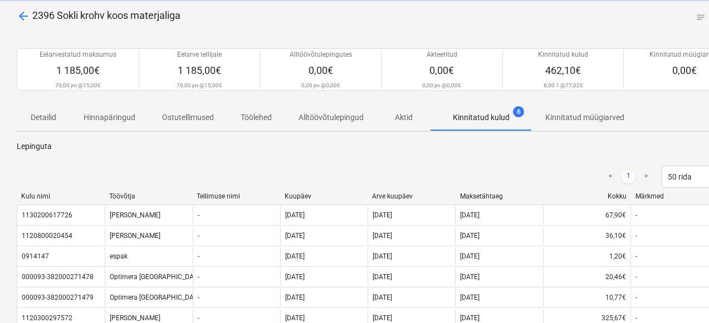
scroll to position [115, 0]
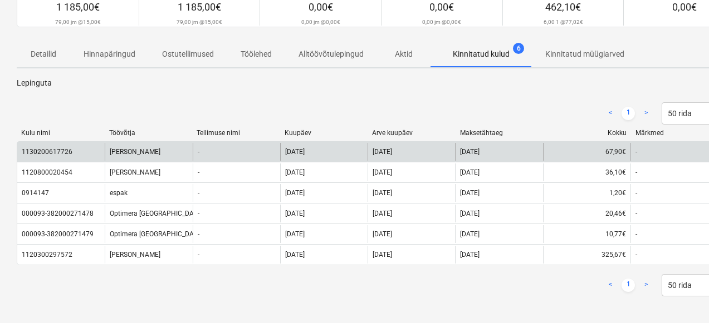
click at [49, 149] on div "1130200617726" at bounding box center [47, 152] width 51 height 8
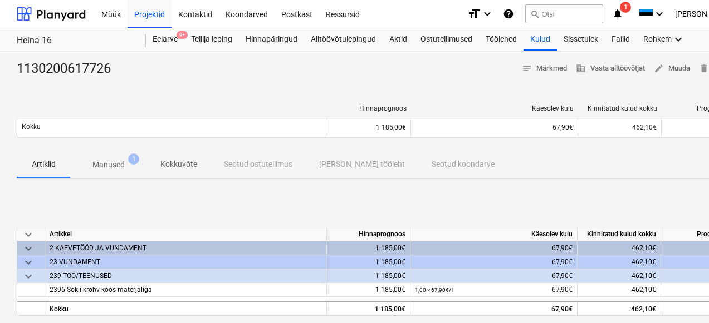
scroll to position [32, 0]
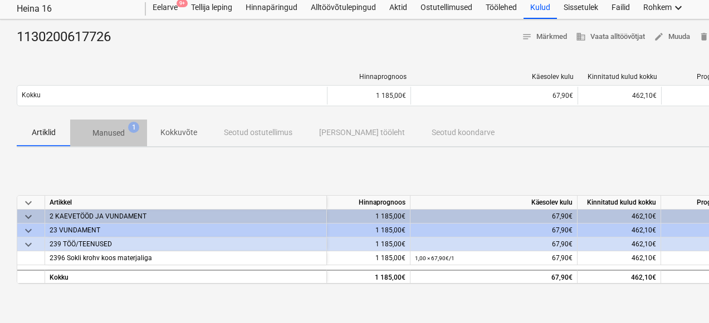
click at [102, 130] on p "Manused" at bounding box center [108, 133] width 32 height 12
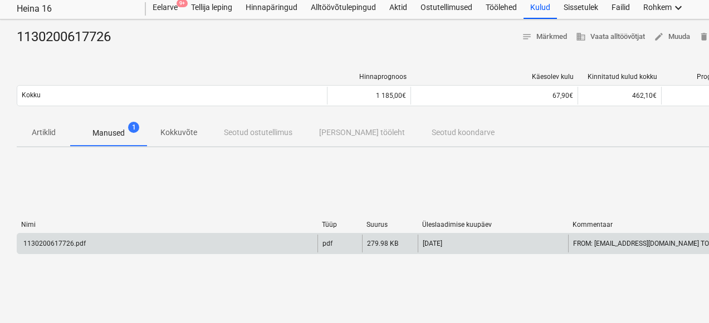
click at [56, 237] on div "1130200617726.pdf" at bounding box center [167, 244] width 300 height 18
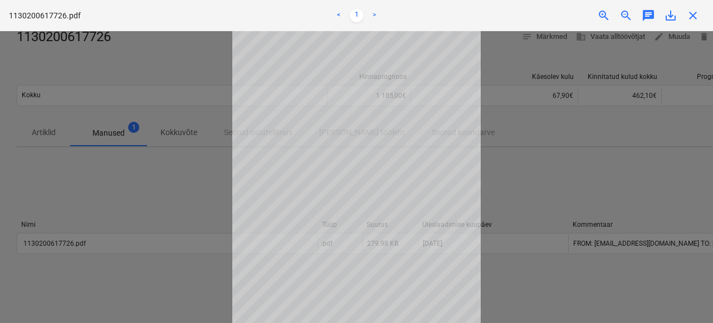
click at [107, 207] on div at bounding box center [356, 177] width 713 height 292
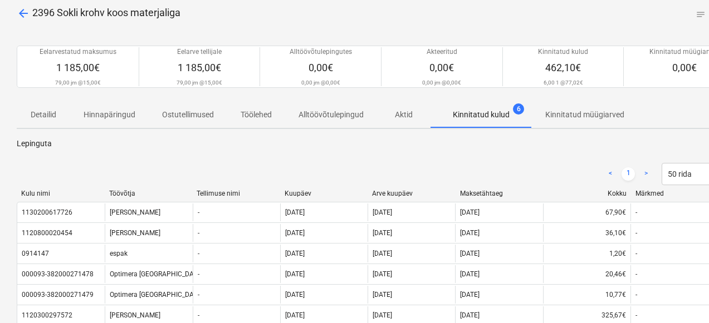
scroll to position [46, 0]
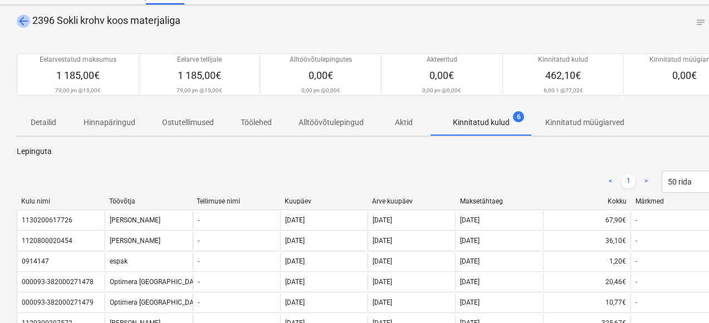
click at [21, 21] on span "arrow_back" at bounding box center [23, 20] width 13 height 13
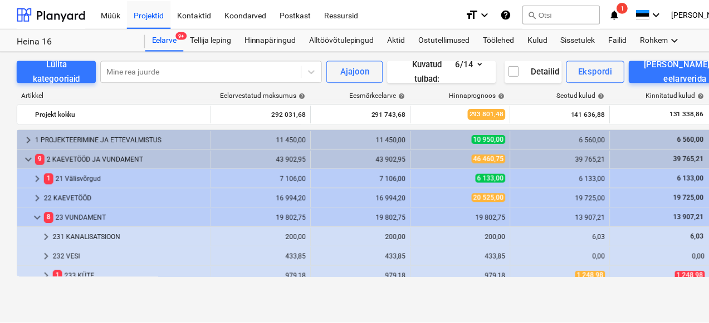
scroll to position [244, 0]
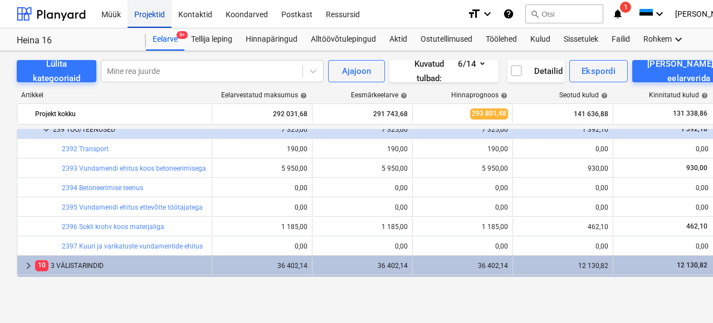
click at [147, 12] on div "Projektid" at bounding box center [149, 13] width 44 height 28
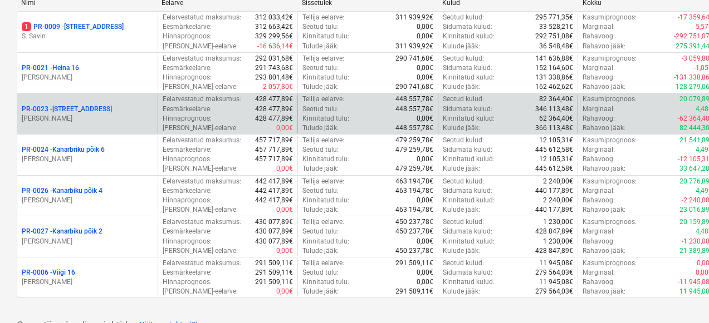
scroll to position [94, 0]
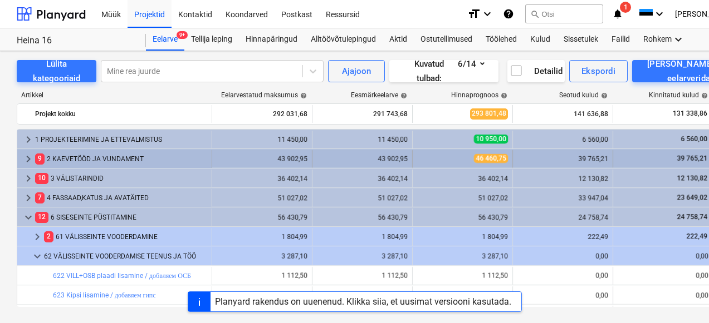
click at [135, 164] on div "9 2 KAEVETÖÖD JA VUNDAMENT" at bounding box center [121, 159] width 172 height 18
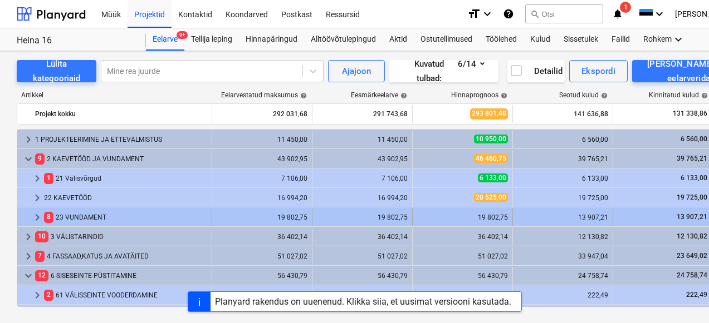
click at [95, 221] on div "8 23 VUNDAMENT" at bounding box center [125, 218] width 163 height 18
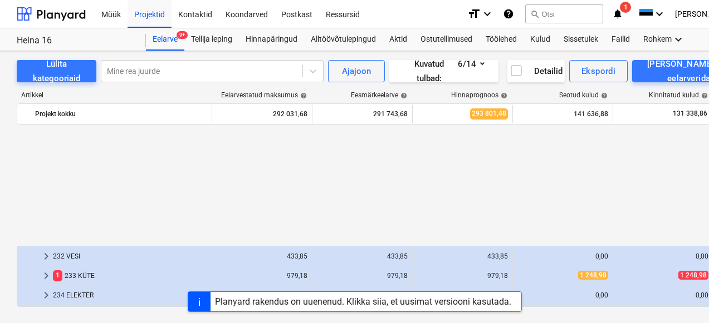
scroll to position [153, 0]
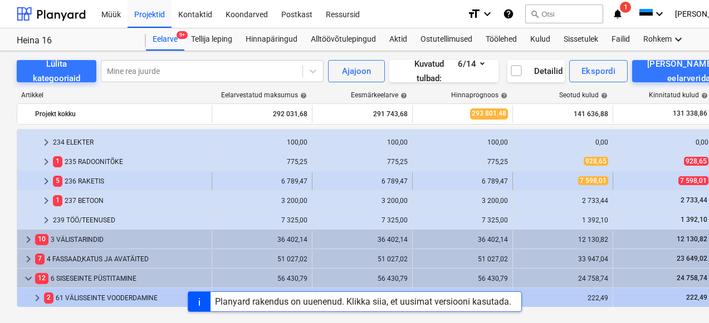
click at [95, 182] on div "5 236 RAKETIS" at bounding box center [130, 182] width 154 height 18
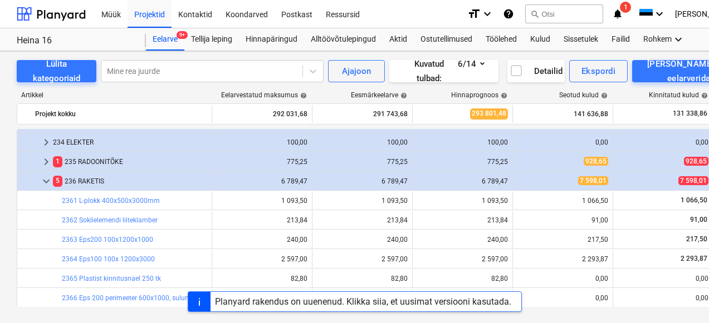
scroll to position [404, 0]
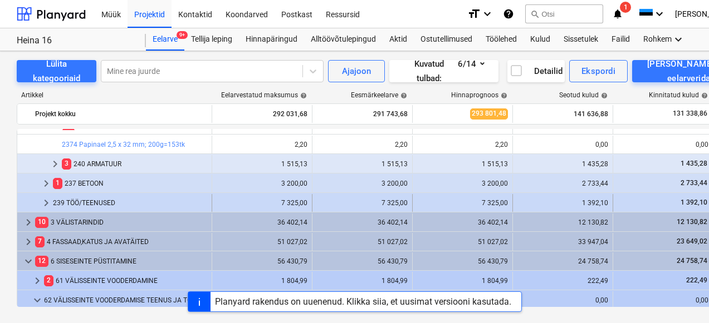
click at [86, 207] on div "239 TÖÖ/TEENUSED" at bounding box center [130, 203] width 154 height 18
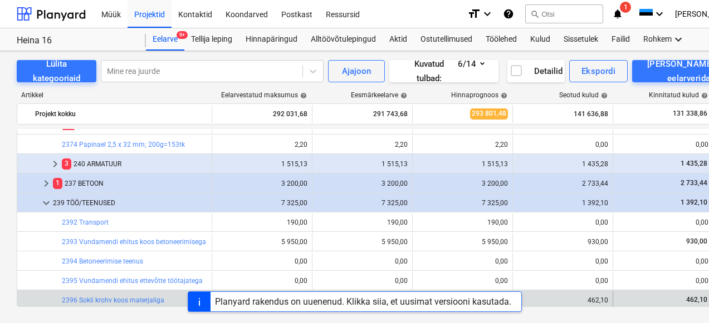
scroll to position [453, 0]
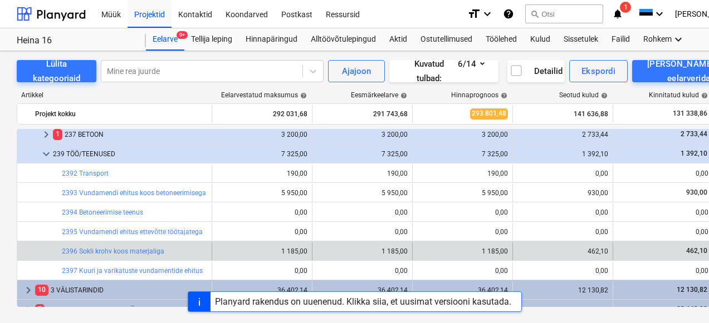
click at [601, 248] on div "462,10" at bounding box center [562, 252] width 91 height 8
click at [571, 251] on div "462,10" at bounding box center [562, 252] width 91 height 8
click at [157, 248] on link "2396 Sokli krohv koos materjaliga" at bounding box center [113, 252] width 102 height 8
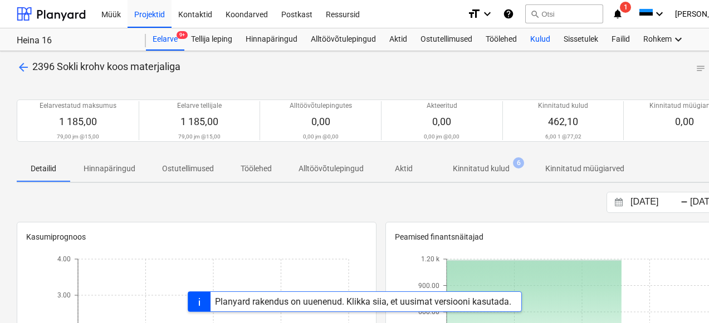
click at [543, 38] on div "Kulud" at bounding box center [539, 39] width 33 height 22
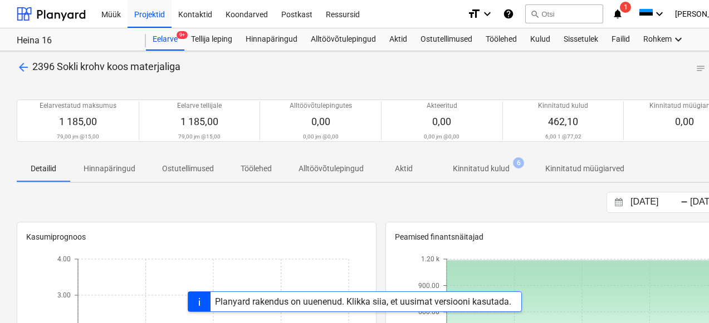
click at [468, 168] on p "Kinnitatud kulud" at bounding box center [481, 169] width 57 height 12
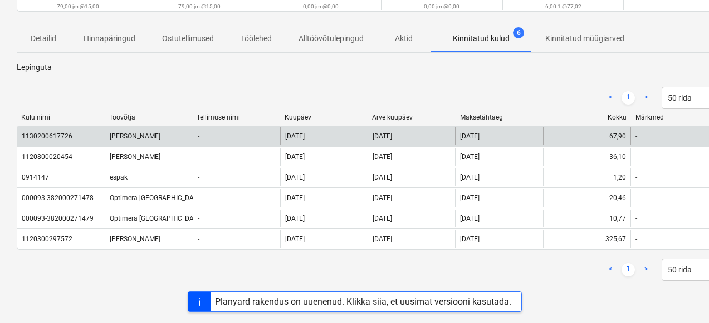
scroll to position [171, 0]
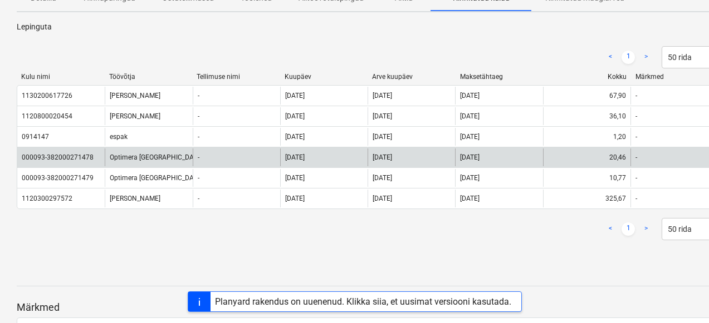
click at [122, 161] on div "Optimera Estonia AS" at bounding box center [148, 158] width 87 height 18
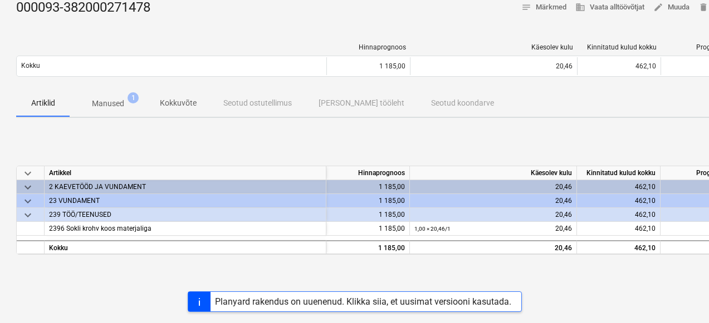
scroll to position [61, 1]
click at [111, 105] on p "Manused" at bounding box center [107, 104] width 32 height 12
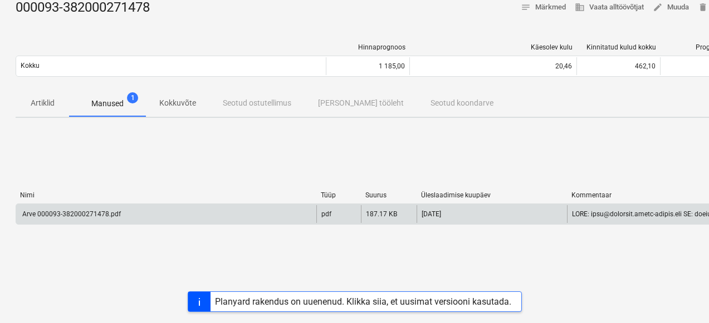
click at [102, 207] on div "Arve 000093-382000271478.pdf" at bounding box center [166, 214] width 300 height 18
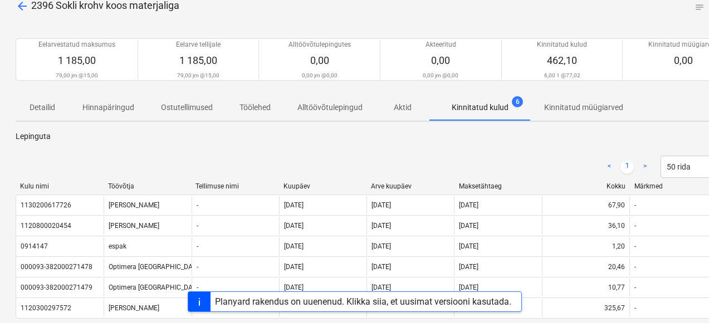
scroll to position [171, 0]
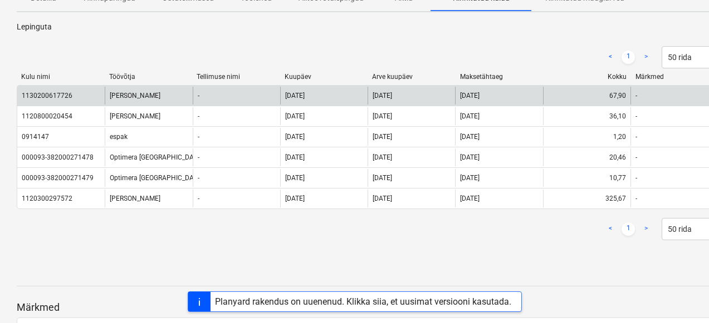
click at [70, 100] on div "1130200617726" at bounding box center [60, 96] width 87 height 18
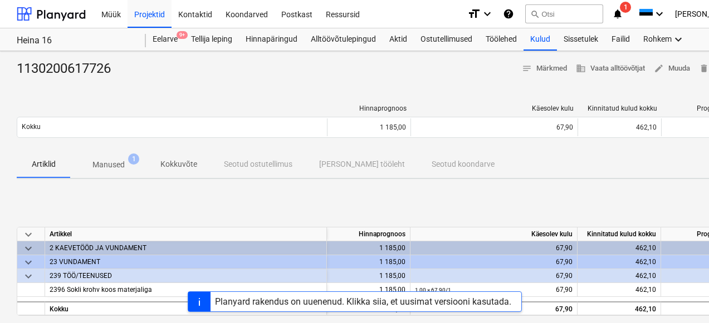
click at [108, 167] on p "Manused" at bounding box center [108, 165] width 32 height 12
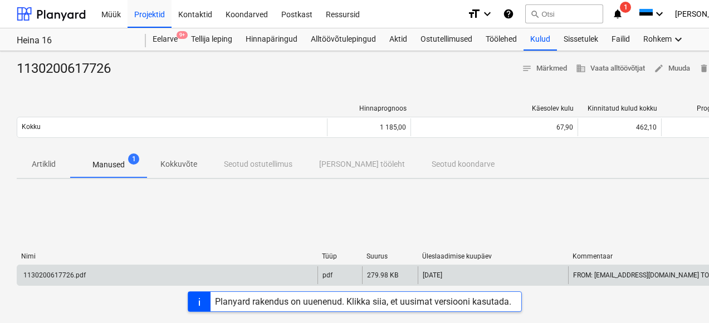
click at [70, 274] on div "1130200617726.pdf" at bounding box center [54, 276] width 64 height 8
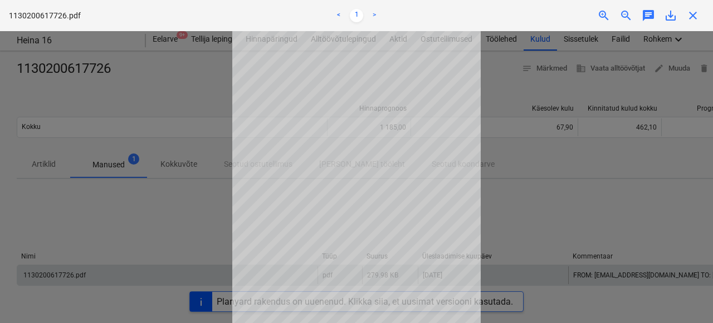
click at [72, 260] on div at bounding box center [356, 177] width 713 height 292
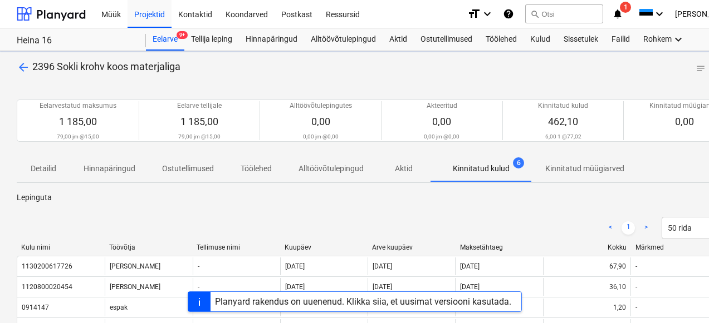
scroll to position [171, 0]
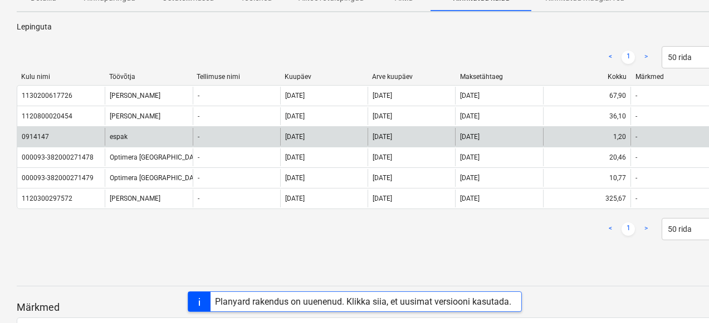
click at [116, 138] on div "espak" at bounding box center [148, 137] width 87 height 18
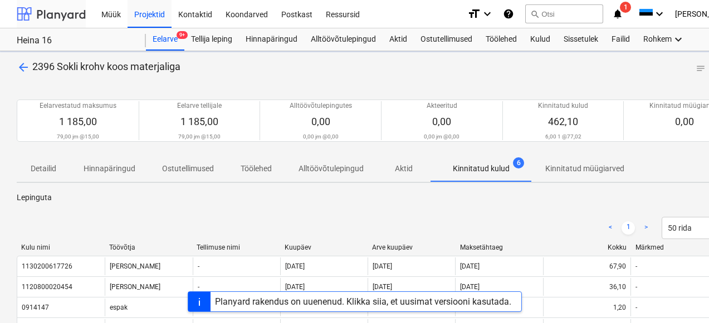
scroll to position [171, 0]
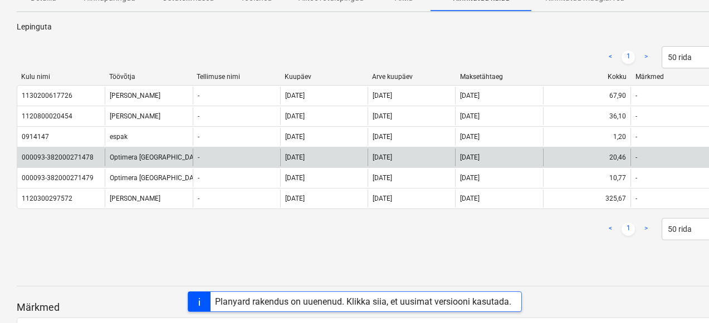
click at [83, 160] on div "000093-382000271478" at bounding box center [58, 158] width 72 height 8
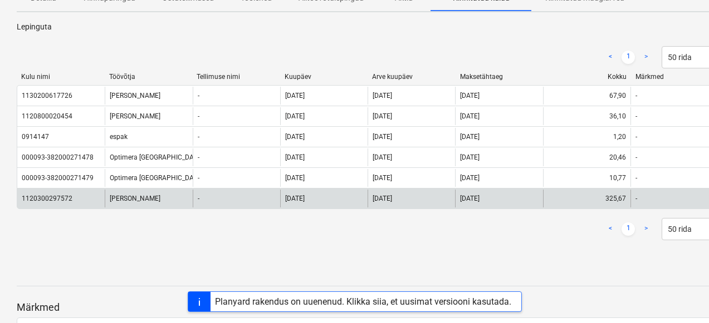
click at [46, 196] on div "1120300297572" at bounding box center [47, 199] width 51 height 8
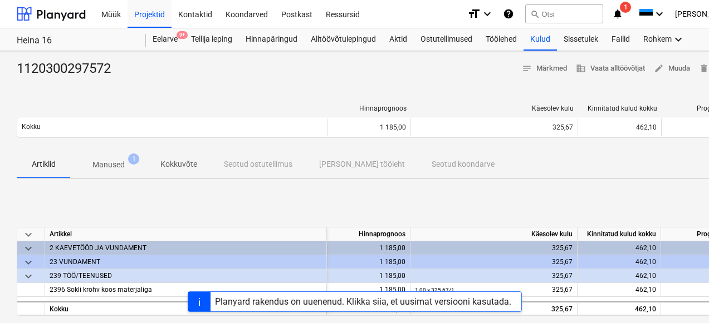
click at [119, 159] on span "Manused 1" at bounding box center [108, 165] width 77 height 20
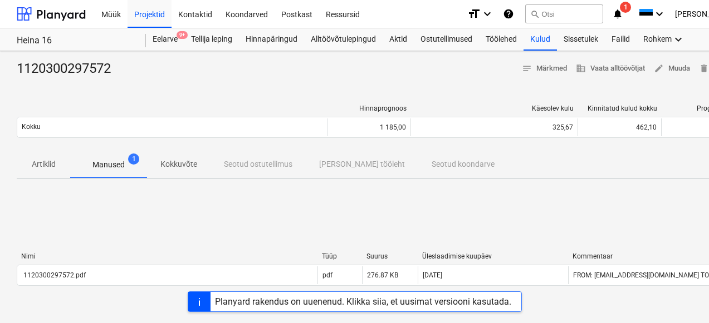
scroll to position [99, 0]
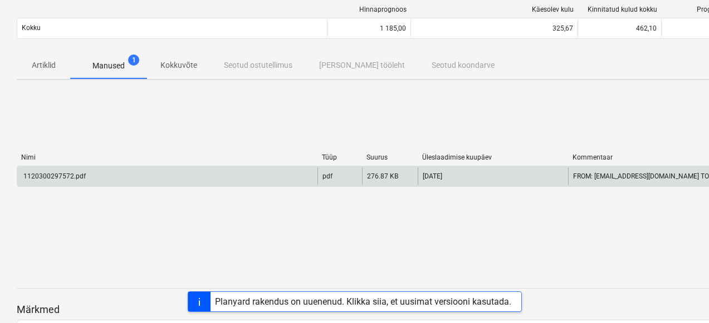
click at [62, 173] on div "1120300297572.pdf" at bounding box center [54, 177] width 64 height 8
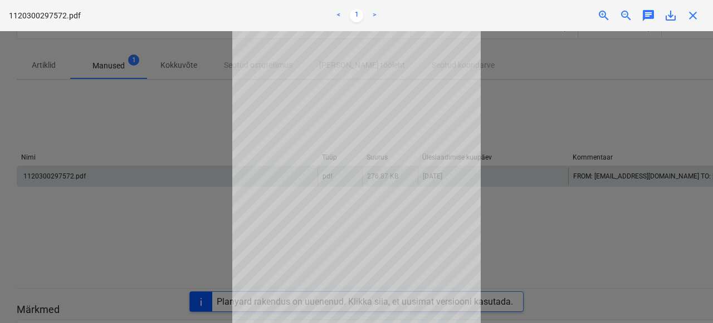
click at [158, 159] on div at bounding box center [356, 177] width 713 height 292
click at [155, 141] on div at bounding box center [356, 177] width 713 height 292
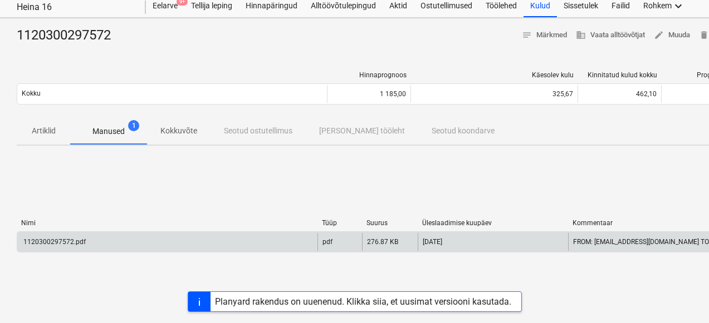
scroll to position [0, 0]
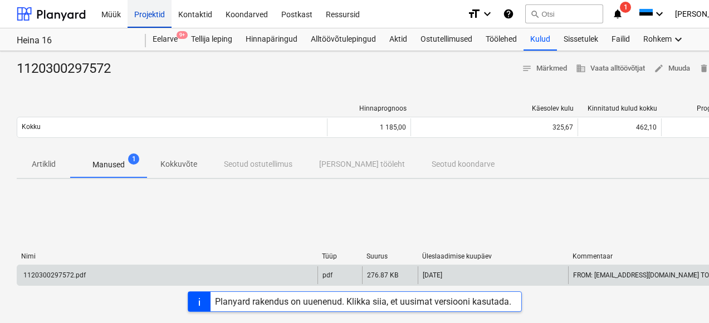
click at [136, 9] on div "Projektid" at bounding box center [149, 13] width 44 height 28
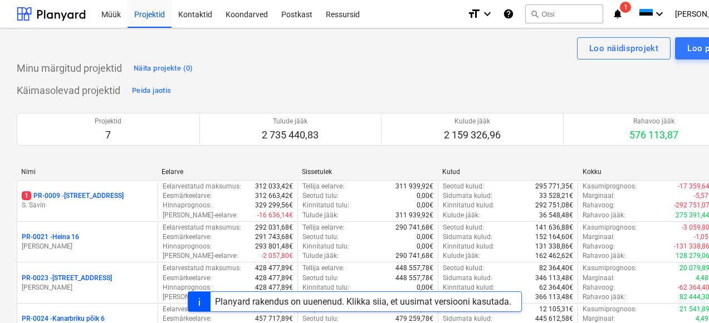
click at [233, 297] on div "Planyard rakendus on uuenenud. Klikka siia, et uusimat versiooni kasutada." at bounding box center [363, 302] width 296 height 11
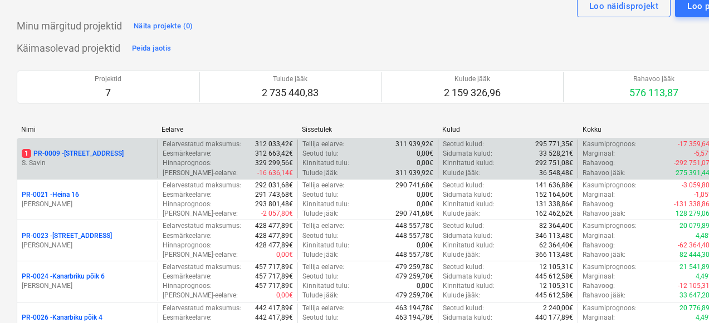
scroll to position [79, 0]
